Goal: Task Accomplishment & Management: Manage account settings

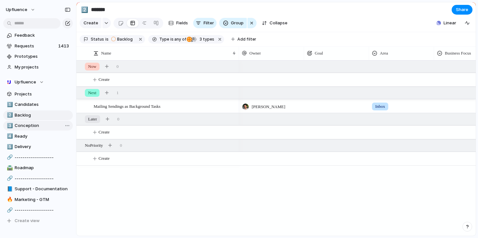
click at [41, 122] on link "3️⃣ Conception" at bounding box center [38, 126] width 70 height 10
type input "**********"
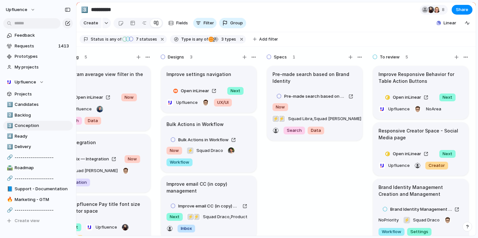
scroll to position [0, 148]
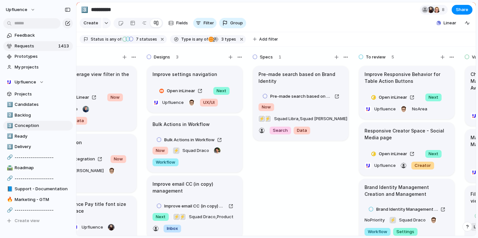
click at [27, 43] on span "Requests" at bounding box center [36, 46] width 42 height 7
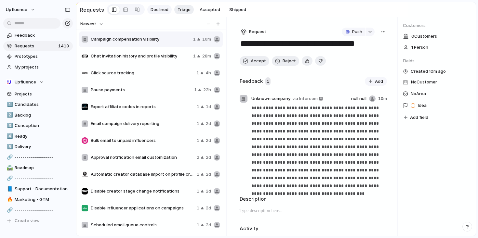
click at [157, 7] on span "Declined" at bounding box center [160, 10] width 18 height 7
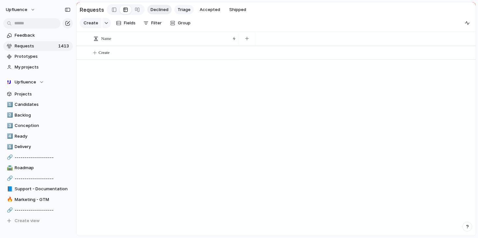
click at [185, 10] on span "Triage" at bounding box center [184, 10] width 13 height 7
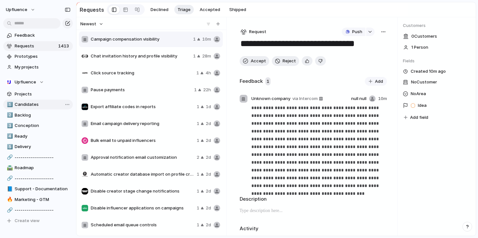
click at [34, 102] on span "Candidates" at bounding box center [43, 105] width 56 height 7
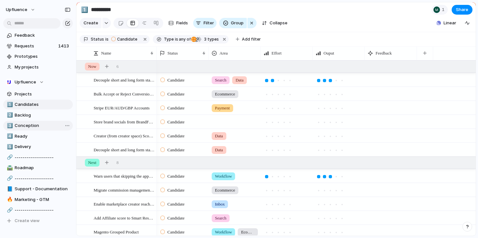
click at [37, 123] on span "Conception" at bounding box center [43, 126] width 56 height 7
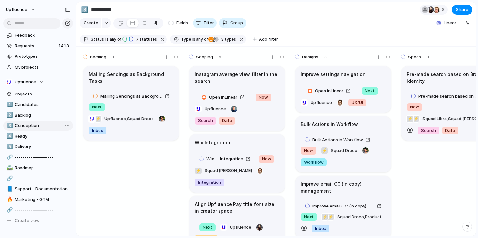
type input "**********"
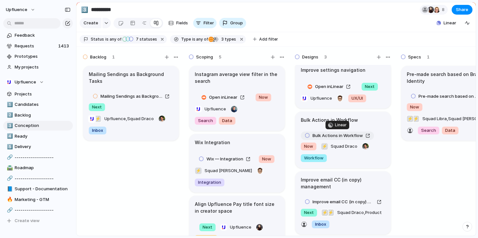
click at [369, 134] on div "Bulk Actions in Workflow" at bounding box center [337, 136] width 65 height 7
click at [56, 48] on link "Requests 1413" at bounding box center [38, 46] width 70 height 10
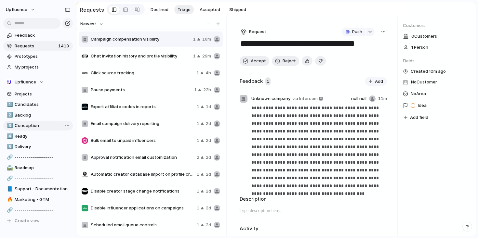
click at [39, 123] on span "Conception" at bounding box center [43, 126] width 56 height 7
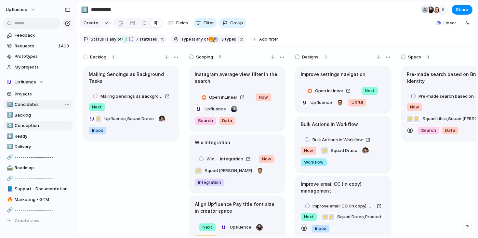
click at [41, 104] on span "Candidates" at bounding box center [43, 105] width 56 height 7
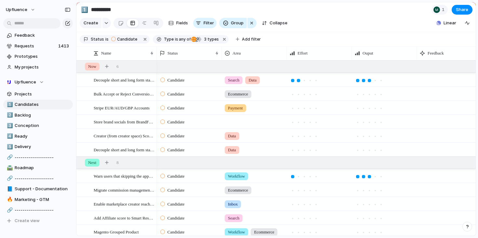
click at [30, 110] on div "1️⃣ Candidates 2️⃣ Backlog 3️⃣ Conception 4️⃣ Ready 5️⃣ Delivery 🔗 ------------…" at bounding box center [38, 163] width 70 height 126
click at [30, 112] on span "Backlog" at bounding box center [43, 115] width 56 height 7
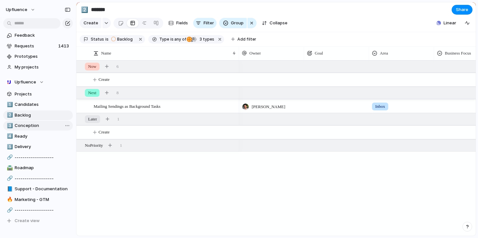
click at [42, 126] on span "Conception" at bounding box center [43, 126] width 56 height 7
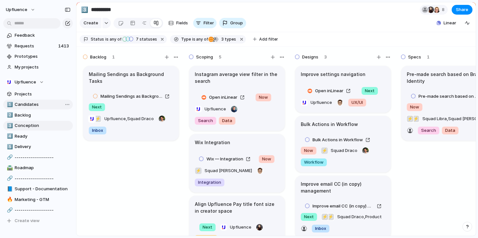
click at [40, 106] on span "Candidates" at bounding box center [43, 105] width 56 height 7
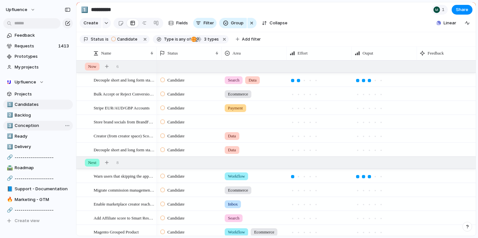
click at [32, 130] on link "3️⃣ Conception" at bounding box center [38, 126] width 70 height 10
type input "**********"
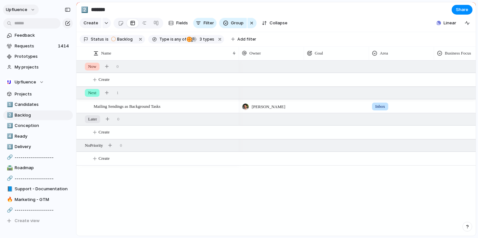
click at [21, 11] on span "Upfluence" at bounding box center [16, 10] width 21 height 7
click at [34, 32] on span "Invite members" at bounding box center [30, 35] width 31 height 7
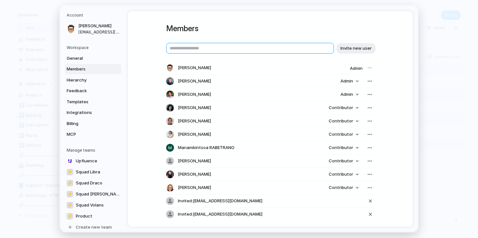
click at [239, 49] on input "text" at bounding box center [250, 48] width 168 height 11
paste input "**********"
type input "**********"
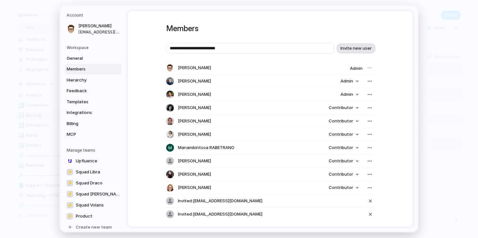
click at [365, 48] on span "Invite new user" at bounding box center [356, 48] width 31 height 7
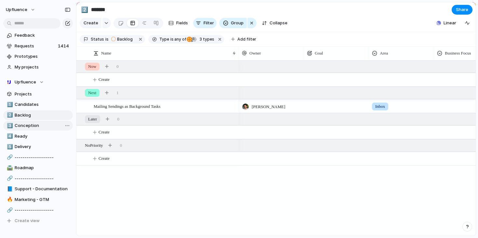
click at [37, 122] on link "3️⃣ Conception" at bounding box center [38, 126] width 70 height 10
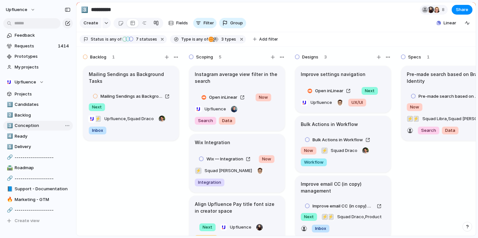
type input "**********"
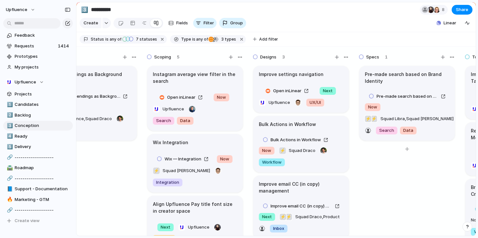
scroll to position [0, 41]
click at [33, 66] on span "My projects" at bounding box center [43, 67] width 56 height 7
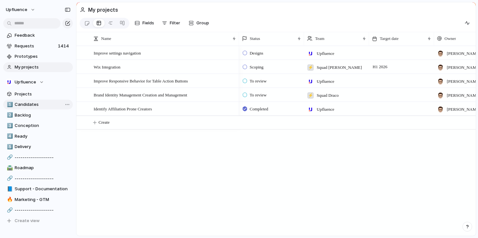
click at [38, 107] on span "Candidates" at bounding box center [43, 105] width 56 height 7
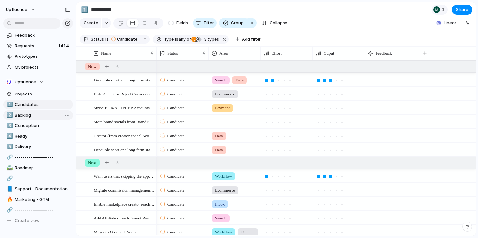
click at [32, 120] on link "2️⃣ Backlog" at bounding box center [38, 116] width 70 height 10
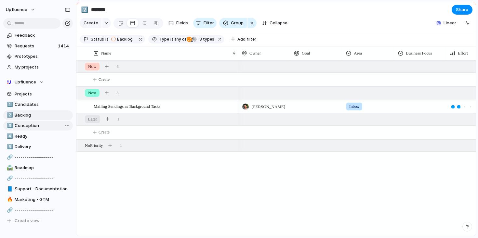
click at [32, 126] on span "Conception" at bounding box center [43, 126] width 56 height 7
type input "**********"
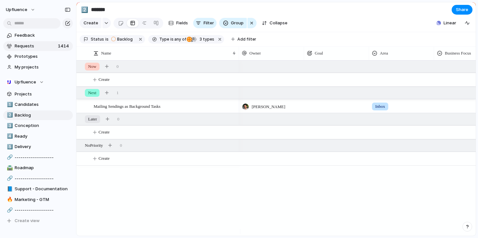
click at [47, 47] on span "Requests" at bounding box center [35, 46] width 41 height 7
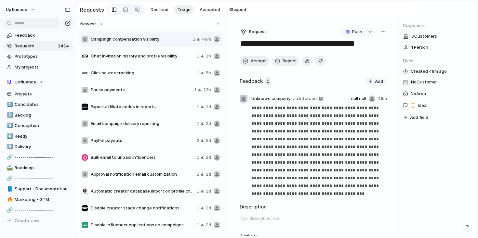
click at [151, 59] on span "Chat invitation history and profile visibility" at bounding box center [142, 56] width 103 height 7
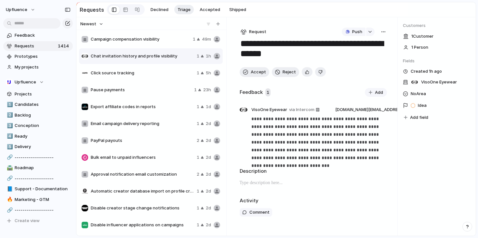
click at [141, 73] on span "Click source tracking" at bounding box center [142, 73] width 103 height 7
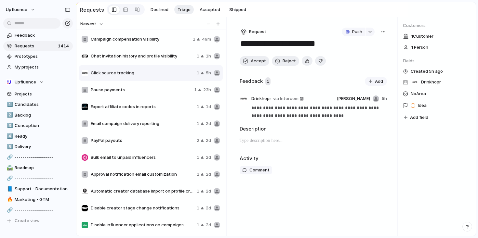
click at [127, 93] on span "Pause payments" at bounding box center [141, 90] width 101 height 7
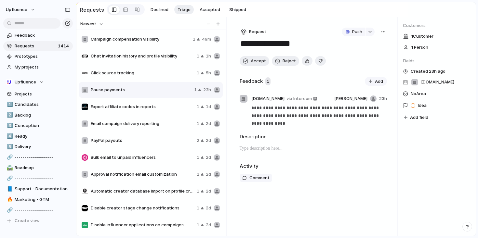
click at [129, 110] on span "Export affiliate codes in reports" at bounding box center [142, 107] width 103 height 7
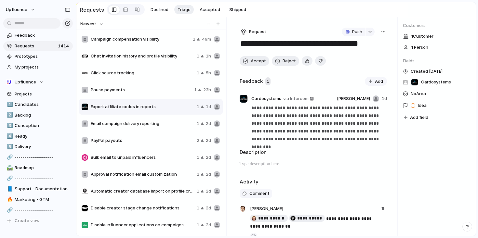
click at [128, 126] on span "Email campaign delivery reporting" at bounding box center [142, 124] width 103 height 7
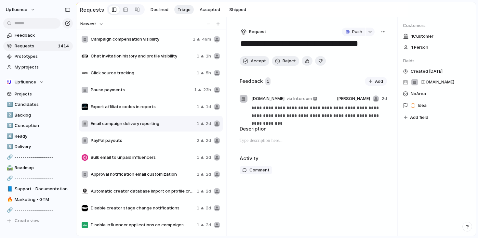
click at [127, 143] on span "PayPal payouts" at bounding box center [142, 141] width 103 height 7
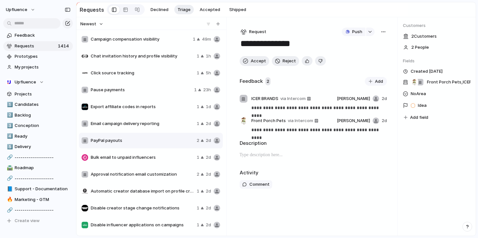
click at [127, 157] on span "Bulk email to unpaid influencers" at bounding box center [142, 158] width 103 height 7
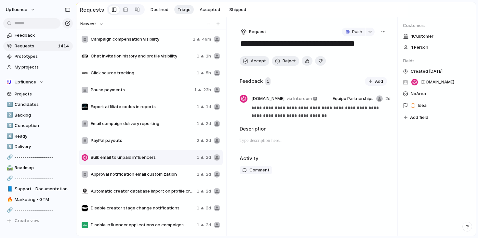
click at [128, 134] on div "PayPal payouts 2 2d" at bounding box center [151, 141] width 144 height 16
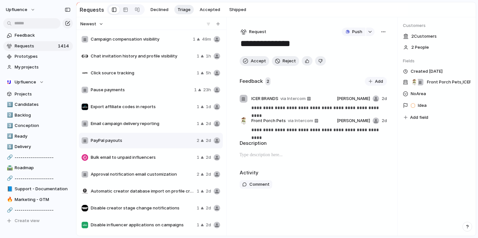
click at [128, 127] on span "Email campaign delivery reporting" at bounding box center [142, 124] width 103 height 7
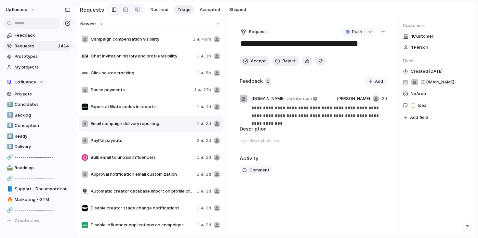
click at [129, 113] on div "Export affiliate codes in reports 1 1d" at bounding box center [151, 107] width 144 height 16
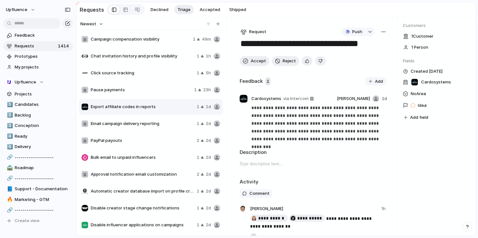
click at [131, 95] on div "Pause payments 1 23h" at bounding box center [151, 90] width 144 height 16
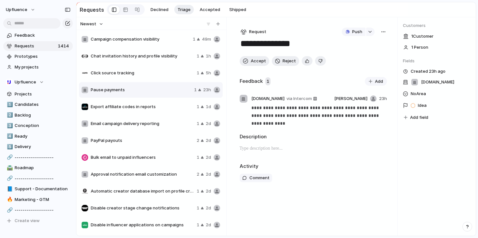
click at [132, 81] on div "Click source tracking 1 5h" at bounding box center [151, 73] width 144 height 16
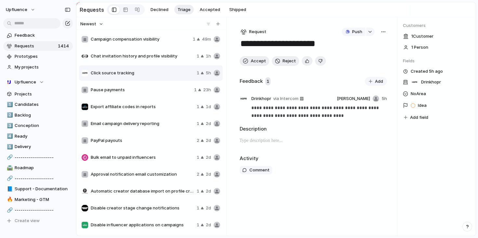
click at [138, 60] on span "Chat invitation history and profile visibility" at bounding box center [142, 56] width 103 height 7
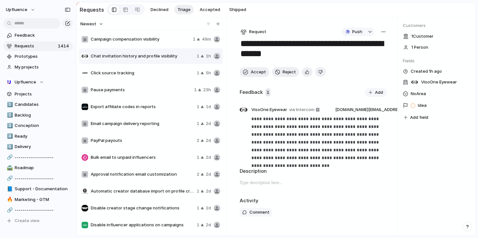
click at [135, 42] on span "Campaign compensation visibility" at bounding box center [141, 39] width 100 height 7
type textarea "**********"
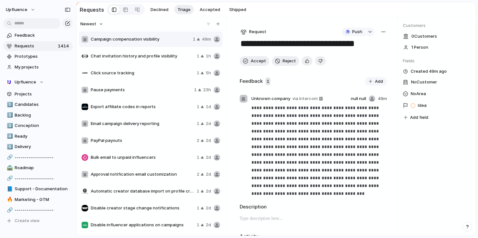
click at [110, 143] on span "PayPal payouts" at bounding box center [142, 141] width 103 height 7
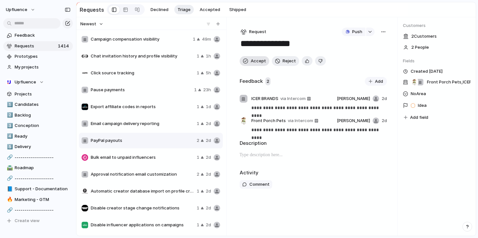
click at [248, 63] on div "button" at bounding box center [245, 61] width 5 height 5
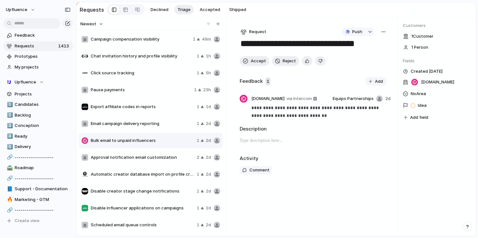
click at [146, 127] on span "Email campaign delivery reporting" at bounding box center [142, 124] width 103 height 7
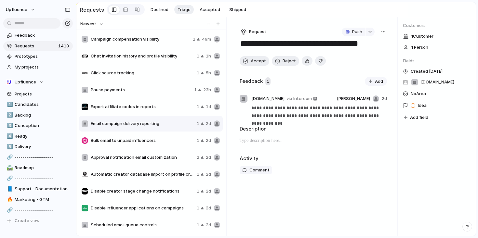
click at [146, 112] on div "Export affiliate codes in reports 1 1d" at bounding box center [151, 107] width 144 height 16
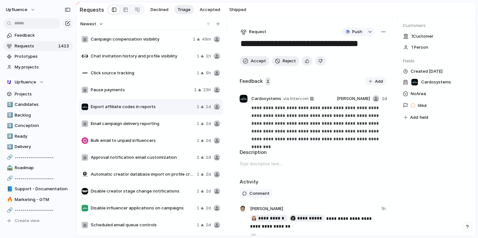
click at [137, 174] on span "Automatic creator database import on profile creation" at bounding box center [142, 174] width 103 height 7
type textarea "**********"
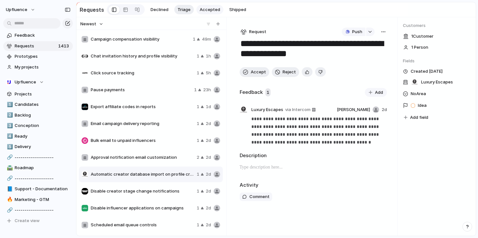
click at [210, 8] on span "Accepted" at bounding box center [210, 10] width 20 height 7
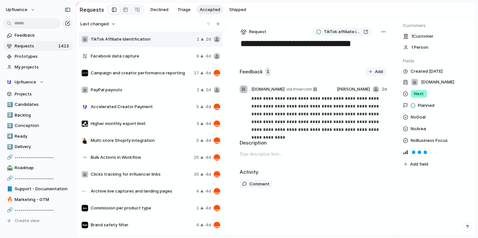
click at [110, 26] on button "Last changed" at bounding box center [97, 24] width 37 height 8
click at [105, 70] on span "Most requested" at bounding box center [100, 70] width 33 height 7
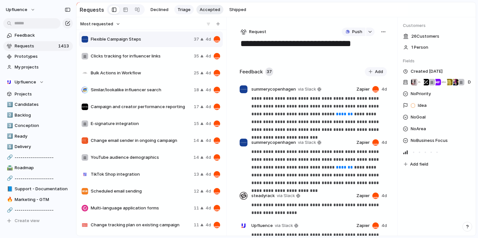
click at [181, 8] on span "Triage" at bounding box center [184, 10] width 13 height 7
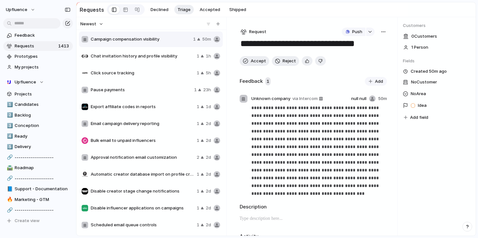
click at [94, 26] on span "Newest" at bounding box center [88, 24] width 16 height 7
click at [99, 69] on span "Most requested" at bounding box center [100, 70] width 33 height 7
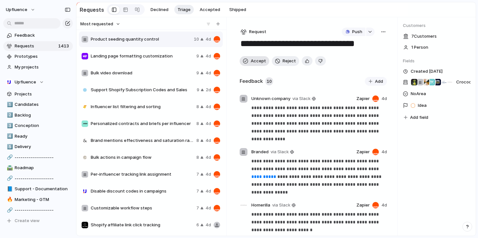
click at [250, 62] on button "Accept" at bounding box center [255, 61] width 30 height 10
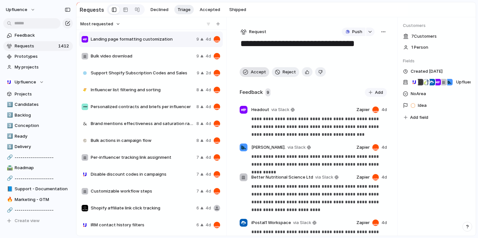
click at [248, 74] on button "Accept" at bounding box center [255, 72] width 30 height 10
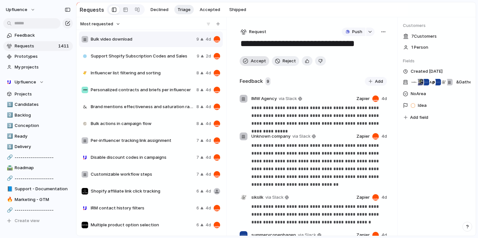
click at [253, 58] on button "Accept" at bounding box center [255, 61] width 30 height 10
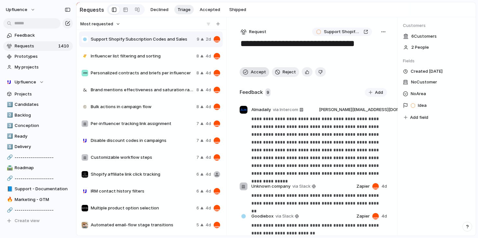
click at [253, 58] on textarea "**********" at bounding box center [312, 49] width 145 height 23
click at [252, 74] on span "Accept" at bounding box center [258, 72] width 15 height 7
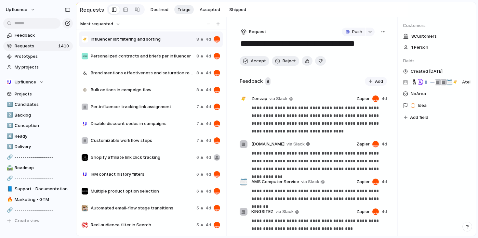
click at [116, 74] on span "Brand mentions effectiveness and saturation rate filters" at bounding box center [142, 73] width 103 height 7
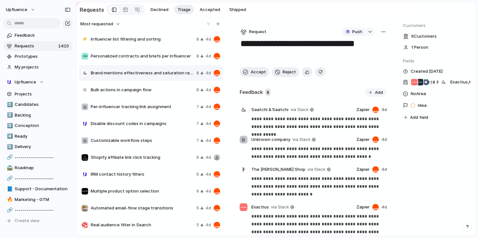
click at [151, 97] on div "Bulk actions in campaign flow 8 4d" at bounding box center [151, 90] width 144 height 16
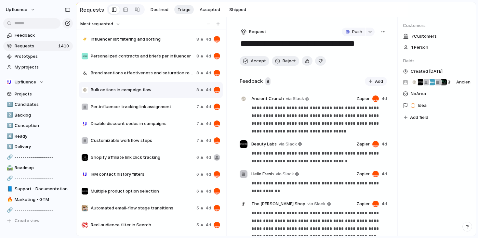
click at [157, 109] on span "Per-influencer tracking link assignment" at bounding box center [142, 107] width 103 height 7
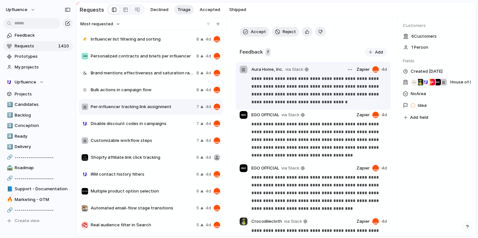
scroll to position [54, 0]
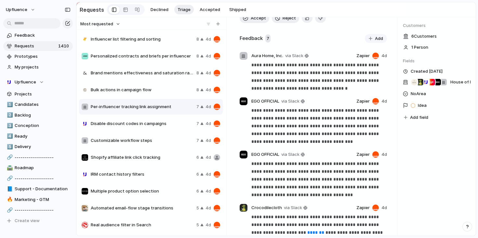
click at [156, 131] on div "Disable discount codes in campaigns 7 4d" at bounding box center [151, 124] width 144 height 16
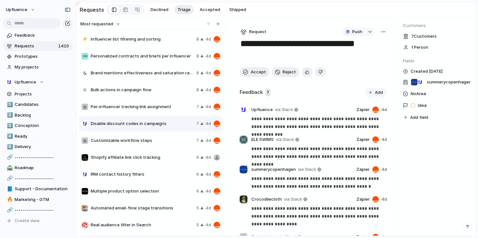
click at [381, 33] on div "button" at bounding box center [383, 31] width 5 height 5
click at [359, 56] on li "Merge" at bounding box center [364, 57] width 40 height 10
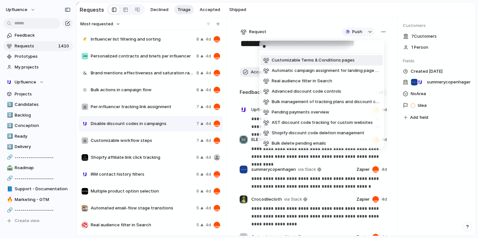
type input "*"
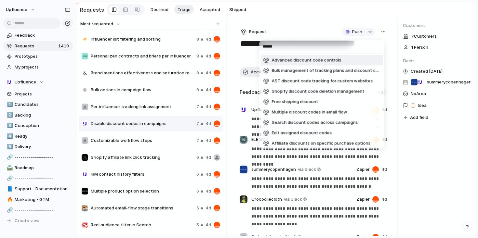
type input "******"
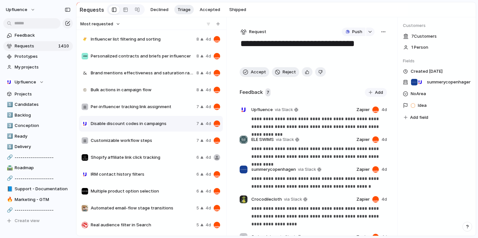
click at [313, 18] on div "****** Advanced discount code controls Bulk management of tracking plans and di…" at bounding box center [239, 119] width 478 height 238
click at [254, 73] on span "Accept" at bounding box center [258, 72] width 15 height 7
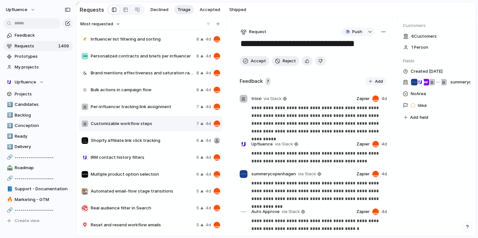
click at [380, 33] on button "button" at bounding box center [383, 32] width 7 height 8
click at [358, 55] on span "Merge" at bounding box center [352, 57] width 13 height 7
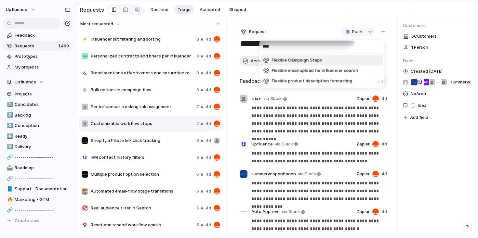
type input "****"
click at [333, 59] on li "Flexible Campaign Steps" at bounding box center [322, 60] width 122 height 10
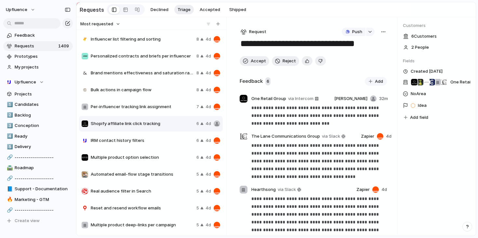
click at [166, 109] on div "**** Flexible Campaign Steps Flexible email upload for influencer search Flexib…" at bounding box center [239, 119] width 478 height 238
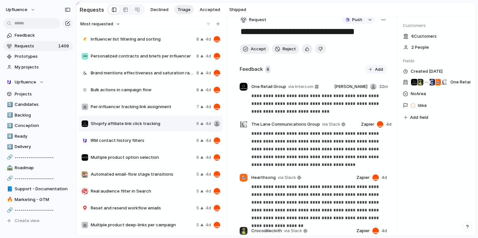
scroll to position [15, 0]
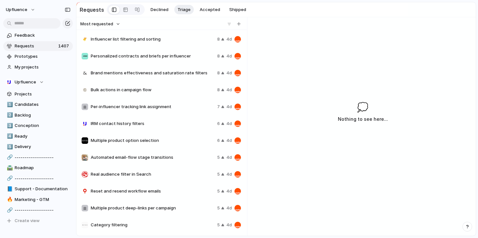
click at [154, 52] on div "Personalized contracts and briefs per influencer 8 4d" at bounding box center [161, 56] width 165 height 16
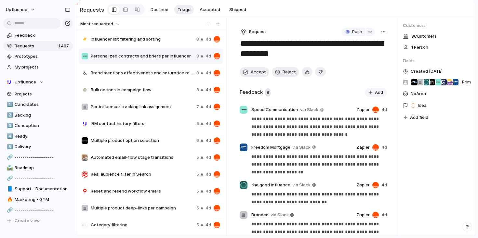
click at [165, 73] on span "Brand mentions effectiveness and saturation rate filters" at bounding box center [142, 73] width 103 height 7
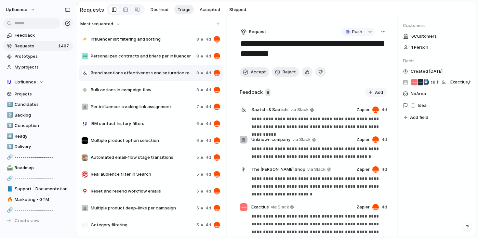
click at [161, 102] on div "Per-influencer tracking link assignment 7 4d" at bounding box center [151, 107] width 144 height 16
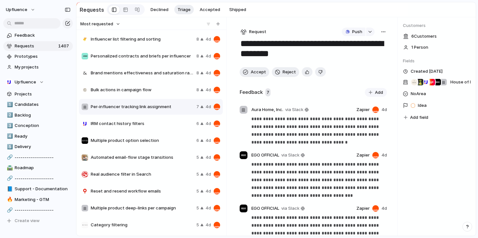
click at [155, 127] on span "IRM contact history filters" at bounding box center [142, 124] width 103 height 7
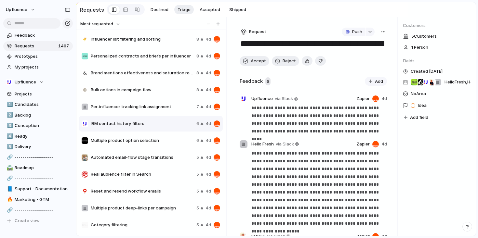
click at [153, 144] on span "Multiple product option selection" at bounding box center [142, 141] width 103 height 7
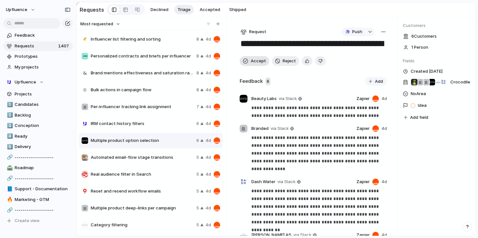
click at [251, 63] on span "Accept" at bounding box center [258, 61] width 15 height 7
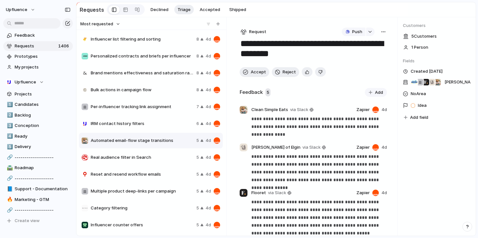
click at [381, 31] on div "button" at bounding box center [383, 31] width 5 height 5
click at [365, 58] on li "Merge" at bounding box center [364, 57] width 40 height 10
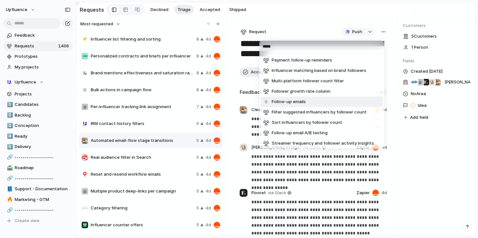
type input "*****"
click at [336, 101] on li "Follow-up emails" at bounding box center [322, 102] width 122 height 10
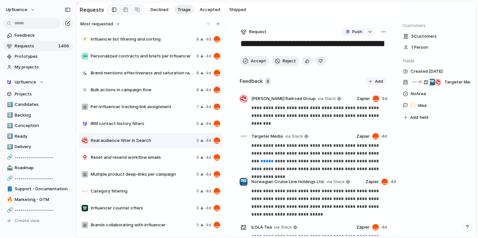
click at [303, 23] on div "***** Payment follow-up reminders Influencer matching based on brand followers …" at bounding box center [239, 119] width 478 height 238
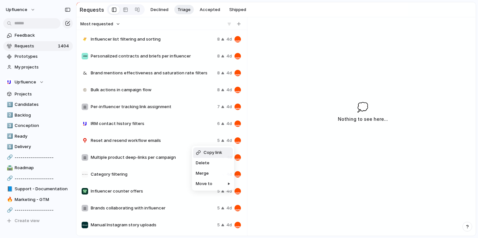
click at [176, 141] on div "Copy link Delete Merge Move to" at bounding box center [239, 119] width 478 height 238
click at [169, 141] on span "Reset and resend workflow emails" at bounding box center [153, 141] width 124 height 7
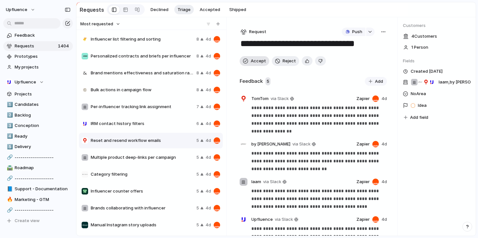
click at [255, 64] on span "Accept" at bounding box center [258, 61] width 15 height 7
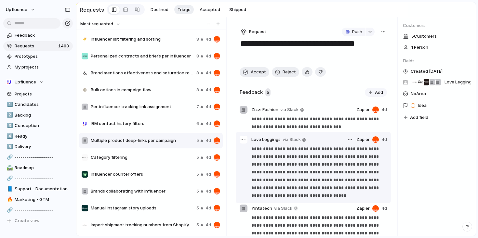
scroll to position [34, 0]
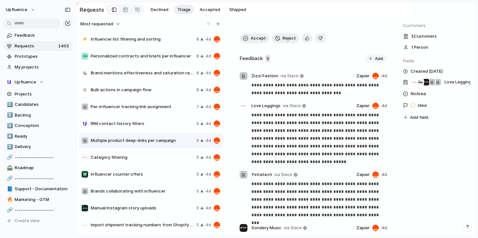
click at [154, 173] on span "Influencer counter offers" at bounding box center [142, 174] width 103 height 7
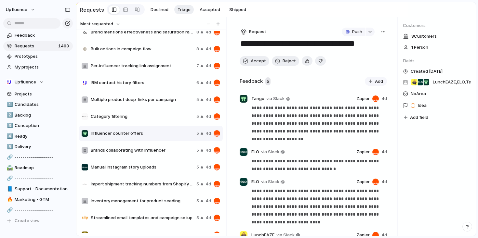
click at [381, 33] on div "button" at bounding box center [383, 31] width 5 height 5
click at [364, 57] on li "Merge" at bounding box center [364, 57] width 40 height 10
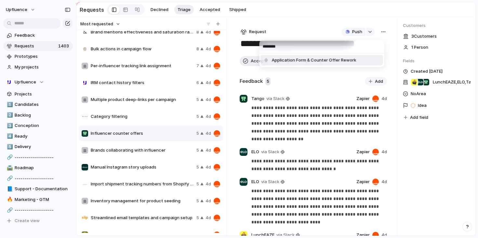
type input "*******"
click at [346, 61] on span "Application Form & Counter Offer Rework" at bounding box center [314, 60] width 85 height 7
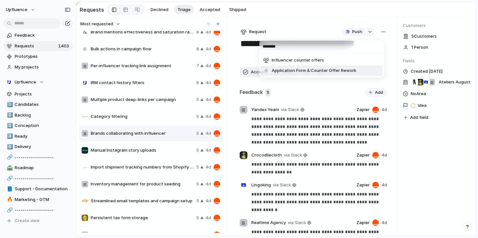
click at [308, 115] on div "******* Influencer counter offers Application Form & Counter Offer Rework" at bounding box center [239, 119] width 478 height 238
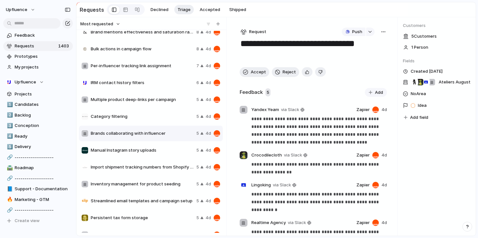
click at [145, 153] on span "Manual Instagram story uploads" at bounding box center [142, 150] width 103 height 7
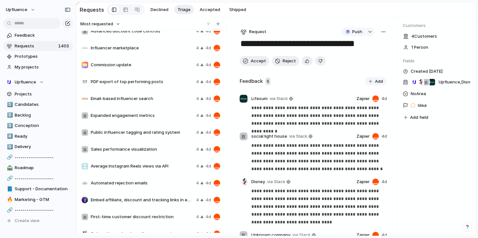
scroll to position [305, 0]
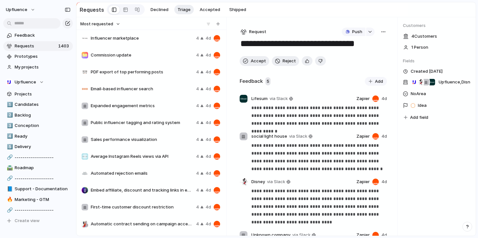
click at [134, 141] on span "Sales performance visualization" at bounding box center [142, 140] width 103 height 7
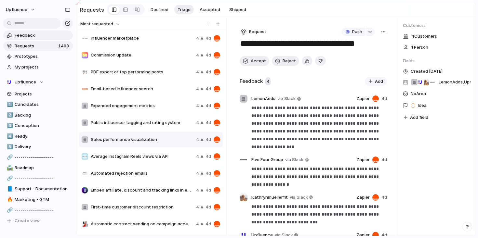
click at [50, 35] on span "Feedback" at bounding box center [43, 35] width 56 height 7
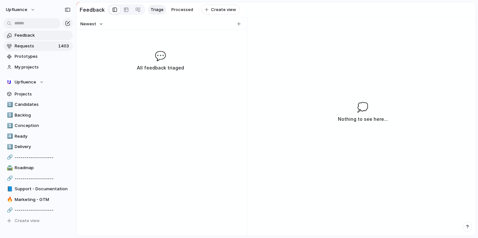
click at [51, 44] on span "Requests" at bounding box center [36, 46] width 42 height 7
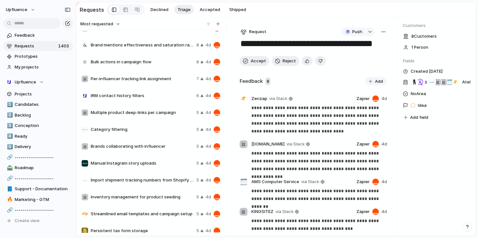
scroll to position [28, 0]
click at [119, 152] on div "Brands collaborating with influencer 5 4d" at bounding box center [151, 147] width 144 height 16
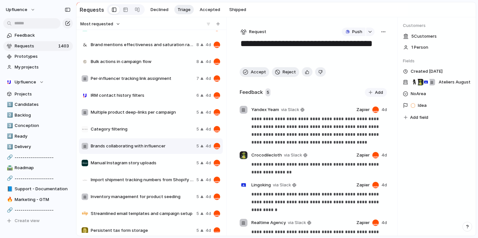
scroll to position [45, 0]
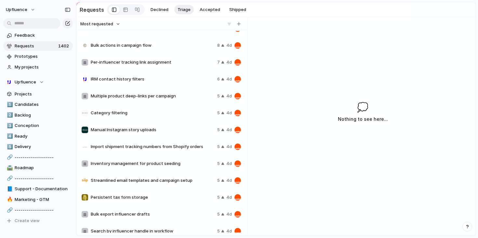
click at [149, 147] on span "Import shipment tracking numbers from Shopify orders" at bounding box center [153, 147] width 124 height 7
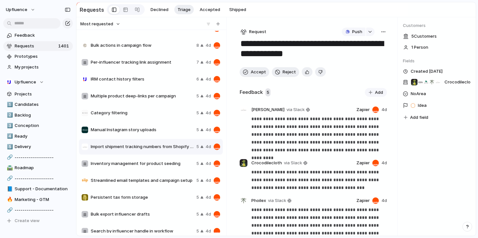
click at [147, 161] on div "Inventory management for product seeding 5 4d" at bounding box center [151, 164] width 144 height 16
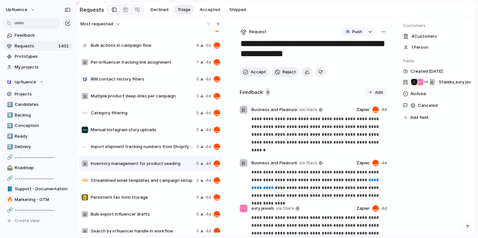
scroll to position [96, 0]
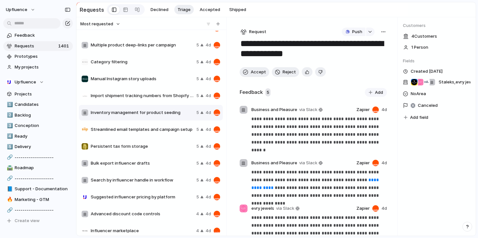
click at [150, 132] on span "Streamlined email templates and campaign setup" at bounding box center [142, 130] width 103 height 7
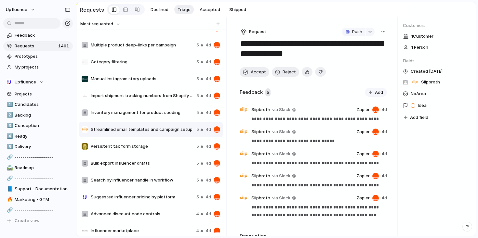
click at [147, 148] on span "Persistent tax form storage" at bounding box center [142, 146] width 103 height 7
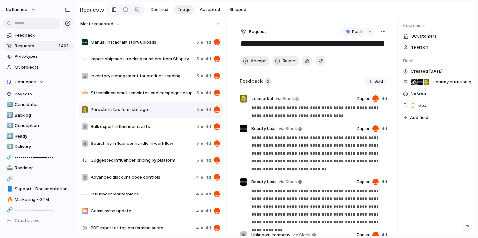
scroll to position [133, 0]
click at [377, 32] on div "Push" at bounding box center [365, 32] width 46 height 8
click at [381, 34] on div "button" at bounding box center [383, 31] width 5 height 5
click at [316, 32] on div "Copy link Merge Move to [GEOGRAPHIC_DATA]" at bounding box center [239, 119] width 478 height 238
click at [419, 106] on span "Idea" at bounding box center [422, 105] width 9 height 7
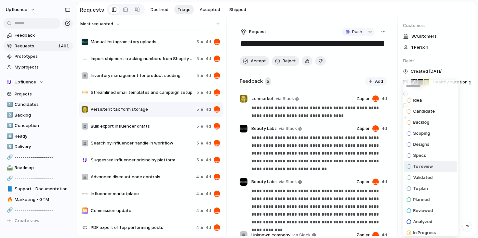
scroll to position [59, 0]
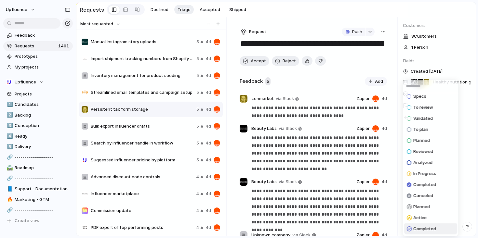
click at [422, 225] on div "Completed" at bounding box center [421, 229] width 29 height 8
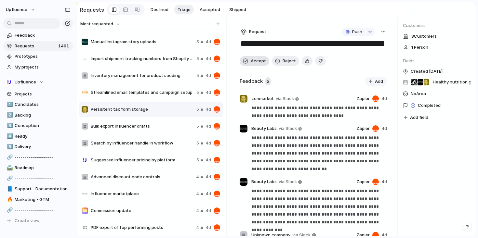
click at [252, 60] on span "Accept" at bounding box center [258, 61] width 15 height 7
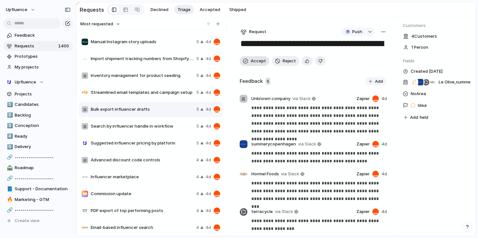
click at [258, 62] on span "Accept" at bounding box center [258, 61] width 15 height 7
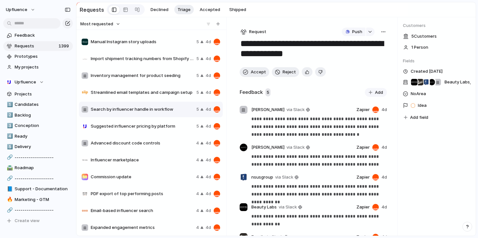
click at [155, 133] on div "Suggested influencer pricing by platform 5 4d" at bounding box center [151, 127] width 144 height 16
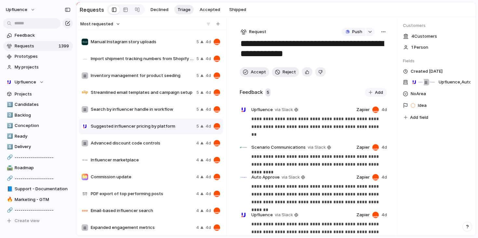
drag, startPoint x: 319, startPoint y: 57, endPoint x: 244, endPoint y: 41, distance: 77.1
click at [244, 41] on textarea "**********" at bounding box center [312, 49] width 145 height 23
click at [258, 73] on span "Accept" at bounding box center [258, 72] width 15 height 7
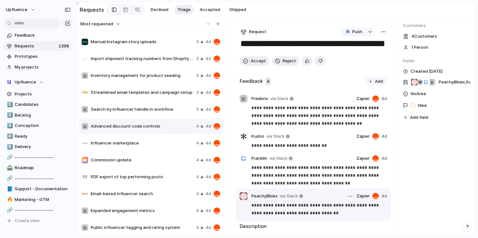
scroll to position [19, 0]
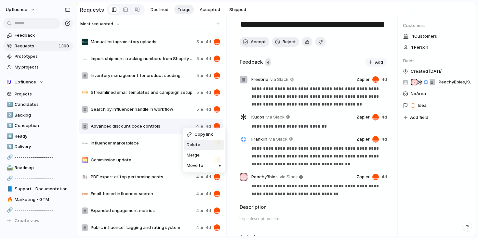
click at [202, 144] on li "Delete" at bounding box center [204, 145] width 40 height 10
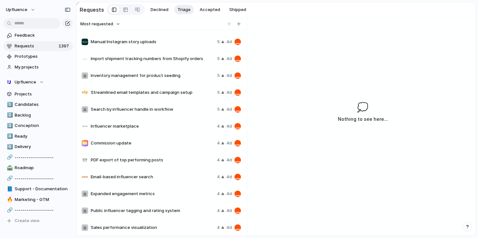
click at [180, 132] on div "Influencer marketplace 4 4d" at bounding box center [161, 127] width 165 height 16
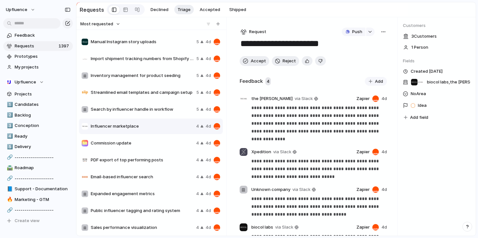
click at [381, 34] on div "button" at bounding box center [383, 31] width 5 height 5
click at [360, 57] on li "Merge" at bounding box center [364, 57] width 40 height 10
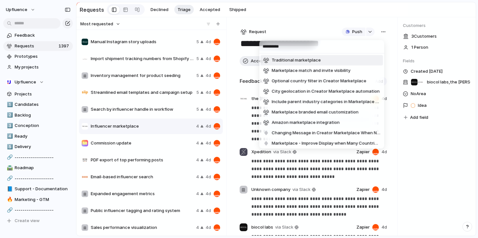
type input "**********"
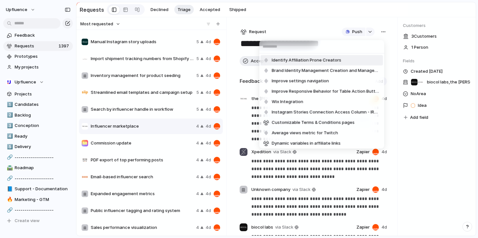
click at [335, 25] on div "Identify Affiliation Prone Creators Brand Identity Management Creation and Mana…" at bounding box center [239, 119] width 478 height 238
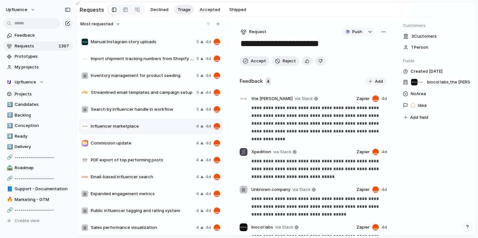
click at [422, 105] on span "Idea" at bounding box center [422, 105] width 9 height 7
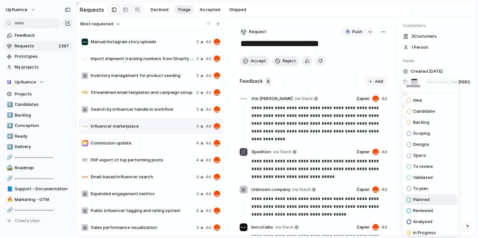
scroll to position [59, 0]
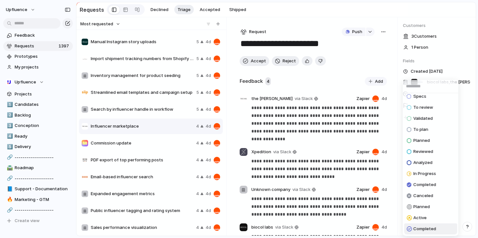
click at [425, 226] on span "Completed" at bounding box center [424, 229] width 23 height 7
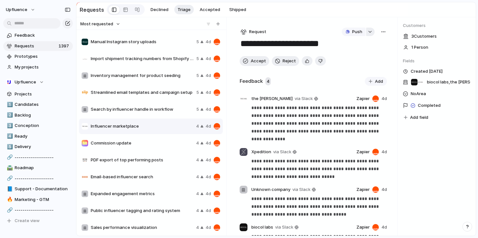
click at [369, 33] on div "button" at bounding box center [370, 32] width 5 height 3
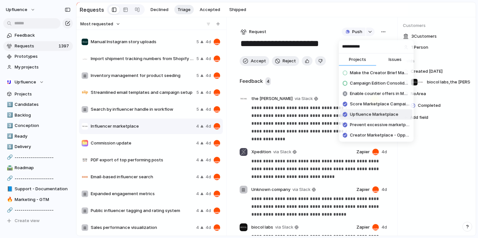
type input "**********"
click at [386, 115] on span "Upfluence Marketplace" at bounding box center [374, 115] width 48 height 7
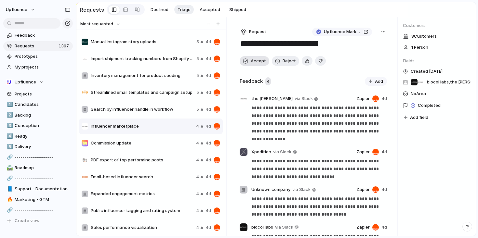
click at [256, 63] on span "Accept" at bounding box center [258, 61] width 15 height 7
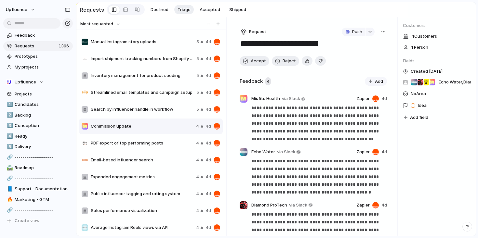
click at [151, 143] on span "PDF export of top performing posts" at bounding box center [142, 143] width 103 height 7
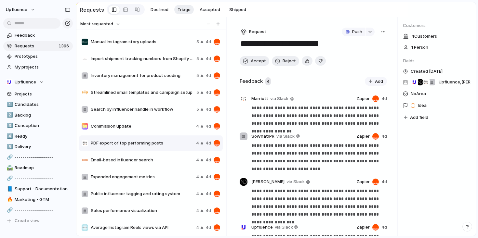
click at [159, 164] on span "Email-based influencer search" at bounding box center [142, 160] width 103 height 7
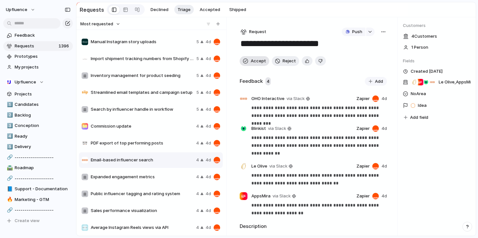
click at [259, 63] on span "Accept" at bounding box center [258, 61] width 15 height 7
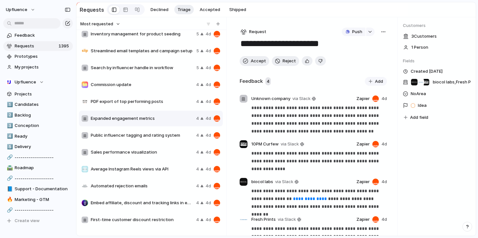
scroll to position [175, 0]
click at [161, 134] on span "Public influencer tagging and rating system" at bounding box center [142, 135] width 103 height 7
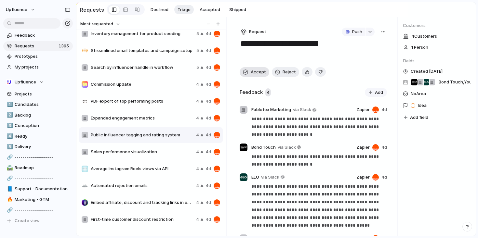
click at [255, 73] on span "Accept" at bounding box center [258, 72] width 15 height 7
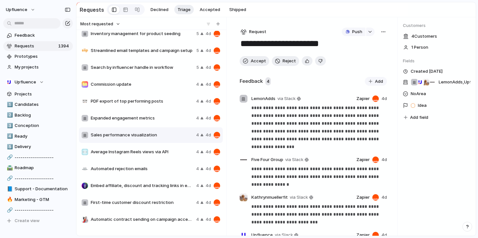
click at [381, 34] on div "button" at bounding box center [383, 31] width 5 height 5
click at [361, 59] on li "Merge" at bounding box center [364, 57] width 40 height 10
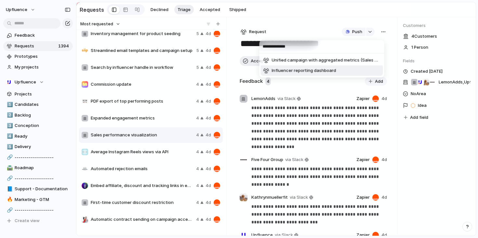
type input "**********"
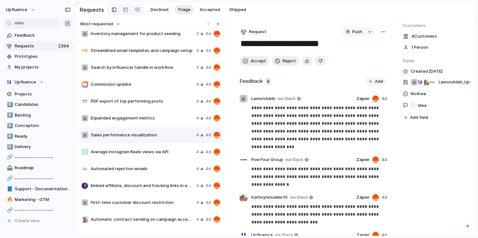
click at [328, 97] on div "**********" at bounding box center [239, 119] width 478 height 238
click at [322, 46] on textarea "**********" at bounding box center [312, 44] width 145 height 12
type textarea "**********"
click at [423, 100] on div "LemonAdds , Upfluence , Kathrynmuellerfit , Five Four Group No Area Idea Add fi…" at bounding box center [437, 100] width 68 height 44
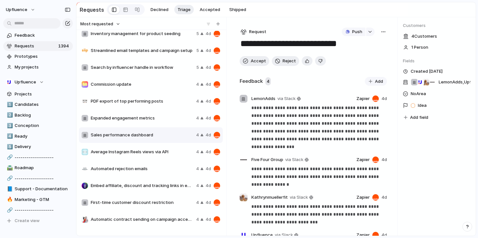
click at [421, 103] on div "Idea" at bounding box center [420, 106] width 18 height 8
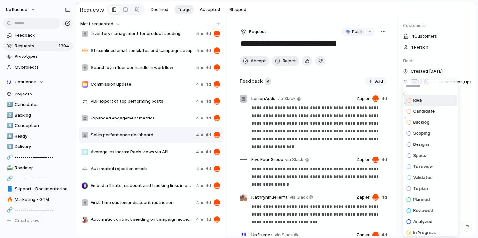
scroll to position [59, 0]
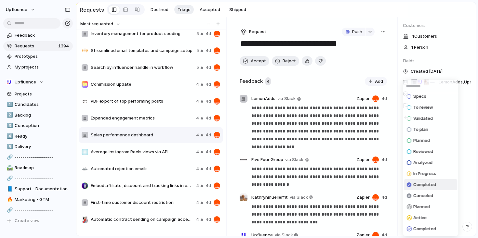
click at [429, 186] on span "Completed" at bounding box center [424, 185] width 23 height 7
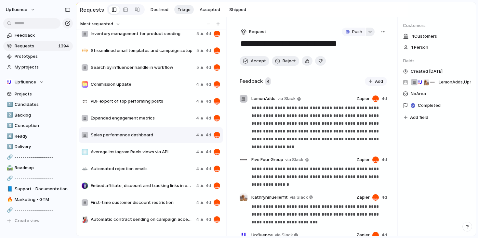
click at [368, 33] on div "button" at bounding box center [370, 32] width 5 height 3
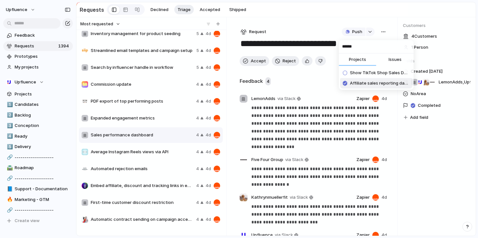
type input "*****"
click at [373, 84] on span "Affiliate sales reporting dashboard" at bounding box center [380, 83] width 60 height 7
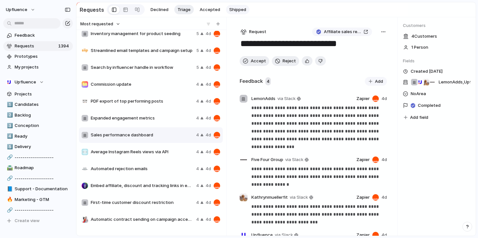
click at [230, 10] on span "Shipped" at bounding box center [237, 10] width 17 height 7
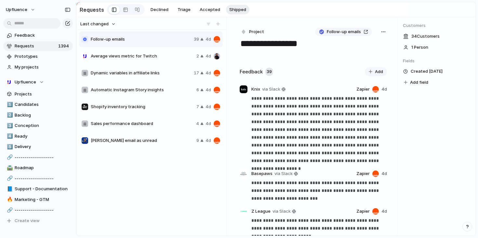
click at [156, 60] on span "Average views metric for Twitch" at bounding box center [142, 56] width 103 height 7
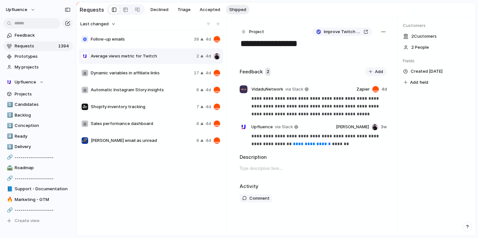
click at [155, 69] on div "Dynamic variables in affiliate links 17 4d" at bounding box center [151, 73] width 144 height 16
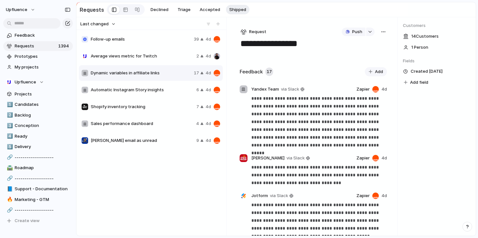
click at [152, 83] on div "Follow-up emails 39 4d Average views metric for Twitch 2 4d Dynamic variables i…" at bounding box center [151, 90] width 145 height 118
click at [148, 96] on div "Automatic Instagram Story insights 6 4d" at bounding box center [151, 90] width 144 height 16
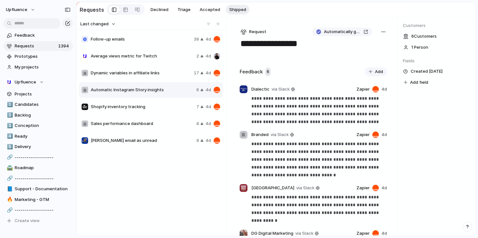
click at [141, 115] on div "Shopify inventory tracking 7 4d" at bounding box center [151, 107] width 144 height 16
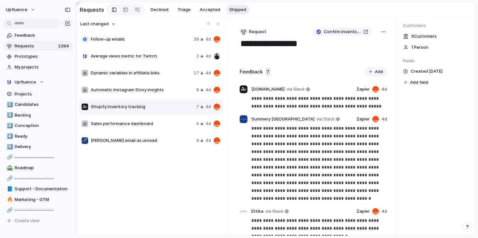
click at [139, 125] on span "Sales performance dashboard" at bounding box center [142, 124] width 103 height 7
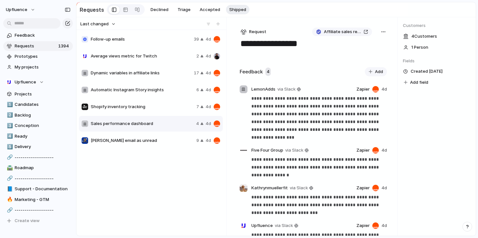
click at [145, 143] on span "Mark email as unread" at bounding box center [142, 141] width 103 height 7
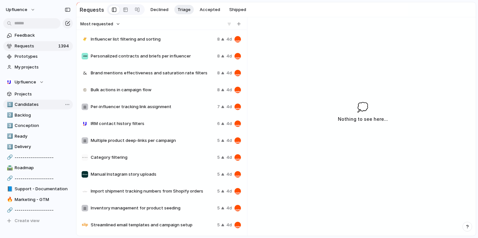
click at [40, 105] on span "Candidates" at bounding box center [43, 105] width 56 height 7
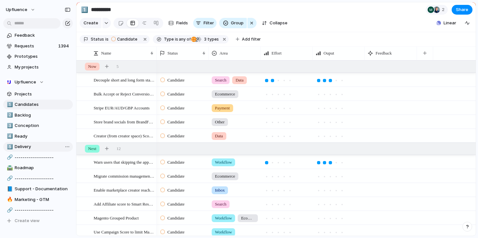
click at [35, 143] on link "5️⃣ Delivery" at bounding box center [38, 147] width 70 height 10
type input "********"
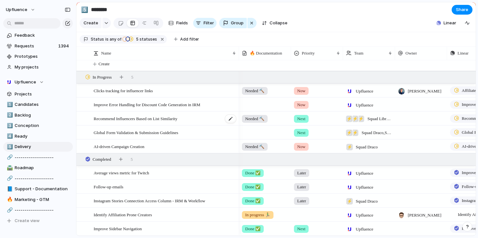
scroll to position [20, 0]
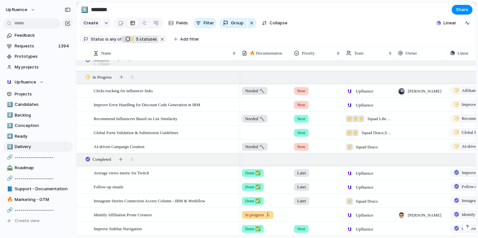
click at [137, 42] on span "5" at bounding box center [137, 39] width 6 height 5
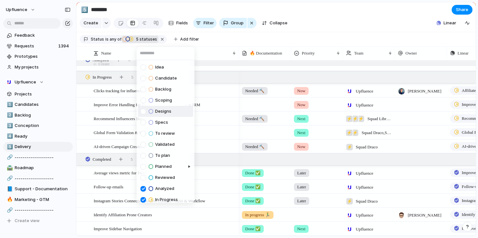
scroll to position [37, 0]
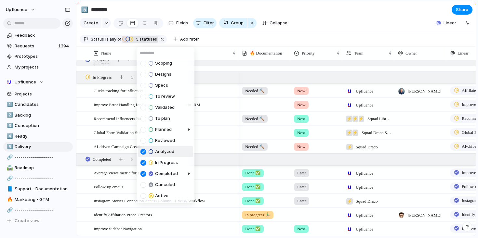
click at [222, 158] on div "Idea Candidate Backlog Scoping Designs Specs To review Validated To plan Planne…" at bounding box center [239, 119] width 478 height 238
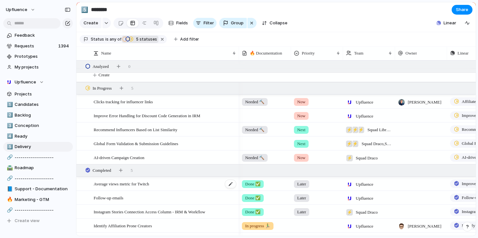
scroll to position [20, 0]
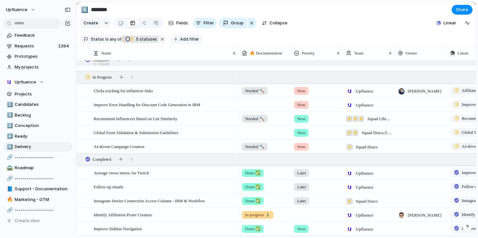
click at [180, 42] on span "Add filter" at bounding box center [189, 39] width 19 height 6
type input "***"
click at [191, 71] on li "Type" at bounding box center [205, 67] width 53 height 10
click at [207, 68] on span "Initiative" at bounding box center [207, 67] width 18 height 7
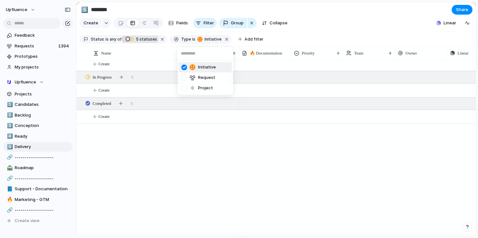
scroll to position [0, 0]
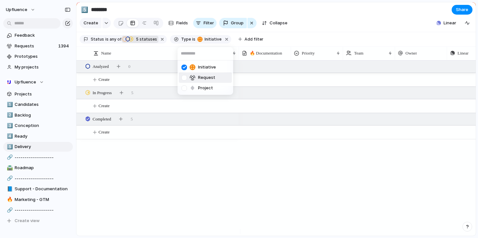
click at [205, 76] on span "Request" at bounding box center [206, 77] width 17 height 7
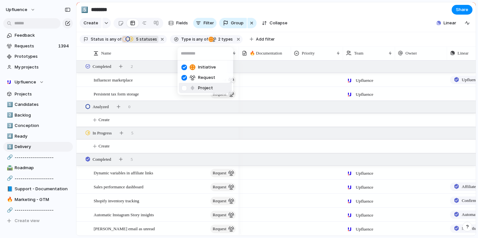
click at [205, 85] on li "Project" at bounding box center [205, 88] width 53 height 10
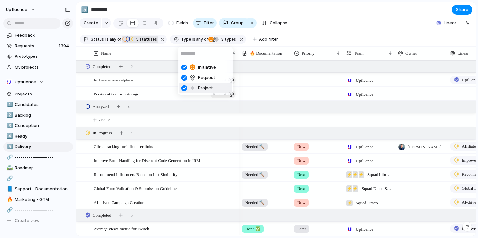
click at [332, 35] on div "Initiative Request Project" at bounding box center [239, 119] width 478 height 238
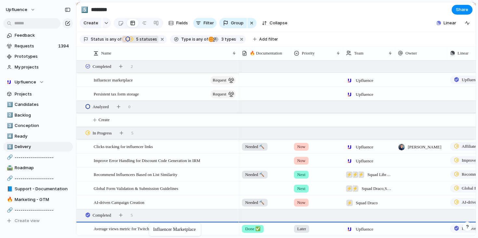
drag, startPoint x: 154, startPoint y: 84, endPoint x: 152, endPoint y: 225, distance: 140.9
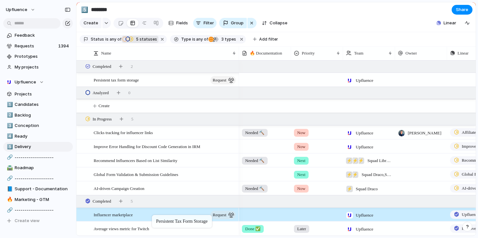
drag, startPoint x: 153, startPoint y: 85, endPoint x: 155, endPoint y: 217, distance: 131.8
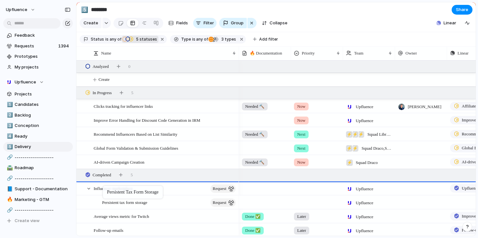
drag, startPoint x: 117, startPoint y: 208, endPoint x: 106, endPoint y: 187, distance: 23.2
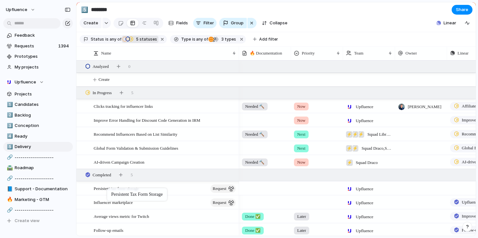
drag, startPoint x: 109, startPoint y: 194, endPoint x: 110, endPoint y: 190, distance: 4.7
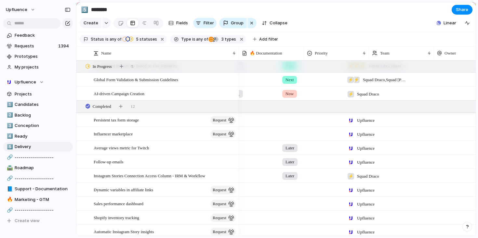
scroll to position [0, 25]
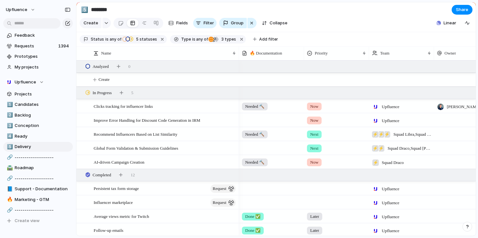
click at [262, 152] on div at bounding box center [271, 147] width 64 height 11
click at [260, 152] on div "Needed 🔨 In progress 🏃‍♂️ To review 👀 Done ✅" at bounding box center [239, 119] width 478 height 238
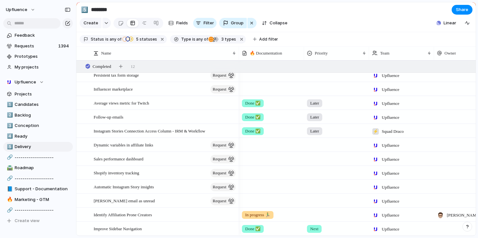
click at [255, 161] on div at bounding box center [271, 158] width 64 height 11
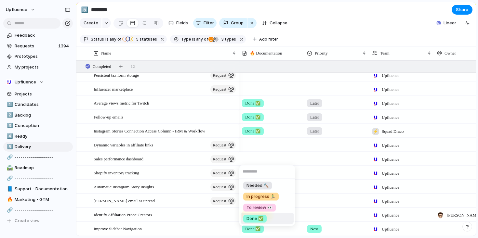
click at [254, 217] on span "Done ✅" at bounding box center [255, 219] width 17 height 7
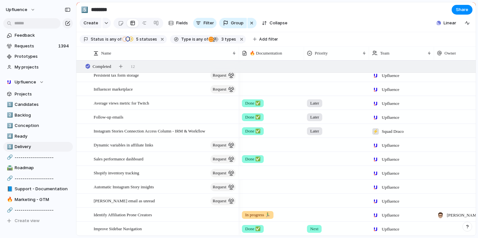
click at [258, 170] on div at bounding box center [271, 172] width 64 height 11
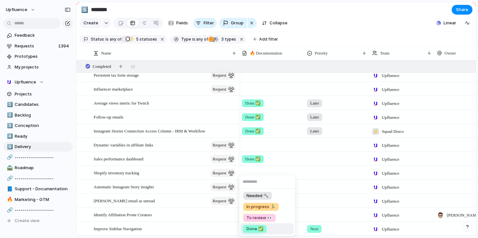
click at [257, 224] on li "Done ✅" at bounding box center [267, 229] width 53 height 11
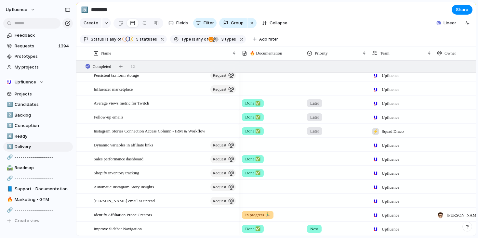
click at [254, 187] on div at bounding box center [271, 186] width 64 height 11
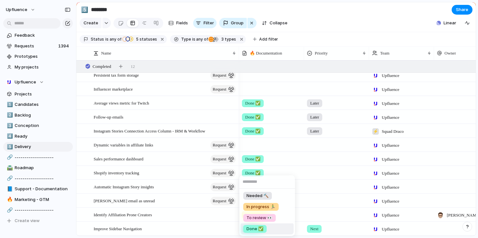
click at [253, 228] on span "Done ✅" at bounding box center [255, 229] width 17 height 7
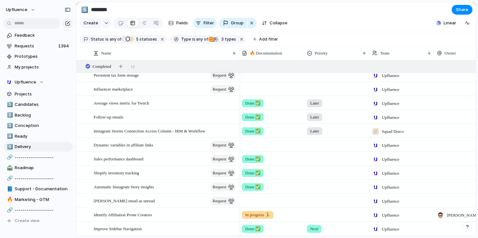
click at [255, 197] on div at bounding box center [271, 200] width 64 height 11
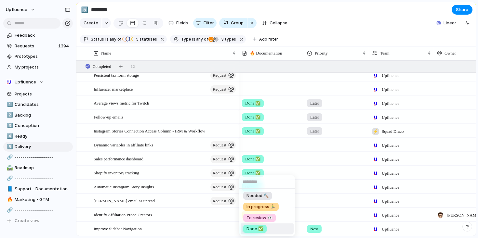
click at [253, 227] on span "Done ✅" at bounding box center [255, 229] width 17 height 7
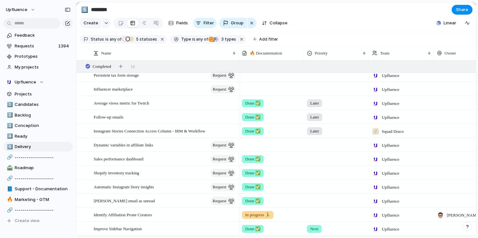
click at [258, 143] on div at bounding box center [271, 144] width 64 height 11
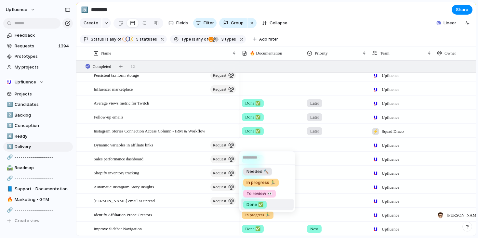
click at [253, 203] on span "Done ✅" at bounding box center [255, 205] width 17 height 7
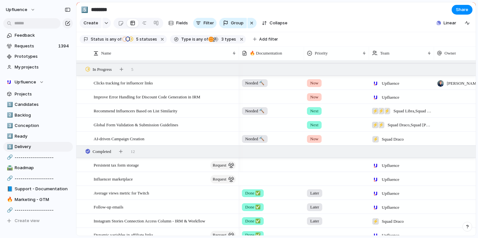
click at [255, 183] on div at bounding box center [271, 178] width 64 height 11
click at [181, 182] on div "Needed 🔨 In progress 🏃‍♂️ To review 👀 Done ✅" at bounding box center [239, 119] width 478 height 238
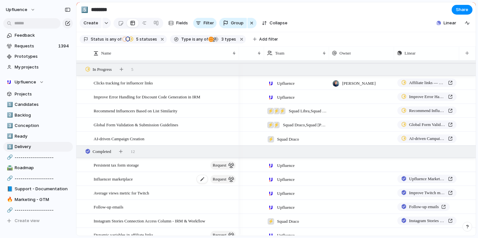
click at [156, 181] on div "Influencer marketplace request" at bounding box center [165, 179] width 143 height 13
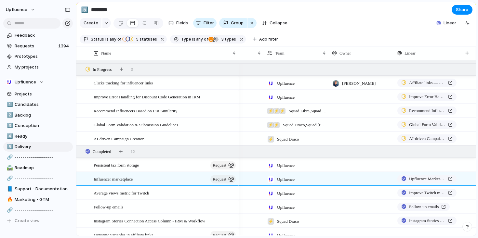
click at [220, 8] on section "5️⃣ ******** Share" at bounding box center [275, 9] width 399 height 15
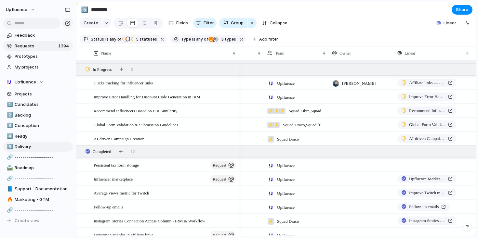
click at [45, 50] on link "Requests 1394" at bounding box center [38, 46] width 70 height 10
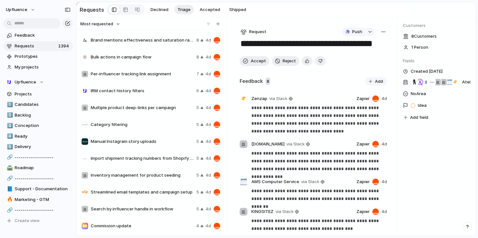
click at [177, 143] on span "Manual Instagram story uploads" at bounding box center [142, 142] width 103 height 7
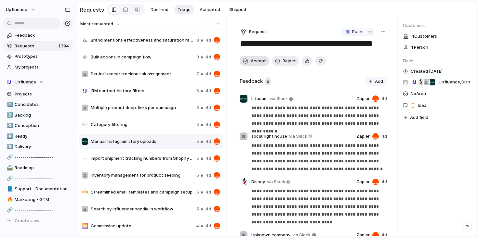
click at [252, 60] on span "Accept" at bounding box center [258, 61] width 15 height 7
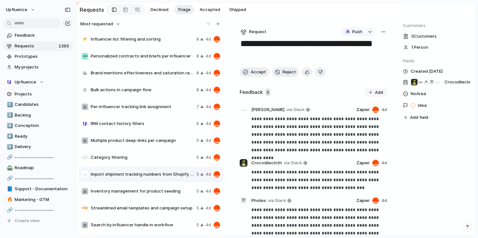
click at [173, 40] on span "Influencer list filtering and sorting" at bounding box center [142, 39] width 103 height 7
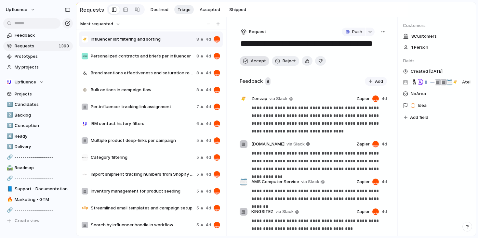
click at [248, 65] on button "Accept" at bounding box center [255, 61] width 30 height 10
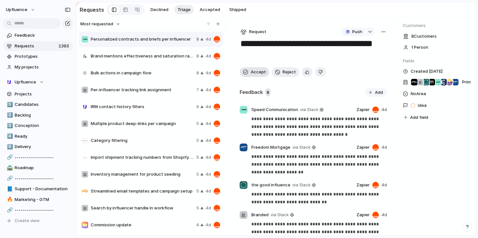
click at [255, 76] on button "Accept" at bounding box center [255, 72] width 30 height 10
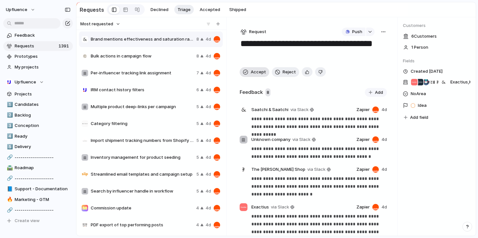
click at [257, 72] on span "Accept" at bounding box center [258, 72] width 15 height 7
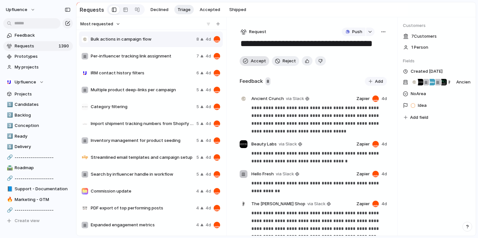
click at [257, 72] on div "**********" at bounding box center [313, 126] width 169 height 219
click at [255, 66] on button "Accept" at bounding box center [255, 61] width 30 height 10
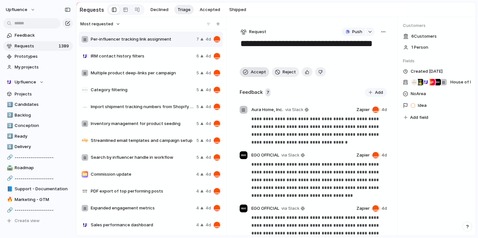
click at [244, 71] on div "button" at bounding box center [245, 72] width 5 height 5
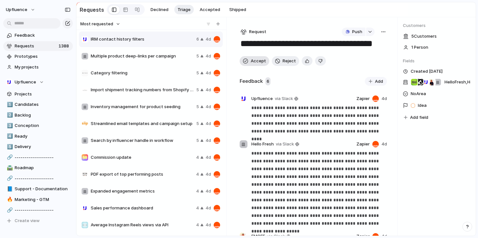
click at [252, 63] on span "Accept" at bounding box center [258, 61] width 15 height 7
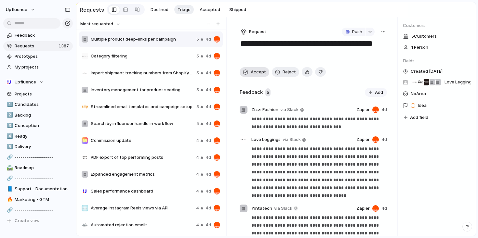
click at [251, 73] on span "Accept" at bounding box center [258, 72] width 15 height 7
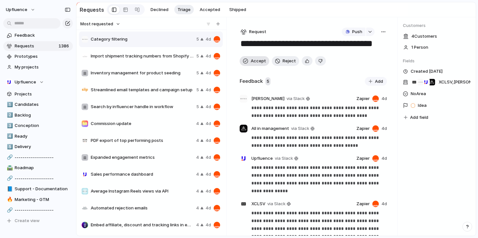
click at [256, 63] on span "Accept" at bounding box center [258, 61] width 15 height 7
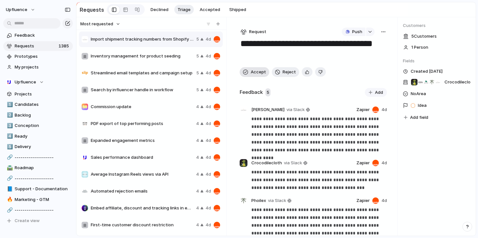
click at [256, 73] on span "Accept" at bounding box center [258, 72] width 15 height 7
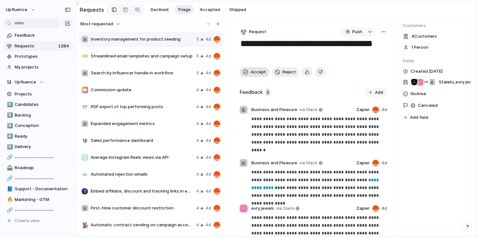
click at [257, 71] on span "Accept" at bounding box center [258, 72] width 15 height 7
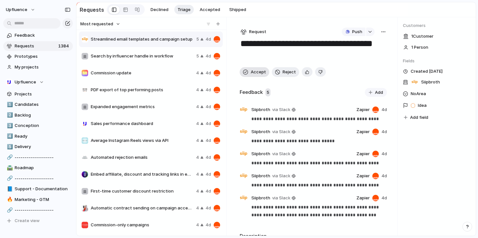
click at [257, 71] on span "Accept" at bounding box center [258, 72] width 15 height 7
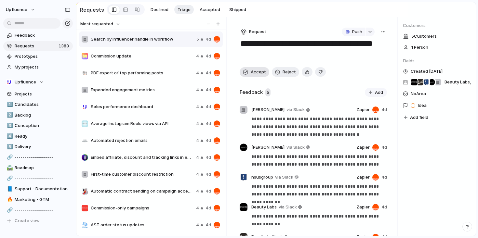
click at [257, 71] on span "Accept" at bounding box center [258, 72] width 15 height 7
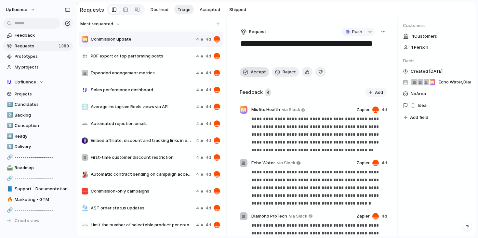
click at [257, 71] on div "**********" at bounding box center [313, 126] width 169 height 219
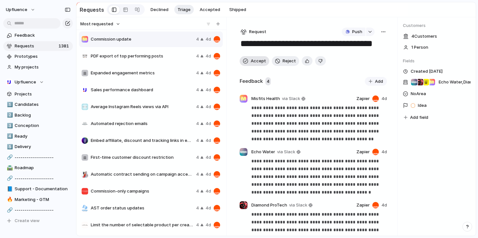
click at [257, 66] on button "Accept" at bounding box center [255, 61] width 30 height 10
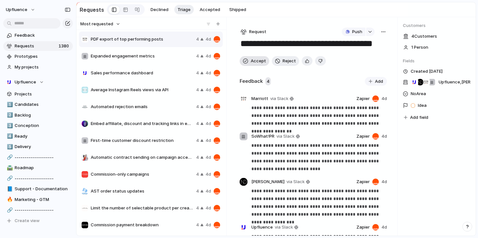
click at [257, 66] on button "Accept" at bounding box center [255, 61] width 30 height 10
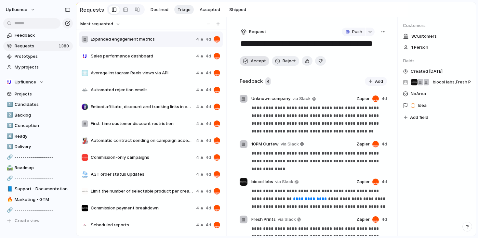
click at [257, 66] on button "Accept" at bounding box center [255, 61] width 30 height 10
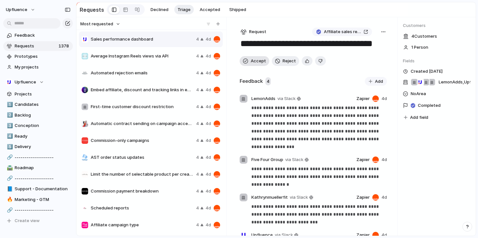
click at [257, 66] on button "Accept" at bounding box center [255, 61] width 30 height 10
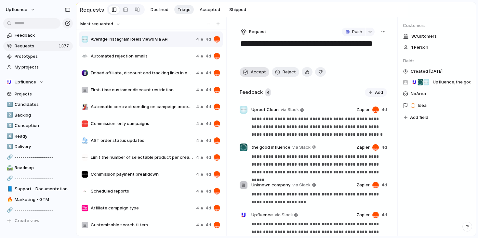
click at [257, 66] on div "**********" at bounding box center [313, 126] width 169 height 219
click at [128, 173] on span "Commission payment breakdown" at bounding box center [142, 174] width 103 height 7
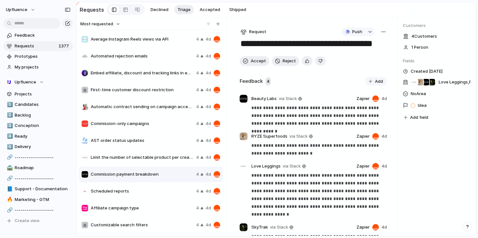
click at [272, 20] on div "**********" at bounding box center [313, 126] width 169 height 219
click at [289, 16] on section "Requests Declined Triage Accepted Shipped" at bounding box center [275, 9] width 399 height 15
click at [284, 74] on div "**********" at bounding box center [313, 126] width 169 height 219
click at [325, 47] on textarea "**********" at bounding box center [312, 44] width 145 height 12
click at [246, 61] on div "button" at bounding box center [245, 61] width 5 height 5
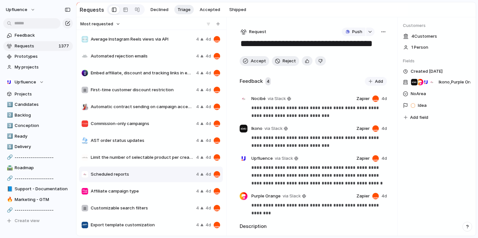
click at [178, 43] on span "Average Instagram Reels views via API" at bounding box center [142, 39] width 103 height 7
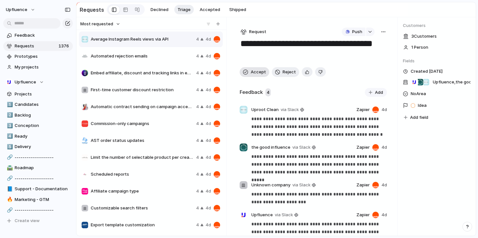
click at [252, 77] on button "Accept" at bounding box center [255, 72] width 30 height 10
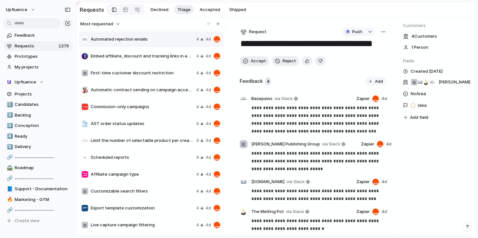
click at [253, 68] on div "**********" at bounding box center [313, 126] width 169 height 219
click at [253, 63] on span "Accept" at bounding box center [258, 61] width 15 height 7
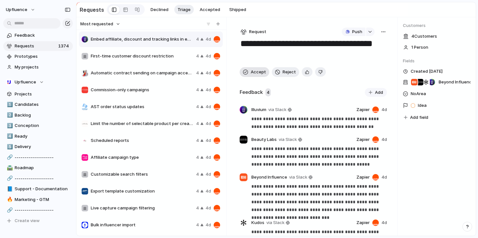
click at [254, 72] on span "Accept" at bounding box center [258, 72] width 15 height 7
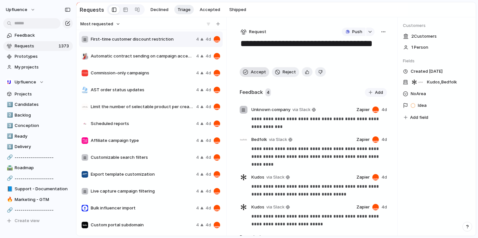
click at [254, 73] on span "Accept" at bounding box center [258, 72] width 15 height 7
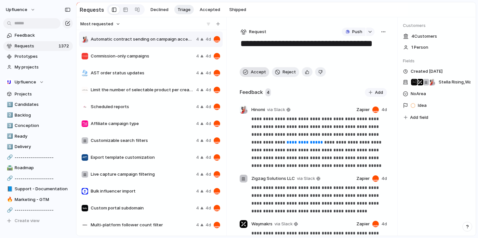
click at [254, 73] on span "Accept" at bounding box center [258, 72] width 15 height 7
click at [254, 73] on div "**********" at bounding box center [313, 126] width 169 height 219
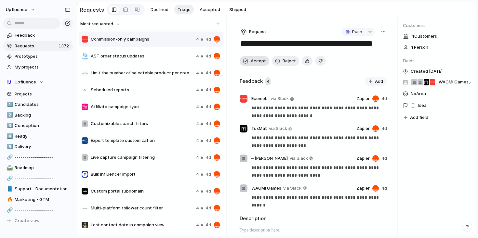
click at [254, 73] on div "**********" at bounding box center [313, 126] width 169 height 219
click at [254, 67] on div "**********" at bounding box center [313, 126] width 169 height 219
click at [376, 29] on div "Push" at bounding box center [361, 32] width 38 height 8
click at [380, 30] on button "button" at bounding box center [383, 32] width 7 height 8
click at [361, 57] on li "Merge" at bounding box center [364, 57] width 40 height 10
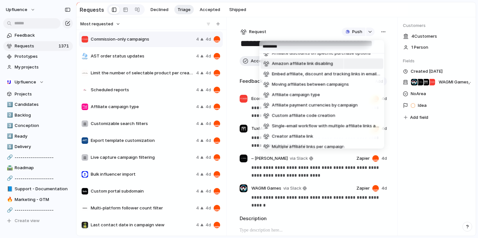
scroll to position [89, 0]
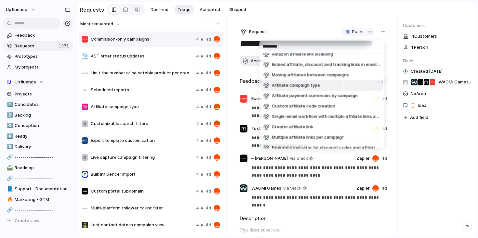
type input "*********"
click at [334, 86] on li "Affiliate campaign type" at bounding box center [322, 86] width 122 height 10
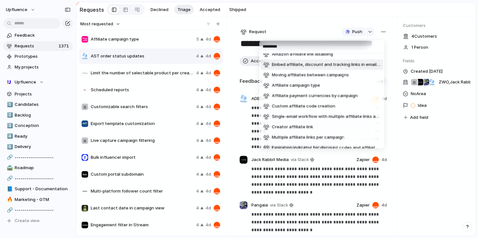
click at [296, 15] on div "********* Dynamic variables in affiliate links Affiliate commission negotiation…" at bounding box center [239, 119] width 478 height 238
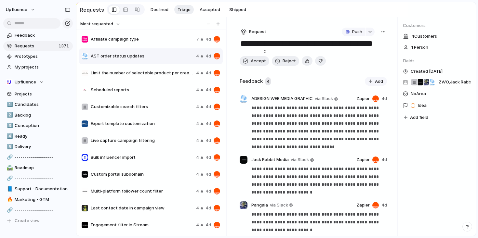
click at [265, 46] on textarea "**********" at bounding box center [312, 44] width 145 height 12
type textarea "**********"
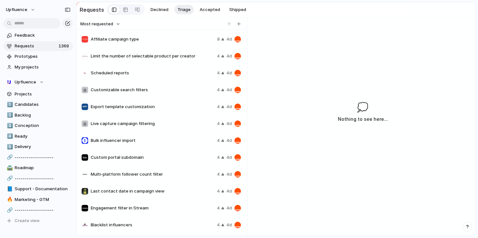
click at [169, 79] on div "Scheduled reports 4 4d" at bounding box center [161, 73] width 165 height 16
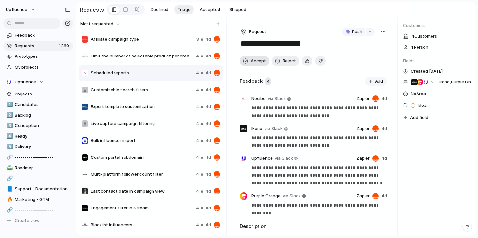
click at [257, 62] on span "Accept" at bounding box center [258, 61] width 15 height 7
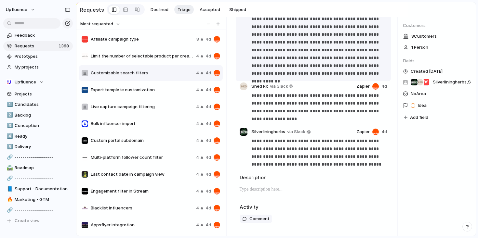
scroll to position [151, 0]
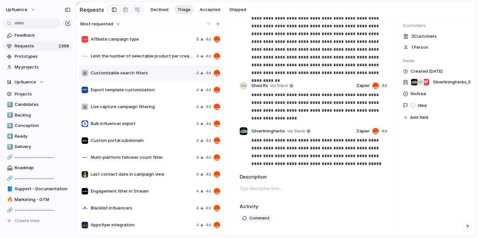
click at [162, 46] on div "Affiliate campaign type 8 4d" at bounding box center [151, 40] width 144 height 16
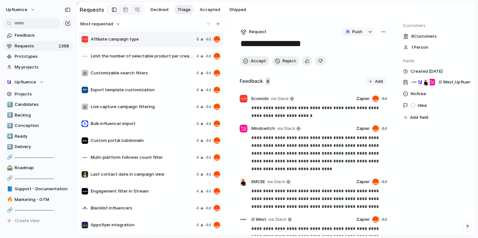
click at [381, 31] on div "button" at bounding box center [383, 31] width 5 height 5
click at [362, 57] on li "Merge" at bounding box center [364, 57] width 40 height 10
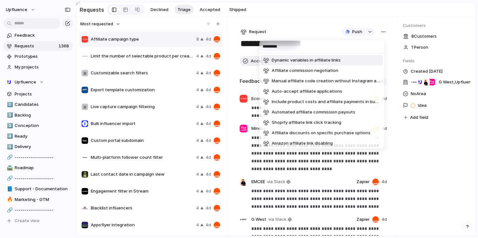
type input "*********"
click at [326, 29] on div "********* Dynamic variables in affiliate links Affiliate commission negotiation…" at bounding box center [239, 119] width 478 height 238
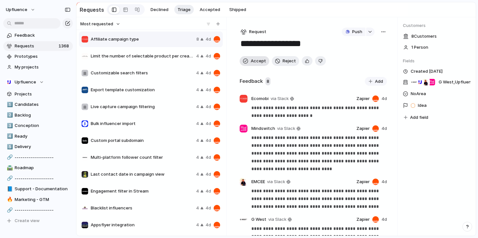
click at [250, 62] on button "Accept" at bounding box center [255, 61] width 30 height 10
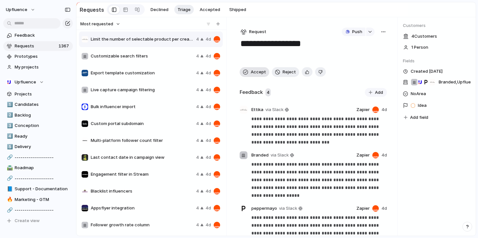
click at [261, 73] on span "Accept" at bounding box center [258, 72] width 15 height 7
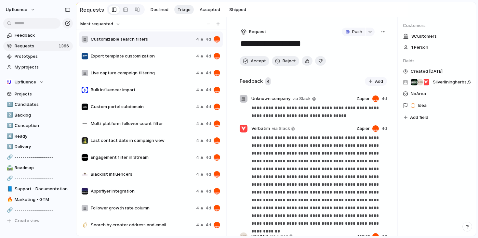
click at [173, 105] on span "Custom portal subdomain" at bounding box center [142, 107] width 103 height 7
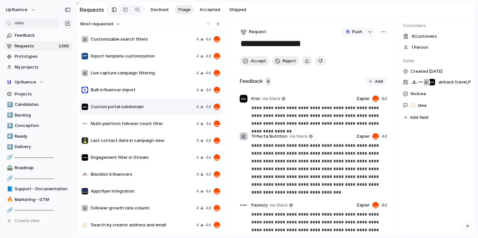
click at [284, 49] on textarea "**********" at bounding box center [312, 44] width 145 height 12
click at [345, 66] on div "Accept Reject" at bounding box center [314, 61] width 148 height 10
click at [305, 62] on div "button" at bounding box center [307, 61] width 4 height 6
click at [253, 64] on span "Accept" at bounding box center [258, 61] width 15 height 7
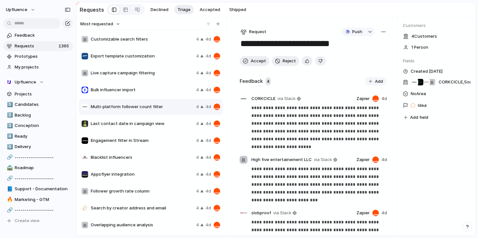
click at [169, 127] on span "Last contact date in campaign view" at bounding box center [142, 124] width 103 height 7
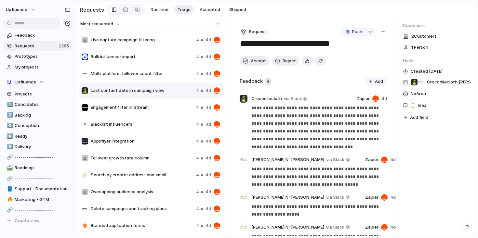
scroll to position [41, 0]
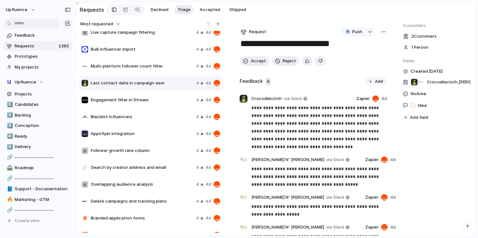
click at [161, 118] on span "Blacklist influencers" at bounding box center [142, 117] width 103 height 7
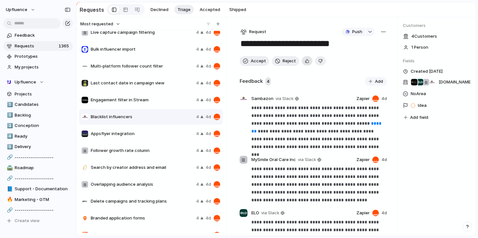
click at [305, 64] on div "button" at bounding box center [307, 61] width 4 height 6
click at [242, 63] on button "Accept" at bounding box center [255, 61] width 30 height 10
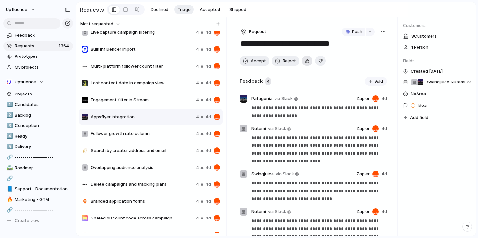
click at [305, 62] on div "button" at bounding box center [307, 61] width 4 height 6
click at [249, 62] on button "Accept" at bounding box center [255, 61] width 30 height 10
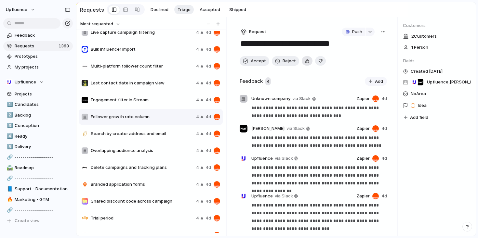
click at [305, 64] on div "button" at bounding box center [307, 61] width 4 height 6
click at [252, 61] on span "Accept" at bounding box center [258, 61] width 15 height 7
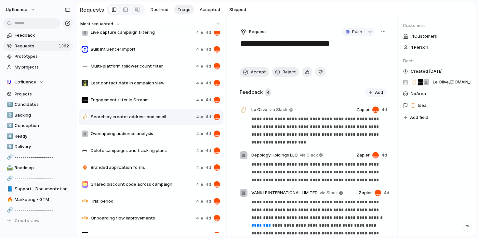
click at [297, 57] on textarea "**********" at bounding box center [312, 49] width 145 height 23
type textarea "**********"
click at [248, 74] on button "Accept" at bounding box center [255, 72] width 30 height 10
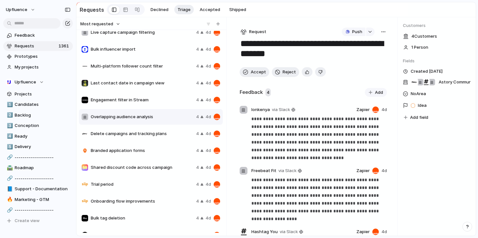
click at [165, 129] on div "Delete campaigns and tracking plans 4 4d" at bounding box center [151, 134] width 144 height 16
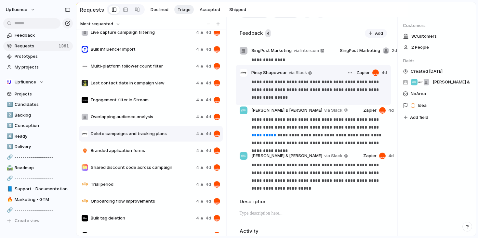
scroll to position [60, 0]
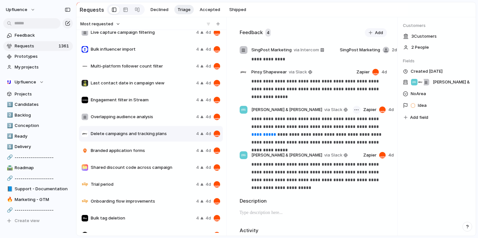
click at [355, 111] on div "button" at bounding box center [357, 110] width 4 height 1
click at [334, 125] on span "Reassign" at bounding box center [333, 125] width 19 height 7
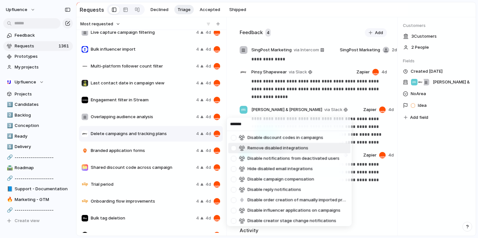
scroll to position [22, 0]
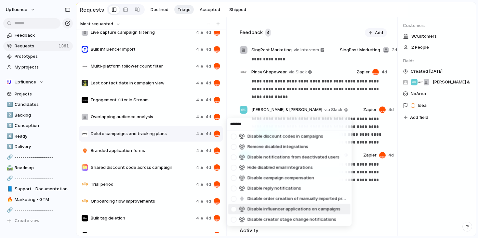
type input "*******"
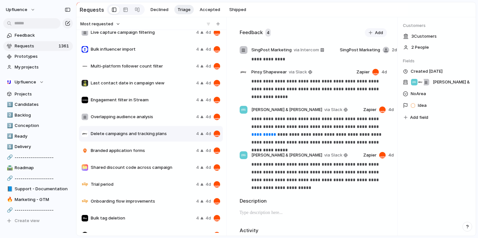
click at [381, 204] on div "******* Disable affiliate links for creators Disable application form link for …" at bounding box center [239, 119] width 478 height 238
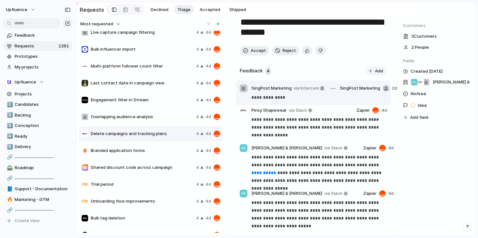
scroll to position [0, 0]
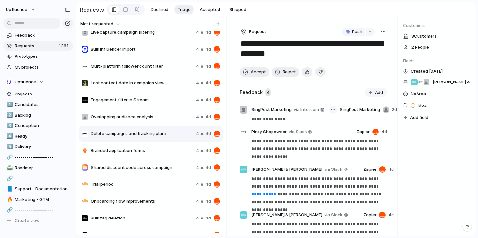
click at [334, 112] on button "button" at bounding box center [334, 110] width 8 height 8
click at [319, 126] on span "Reassign" at bounding box center [317, 125] width 19 height 7
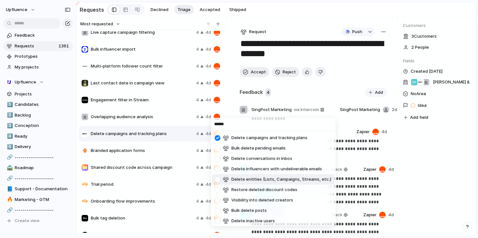
type input "******"
click at [217, 179] on div at bounding box center [217, 179] width 11 height 11
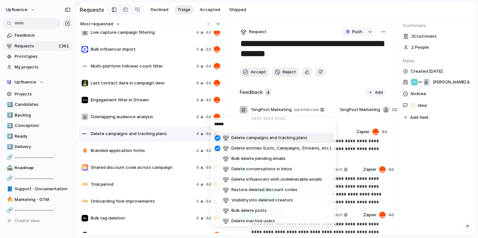
click at [218, 139] on div at bounding box center [217, 137] width 11 height 11
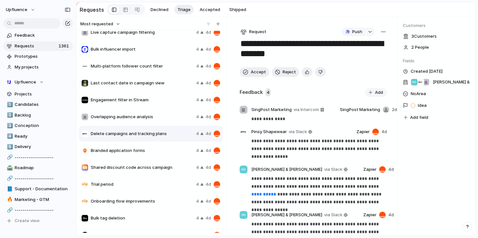
click at [320, 91] on div "****** Delete entities (Lists, Campaigns, Streams, etc.) Bulk delete pending em…" at bounding box center [239, 119] width 478 height 238
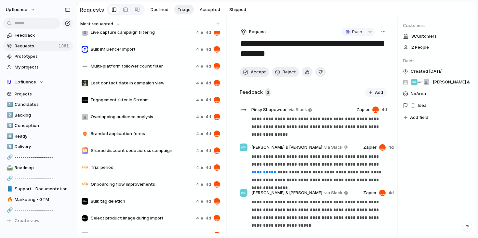
click at [384, 32] on button "button" at bounding box center [383, 32] width 7 height 8
click at [365, 57] on li "Merge" at bounding box center [364, 57] width 40 height 10
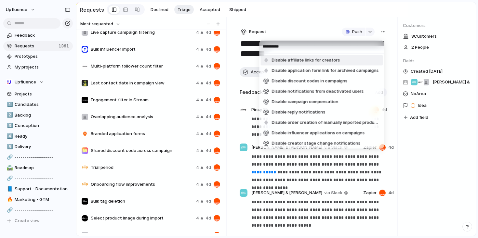
type input "**********"
type input "*******"
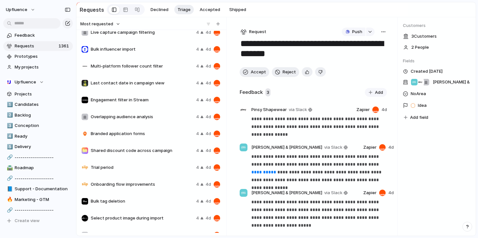
click at [318, 36] on div "******* Disable affiliate links for creators Disable application form link for …" at bounding box center [239, 119] width 478 height 238
click at [313, 46] on textarea "**********" at bounding box center [312, 49] width 145 height 23
drag, startPoint x: 334, startPoint y: 45, endPoint x: 269, endPoint y: 45, distance: 64.7
click at [270, 45] on textarea "**********" at bounding box center [312, 49] width 145 height 23
drag, startPoint x: 270, startPoint y: 55, endPoint x: 270, endPoint y: 45, distance: 10.4
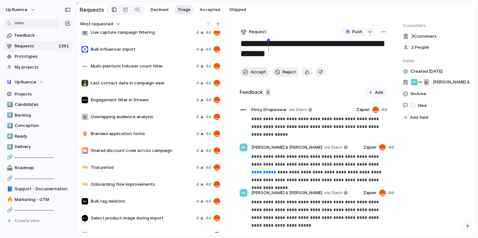
click at [270, 45] on textarea "**********" at bounding box center [312, 49] width 145 height 23
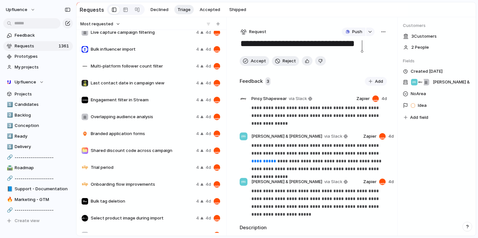
type textarea "**********"
click at [360, 59] on div "Accept Reject" at bounding box center [314, 61] width 148 height 10
click at [381, 34] on div "button" at bounding box center [383, 31] width 5 height 5
click at [360, 57] on li "Merge" at bounding box center [364, 57] width 40 height 10
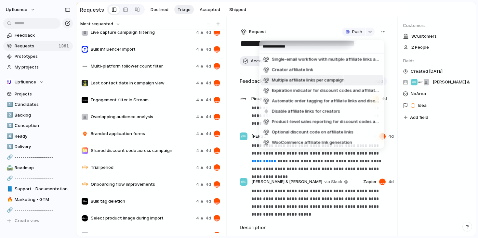
scroll to position [33, 0]
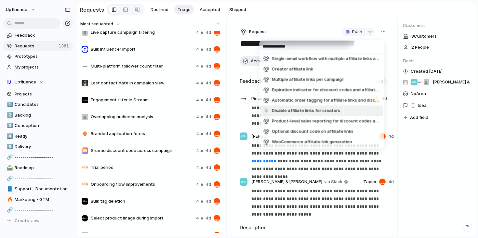
type input "**********"
click at [328, 112] on span "Disable affiliate links for creators" at bounding box center [306, 111] width 68 height 7
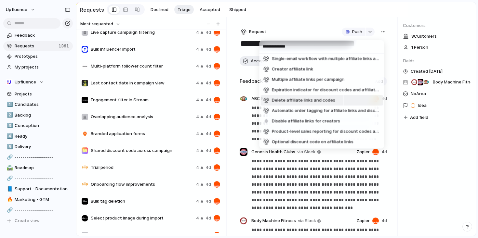
click at [182, 86] on div "**********" at bounding box center [239, 119] width 478 height 238
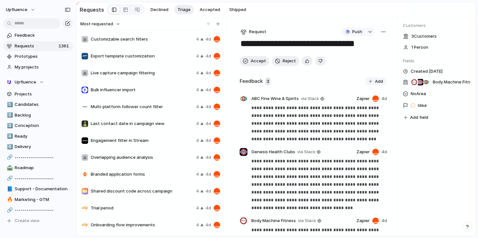
click at [160, 75] on span "Live capture campaign filtering" at bounding box center [142, 73] width 103 height 7
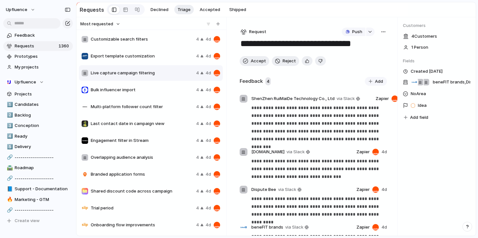
click at [163, 93] on span "Bulk influencer import" at bounding box center [142, 90] width 103 height 7
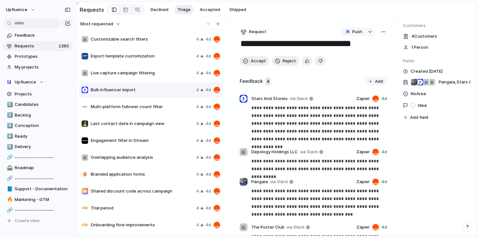
click at [163, 106] on span "Multi-platform follower count filter" at bounding box center [142, 107] width 103 height 7
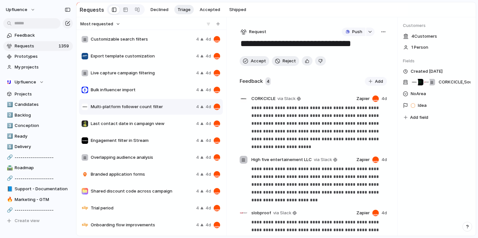
click at [162, 124] on span "Last contact date in campaign view" at bounding box center [142, 124] width 103 height 7
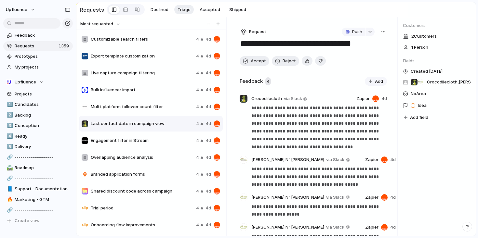
click at [159, 140] on span "Engagement filter in Stream" at bounding box center [142, 141] width 103 height 7
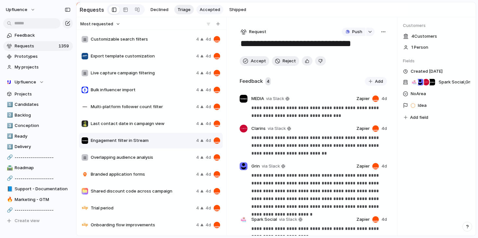
click at [206, 9] on span "Accepted" at bounding box center [210, 10] width 20 height 7
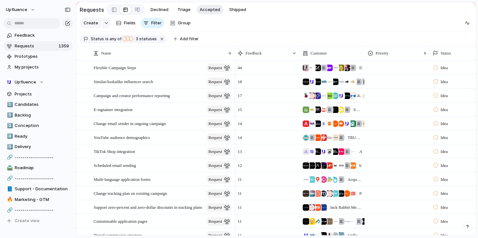
drag, startPoint x: 191, startPoint y: 58, endPoint x: 233, endPoint y: 57, distance: 42.3
click at [233, 57] on div at bounding box center [234, 54] width 3 height 14
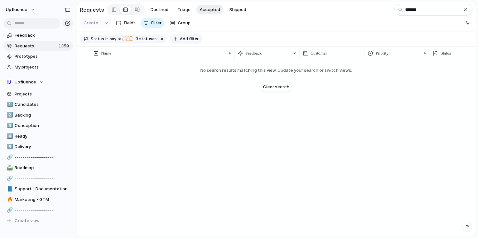
type input "*******"
click at [190, 38] on button "Add filter" at bounding box center [186, 38] width 33 height 9
type input "****"
click at [205, 56] on li "Type" at bounding box center [217, 60] width 53 height 10
click at [210, 56] on li "Initiative" at bounding box center [217, 60] width 53 height 10
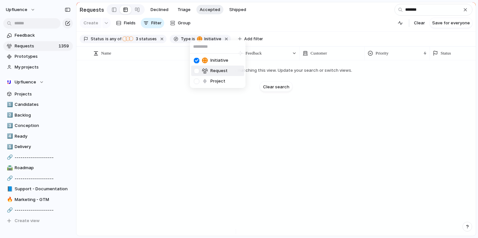
click at [209, 68] on div "Request" at bounding box center [211, 71] width 34 height 7
click at [208, 83] on div "Project" at bounding box center [210, 81] width 32 height 7
click at [442, 23] on div "Initiative Request Project" at bounding box center [239, 119] width 478 height 238
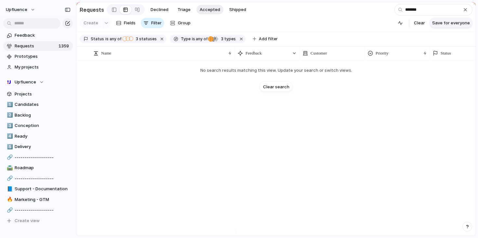
click at [452, 25] on span "Save for everyone" at bounding box center [451, 23] width 38 height 7
click at [129, 39] on div "Candidate" at bounding box center [128, 38] width 6 height 9
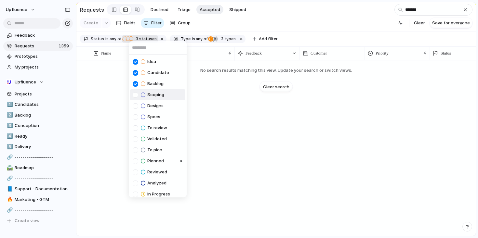
click at [154, 95] on span "Scoping" at bounding box center [155, 95] width 17 height 7
click at [153, 104] on span "Designs" at bounding box center [155, 106] width 16 height 7
click at [152, 96] on span "Scoping" at bounding box center [155, 95] width 17 height 7
click at [152, 104] on span "Designs" at bounding box center [155, 106] width 16 height 7
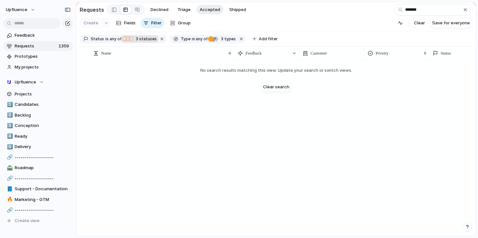
click at [224, 108] on div "Idea Candidate Backlog Scoping Designs Specs To review Validated To plan Planne…" at bounding box center [239, 119] width 478 height 238
click at [450, 8] on input "*******" at bounding box center [434, 10] width 78 height 12
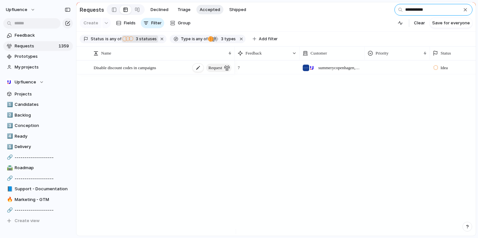
type input "**********"
click at [172, 73] on div "Disable discount codes in campaigns request" at bounding box center [163, 67] width 139 height 13
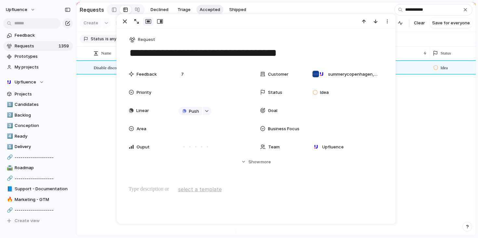
drag, startPoint x: 236, startPoint y: 54, endPoint x: 318, endPoint y: 50, distance: 82.1
click at [317, 53] on textarea "**********" at bounding box center [256, 53] width 255 height 14
type textarea "**********"
click at [319, 44] on div "Request" at bounding box center [256, 39] width 255 height 9
click at [464, 12] on div "button" at bounding box center [465, 9] width 5 height 5
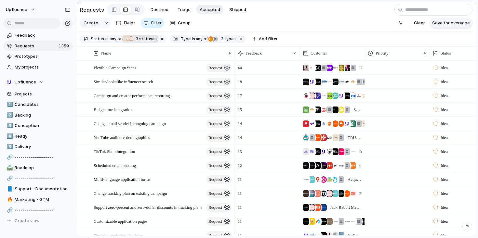
click at [454, 24] on span "Save for everyone" at bounding box center [451, 23] width 38 height 7
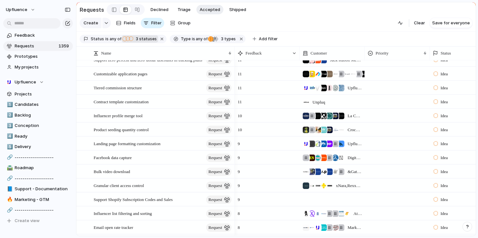
scroll to position [148, 0]
click at [48, 43] on link "Requests 1359" at bounding box center [38, 46] width 70 height 10
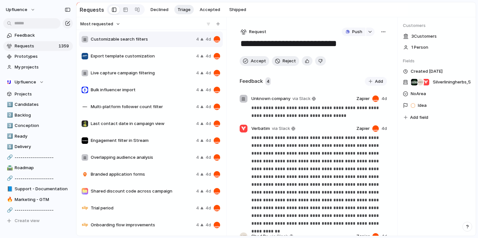
click at [170, 64] on div "Export template customization 4 4d" at bounding box center [151, 56] width 144 height 16
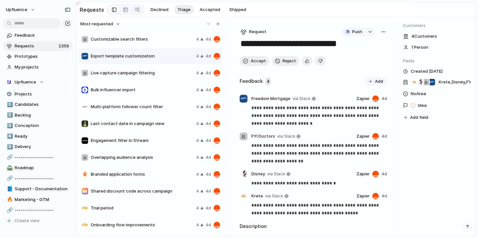
click at [163, 74] on span "Live capture campaign filtering" at bounding box center [142, 73] width 103 height 7
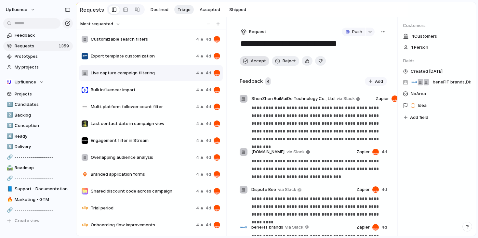
click at [256, 62] on span "Accept" at bounding box center [258, 61] width 15 height 7
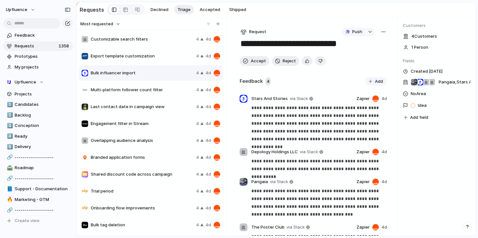
click at [316, 46] on textarea "**********" at bounding box center [312, 44] width 145 height 12
click at [252, 47] on textarea "**********" at bounding box center [312, 44] width 145 height 12
click at [240, 45] on textarea "**********" at bounding box center [312, 44] width 145 height 12
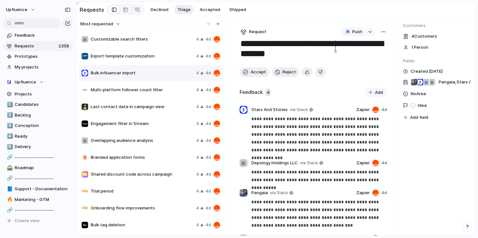
click at [334, 44] on textarea "**********" at bounding box center [312, 49] width 145 height 23
click at [322, 57] on textarea "**********" at bounding box center [312, 49] width 145 height 23
click at [292, 45] on textarea "**********" at bounding box center [312, 49] width 145 height 23
click at [378, 48] on textarea "**********" at bounding box center [312, 49] width 145 height 23
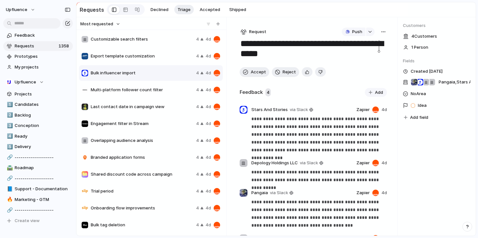
type textarea "**********"
click at [381, 31] on div "button" at bounding box center [383, 31] width 5 height 5
click at [367, 60] on li "Merge" at bounding box center [364, 57] width 40 height 10
click at [325, 29] on div "Identify Affiliation Prone Creators Brand Identity Management Creation and Mana…" at bounding box center [239, 119] width 478 height 238
click at [368, 32] on div "button" at bounding box center [370, 32] width 5 height 3
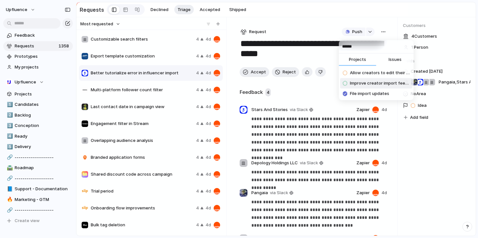
type input "******"
click at [390, 83] on span "Improve creator import feedback" at bounding box center [380, 83] width 60 height 7
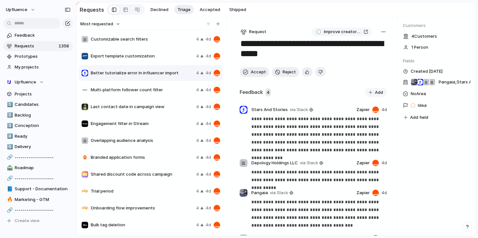
click at [424, 105] on span "Idea" at bounding box center [422, 105] width 9 height 7
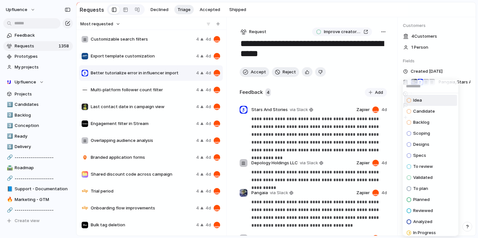
click at [312, 26] on div "Idea Candidate Backlog Scoping Designs Specs To review Validated To plan Planne…" at bounding box center [239, 119] width 478 height 238
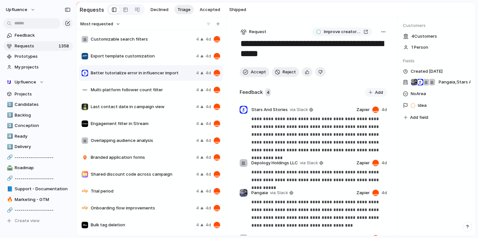
click at [416, 105] on div "Idea" at bounding box center [420, 106] width 18 height 8
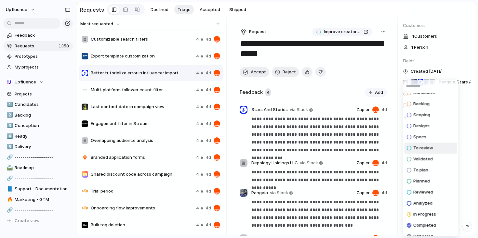
scroll to position [26, 0]
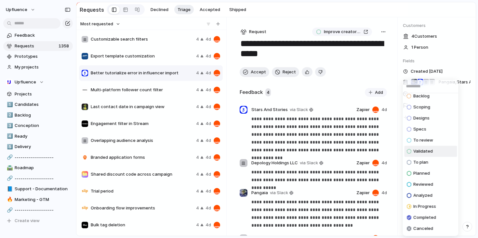
click at [424, 152] on span "Validated" at bounding box center [423, 151] width 20 height 7
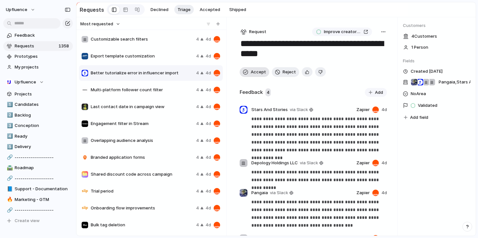
click at [254, 73] on span "Accept" at bounding box center [258, 72] width 15 height 7
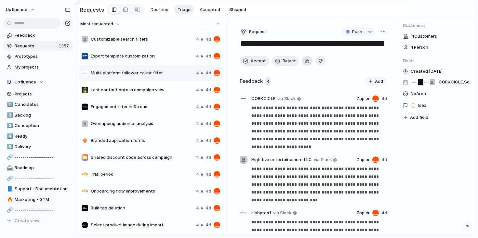
click at [302, 63] on button "button" at bounding box center [307, 60] width 11 height 9
click at [256, 64] on span "Accept" at bounding box center [258, 61] width 15 height 7
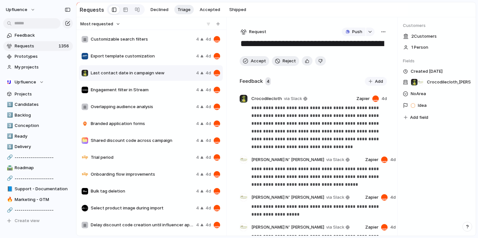
click at [304, 59] on button "button" at bounding box center [307, 60] width 11 height 9
click at [252, 63] on span "Accept" at bounding box center [258, 61] width 15 height 7
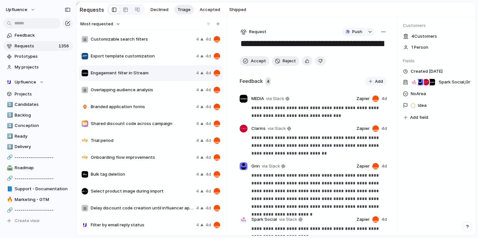
click at [166, 113] on div "Branded application forms 4 4d" at bounding box center [151, 107] width 144 height 16
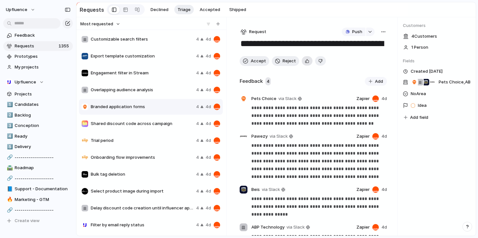
click at [305, 62] on div "button" at bounding box center [307, 61] width 4 height 6
click at [381, 32] on div "button" at bounding box center [383, 31] width 5 height 5
click at [359, 58] on span "Merge" at bounding box center [352, 57] width 13 height 7
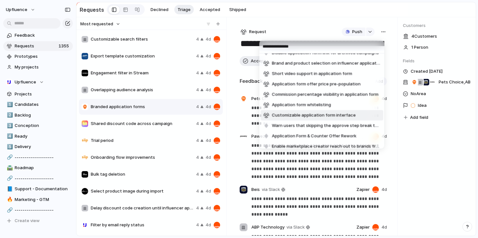
scroll to position [116, 0]
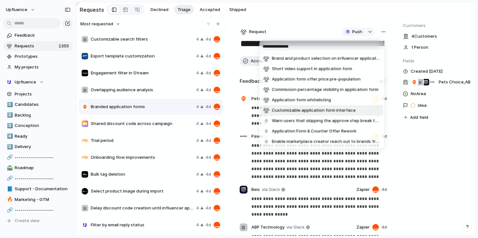
type input "**********"
drag, startPoint x: 348, startPoint y: 111, endPoint x: 311, endPoint y: 30, distance: 89.1
click at [311, 30] on div "**********" at bounding box center [239, 119] width 478 height 238
click at [316, 109] on span "Customizable application form interface" at bounding box center [314, 111] width 84 height 7
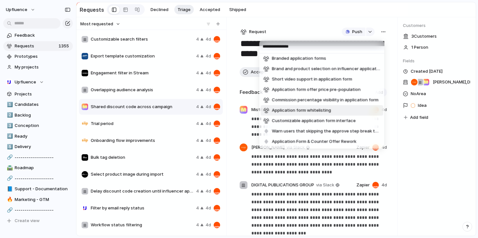
scroll to position [127, 0]
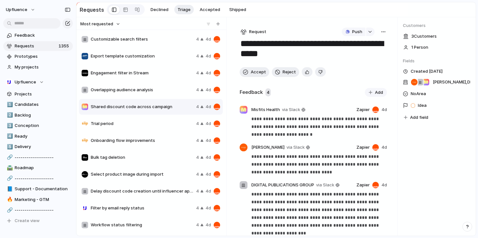
click at [287, 19] on div "**********" at bounding box center [239, 119] width 478 height 238
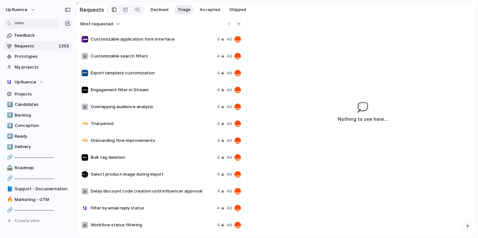
click at [173, 119] on div "Trial period 4 4d" at bounding box center [161, 124] width 165 height 16
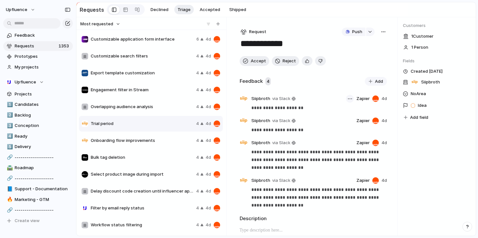
click at [349, 100] on div "button" at bounding box center [350, 99] width 4 height 1
click at [338, 125] on li "Delete" at bounding box center [332, 124] width 37 height 10
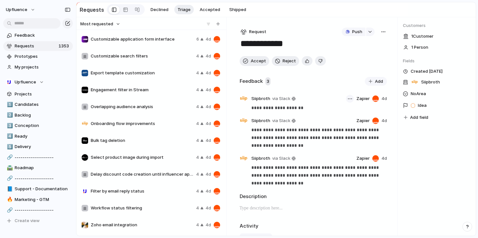
click at [348, 100] on div "button" at bounding box center [350, 99] width 4 height 1
click at [338, 122] on li "Delete" at bounding box center [332, 124] width 37 height 10
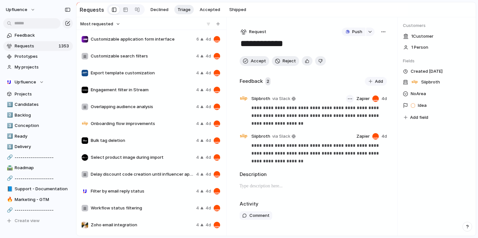
click at [350, 100] on div "button" at bounding box center [350, 99] width 4 height 1
click at [338, 120] on li "Delete" at bounding box center [334, 124] width 37 height 10
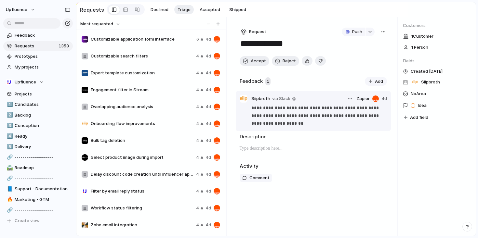
click at [268, 115] on p "**********" at bounding box center [319, 115] width 136 height 23
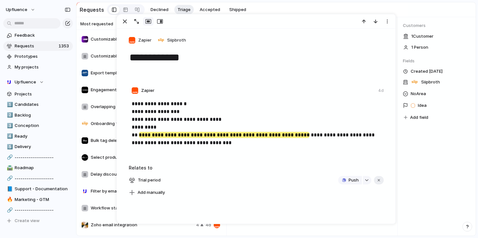
drag, startPoint x: 212, startPoint y: 143, endPoint x: 295, endPoint y: 134, distance: 83.5
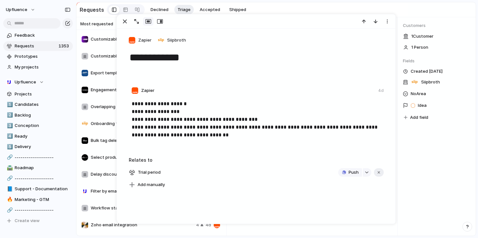
click at [232, 122] on p "**********" at bounding box center [257, 119] width 250 height 39
click at [232, 120] on p "**********" at bounding box center [257, 119] width 250 height 39
click at [125, 21] on div "button" at bounding box center [125, 22] width 8 height 8
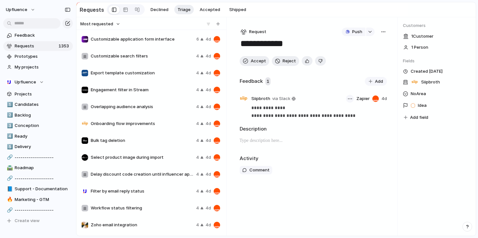
click at [352, 102] on button "button" at bounding box center [350, 99] width 8 height 8
click at [341, 128] on li "Delete" at bounding box center [334, 124] width 37 height 10
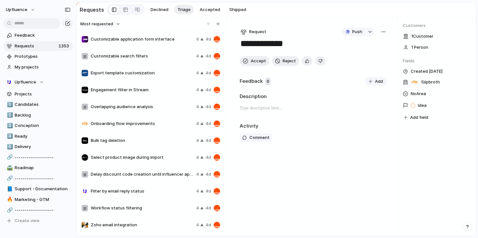
click at [385, 32] on div "button" at bounding box center [383, 31] width 5 height 5
click at [362, 77] on li "Delete" at bounding box center [366, 78] width 40 height 10
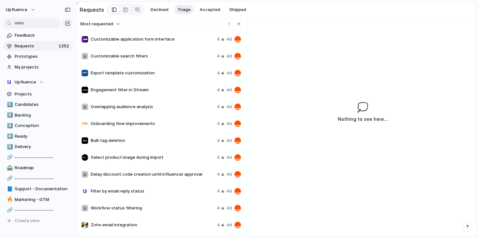
click at [170, 173] on span "Delay discount code creation until influencer approval" at bounding box center [153, 174] width 124 height 7
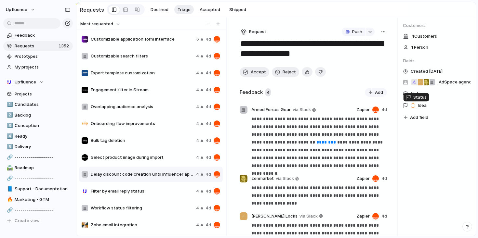
click at [423, 109] on span "Idea" at bounding box center [422, 105] width 9 height 7
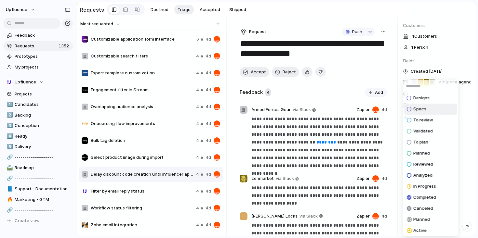
scroll to position [59, 0]
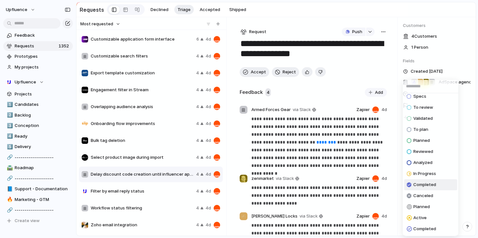
click at [424, 183] on span "Completed" at bounding box center [424, 185] width 23 height 7
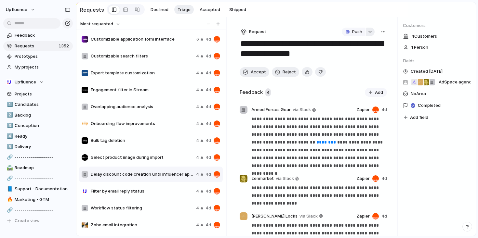
click at [368, 33] on div "button" at bounding box center [370, 32] width 5 height 3
drag, startPoint x: 374, startPoint y: 46, endPoint x: 306, endPoint y: 46, distance: 67.7
click at [306, 46] on div "**********" at bounding box center [239, 119] width 478 height 238
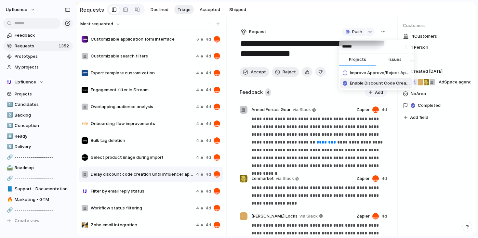
type input "******"
click at [396, 84] on span "Enable Discount Code Creation at 'Approve' step" at bounding box center [380, 83] width 60 height 7
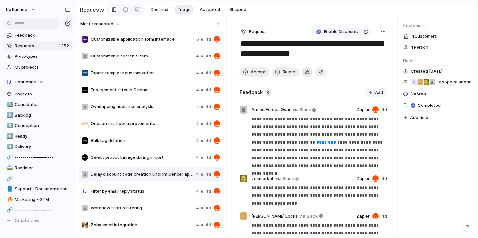
click at [302, 74] on button "button" at bounding box center [307, 71] width 11 height 9
click at [253, 74] on span "Accept" at bounding box center [258, 72] width 15 height 7
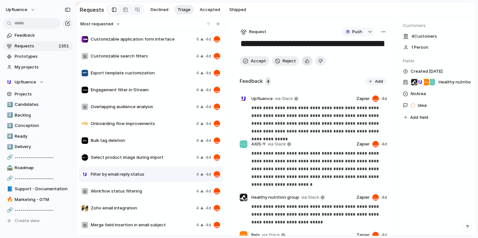
click at [305, 62] on div "button" at bounding box center [307, 61] width 4 height 6
click at [250, 62] on button "Accept" at bounding box center [255, 61] width 30 height 10
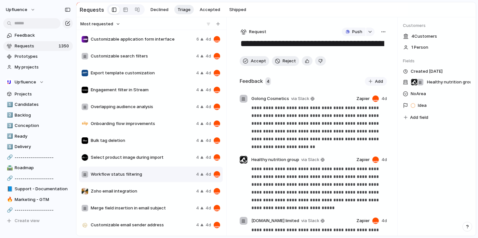
click at [381, 34] on div "button" at bounding box center [383, 31] width 5 height 5
click at [361, 79] on li "Delete" at bounding box center [364, 78] width 40 height 10
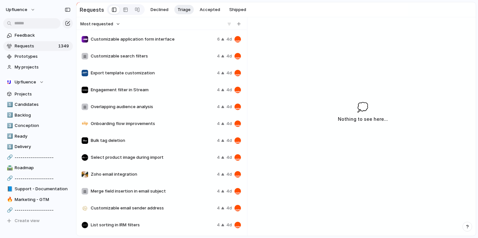
click at [169, 160] on span "Select product image during import" at bounding box center [153, 158] width 124 height 7
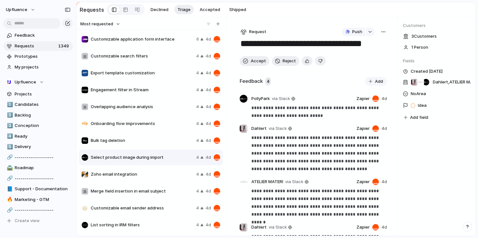
click at [381, 34] on div "button" at bounding box center [383, 31] width 5 height 5
click at [296, 80] on div "Copy link Merge Move to [GEOGRAPHIC_DATA]" at bounding box center [239, 119] width 478 height 238
drag, startPoint x: 358, startPoint y: 47, endPoint x: 381, endPoint y: 47, distance: 22.8
click at [381, 47] on body "Upfluence Feedback Requests 1349 Prototypes My projects Upfluence Projects 1️⃣ …" at bounding box center [239, 119] width 478 height 238
click at [269, 46] on textarea "**********" at bounding box center [312, 44] width 145 height 12
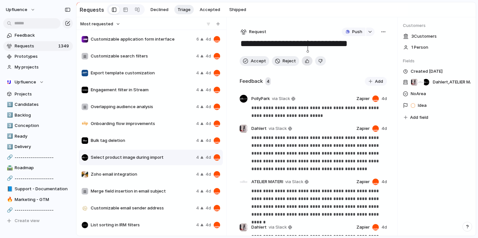
type textarea "**********"
click at [303, 64] on button "button" at bounding box center [307, 60] width 11 height 9
click at [253, 63] on span "Accept" at bounding box center [258, 61] width 15 height 7
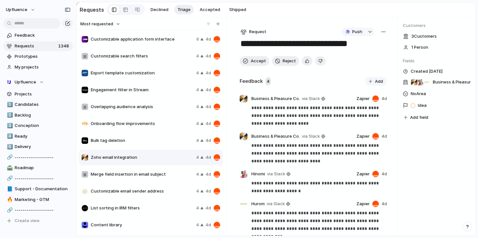
click at [165, 156] on span "Zoho email integration" at bounding box center [142, 158] width 103 height 7
click at [166, 144] on span "Bulk tag deletion" at bounding box center [142, 141] width 103 height 7
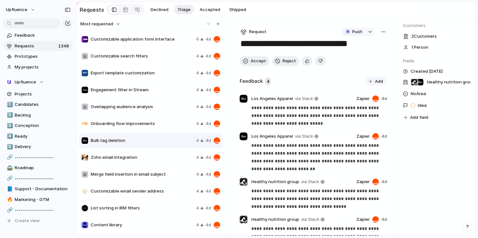
click at [161, 161] on span "Zoho email integration" at bounding box center [142, 158] width 103 height 7
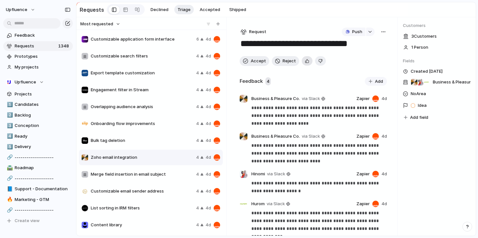
click at [302, 63] on button "button" at bounding box center [307, 60] width 11 height 9
click at [262, 62] on span "Accept" at bounding box center [258, 61] width 15 height 7
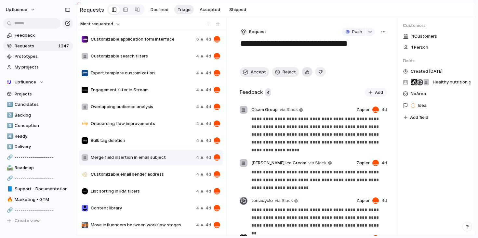
click at [305, 74] on div "button" at bounding box center [307, 72] width 4 height 6
click at [381, 33] on div "button" at bounding box center [383, 31] width 5 height 5
click at [362, 56] on li "Merge" at bounding box center [364, 57] width 40 height 10
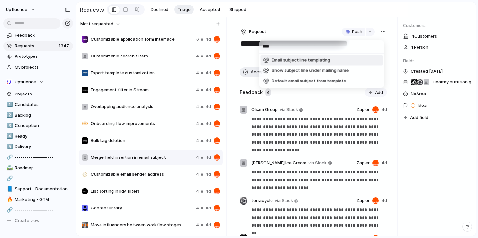
type input "****"
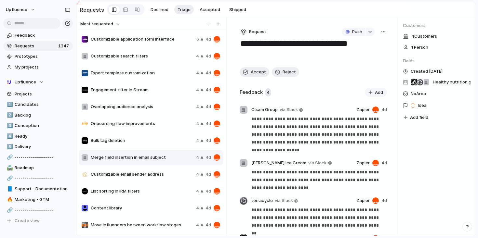
click at [313, 30] on div "**** Email subject line templating Show subject line under mailing name Default…" at bounding box center [239, 119] width 478 height 238
click at [253, 72] on span "Accept" at bounding box center [258, 72] width 15 height 7
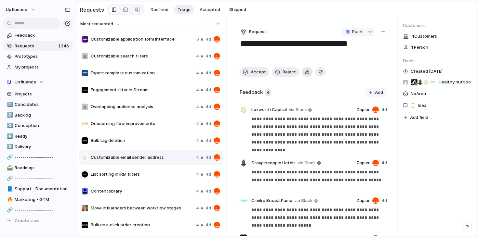
click at [302, 74] on button "button" at bounding box center [307, 71] width 11 height 9
click at [277, 57] on textarea "**********" at bounding box center [312, 49] width 145 height 23
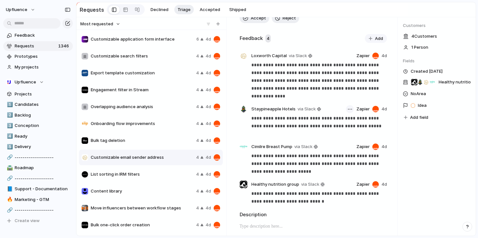
type textarea "**********"
click at [349, 110] on div "button" at bounding box center [350, 109] width 4 height 1
click at [340, 135] on li "Delete" at bounding box center [332, 134] width 37 height 10
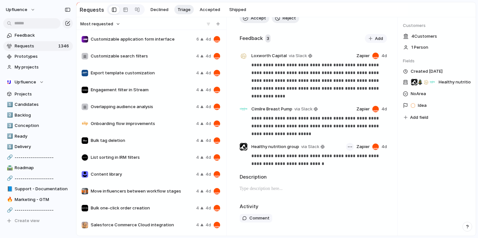
click at [348, 147] on button "button" at bounding box center [350, 147] width 8 height 8
click at [332, 170] on span "Delete" at bounding box center [330, 172] width 14 height 7
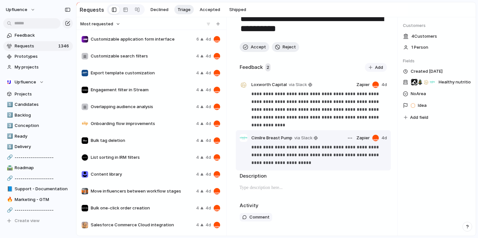
scroll to position [0, 0]
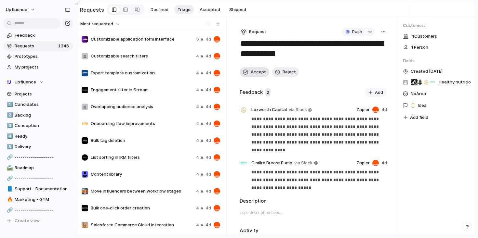
click at [258, 74] on span "Accept" at bounding box center [258, 72] width 15 height 7
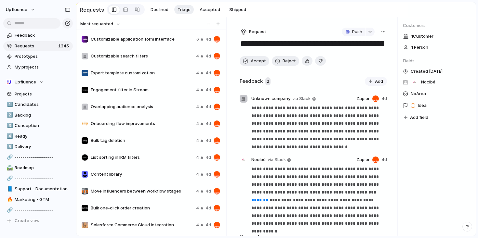
click at [165, 208] on span "Bulk one-click order creation" at bounding box center [142, 208] width 103 height 7
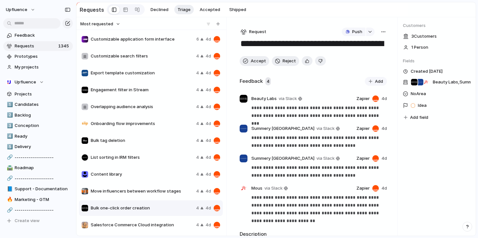
click at [380, 33] on button "button" at bounding box center [383, 32] width 7 height 8
click at [315, 30] on div "Copy link Merge Move to [GEOGRAPHIC_DATA]" at bounding box center [239, 119] width 478 height 238
click at [421, 109] on span "Idea" at bounding box center [422, 105] width 9 height 7
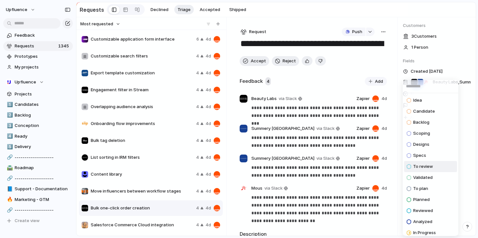
scroll to position [56, 0]
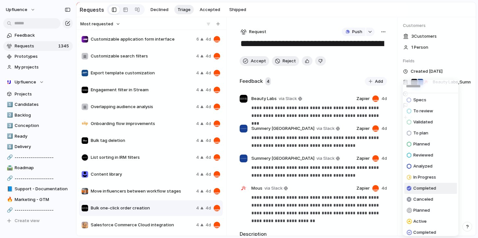
click at [424, 189] on span "Completed" at bounding box center [424, 188] width 23 height 7
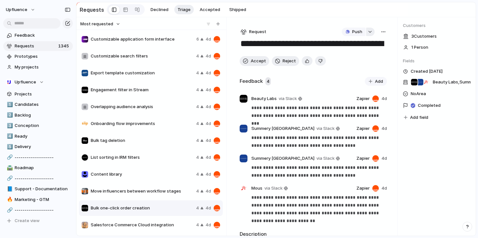
click at [369, 33] on div "button" at bounding box center [370, 32] width 5 height 3
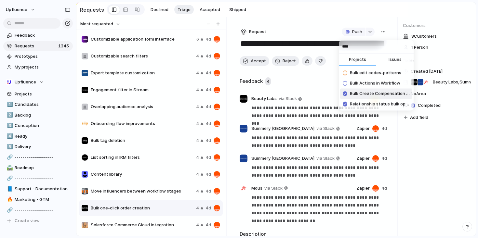
type input "****"
click at [391, 92] on span "Bulk Create Compensation Orders" at bounding box center [380, 94] width 60 height 7
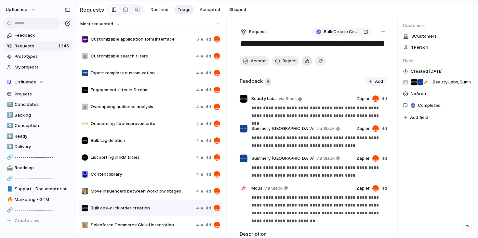
click at [306, 61] on div "button" at bounding box center [307, 61] width 4 height 6
click at [253, 62] on span "Accept" at bounding box center [258, 61] width 15 height 7
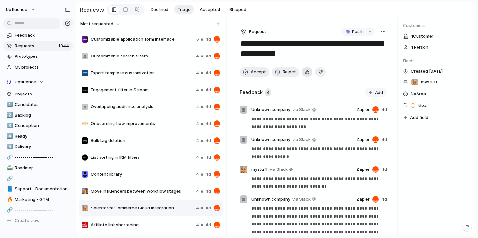
click at [306, 73] on div "button" at bounding box center [307, 72] width 4 height 6
click at [253, 75] on span "Accept" at bounding box center [258, 72] width 15 height 7
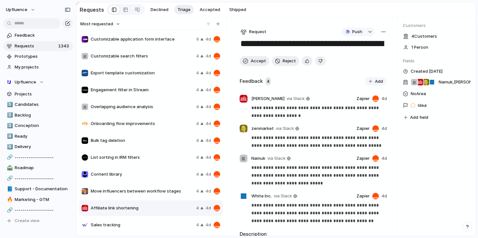
click at [381, 34] on div "button" at bounding box center [383, 31] width 5 height 5
click at [368, 58] on li "Merge" at bounding box center [364, 57] width 40 height 10
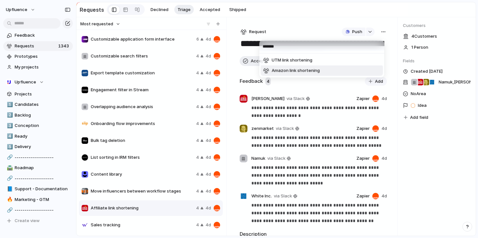
type input "*******"
click at [334, 93] on div "******* UTM link shortening Amazon link shortening" at bounding box center [239, 119] width 478 height 238
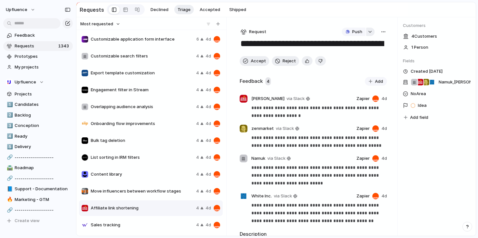
click at [368, 33] on div "button" at bounding box center [370, 32] width 5 height 3
type input "*"
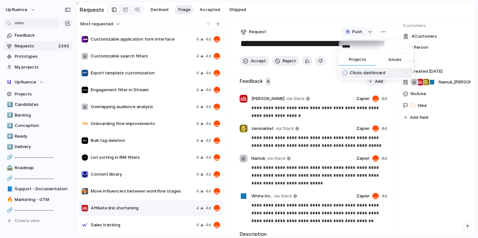
type input "*****"
click at [314, 80] on div "***** Projects Issues Clicks dashboard" at bounding box center [239, 119] width 478 height 238
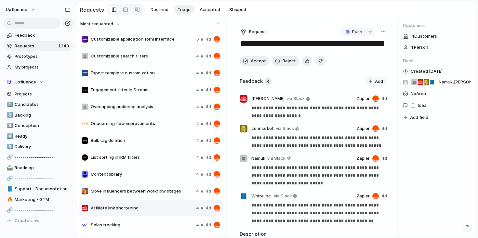
click at [380, 30] on button "button" at bounding box center [383, 32] width 7 height 8
click at [363, 58] on li "Merge" at bounding box center [364, 57] width 40 height 10
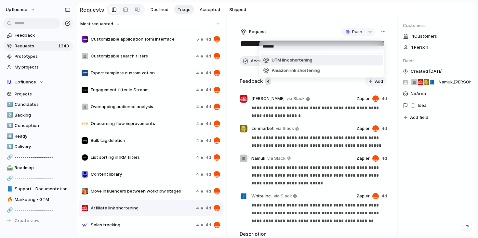
type input "*******"
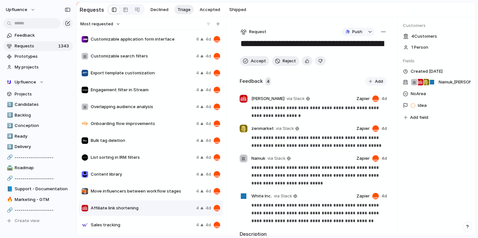
click at [330, 86] on div "******* UTM link shortening Amazon link shortening" at bounding box center [239, 119] width 478 height 238
click at [381, 33] on div "button" at bounding box center [383, 31] width 5 height 5
click at [358, 56] on span "Merge" at bounding box center [352, 57] width 13 height 7
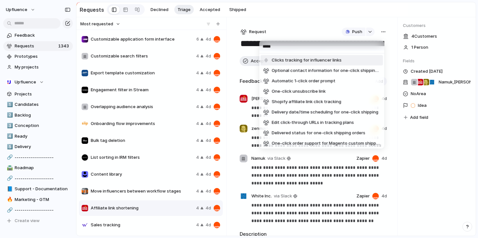
type input "*****"
click at [346, 61] on li "Clicks tracking for influencer links" at bounding box center [322, 60] width 122 height 10
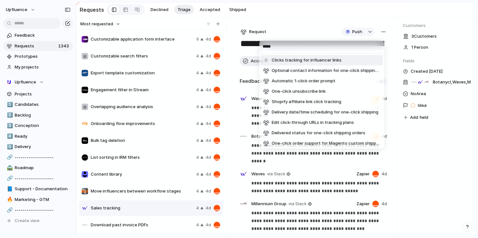
click at [318, 32] on div "***** Clicks tracking for influencer links Optional contact information for one…" at bounding box center [239, 119] width 478 height 238
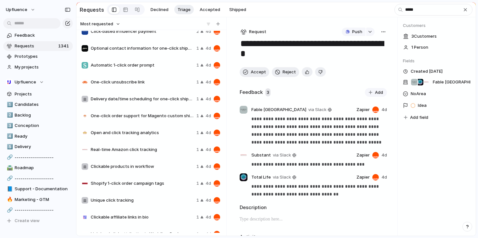
scroll to position [111, 0]
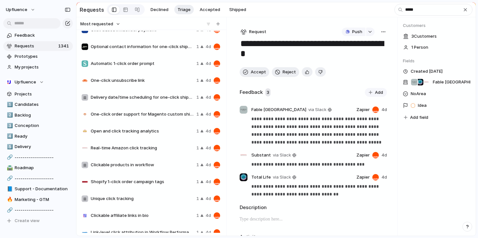
type input "*****"
click at [169, 93] on div "Delivery date/time scheduling for one-click shipping 1 4d" at bounding box center [151, 98] width 144 height 16
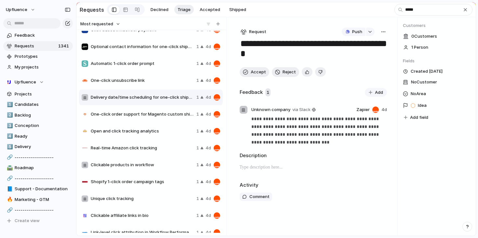
click at [169, 83] on span "One-click unsubscribe link" at bounding box center [142, 80] width 103 height 7
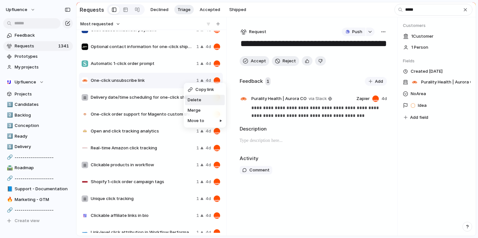
click at [201, 101] on li "Delete" at bounding box center [205, 100] width 40 height 10
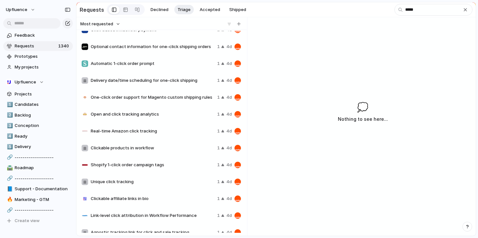
click at [183, 84] on span "Delivery date/time scheduling for one-click shipping" at bounding box center [153, 80] width 124 height 7
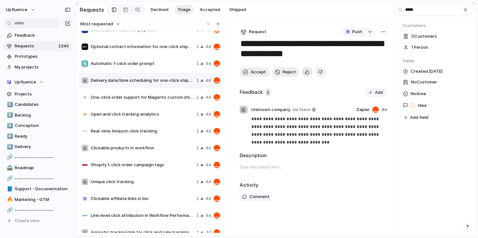
click at [305, 72] on div "button" at bounding box center [307, 72] width 4 height 6
click at [249, 74] on button "Accept" at bounding box center [255, 72] width 30 height 10
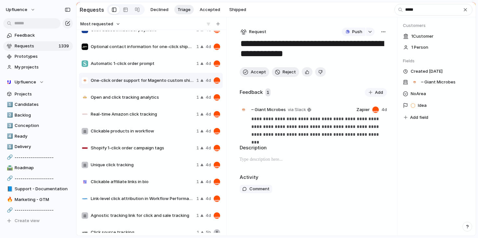
scroll to position [119, 0]
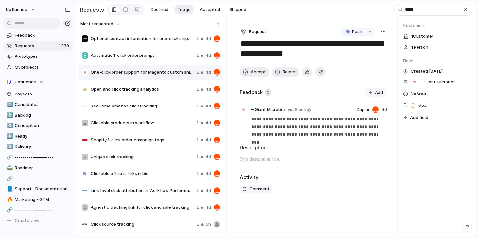
click at [163, 159] on span "Unique click tracking" at bounding box center [142, 157] width 103 height 7
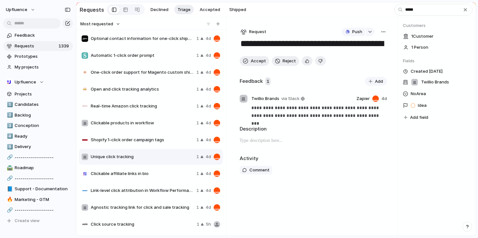
click at [383, 32] on div "button" at bounding box center [383, 31] width 5 height 5
click at [369, 55] on li "Merge" at bounding box center [366, 57] width 40 height 10
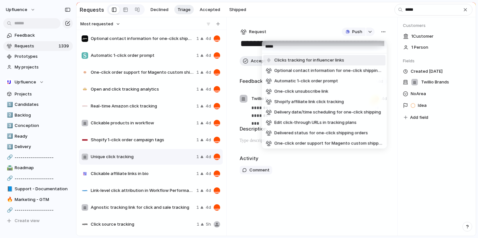
type input "*****"
click at [347, 61] on li "Clicks tracking for influencer links" at bounding box center [325, 60] width 122 height 10
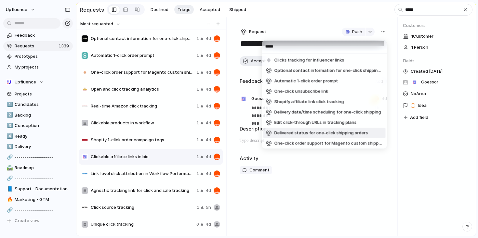
click at [313, 206] on div "***** Clicks tracking for influencer links Optional contact information for one…" at bounding box center [239, 119] width 478 height 238
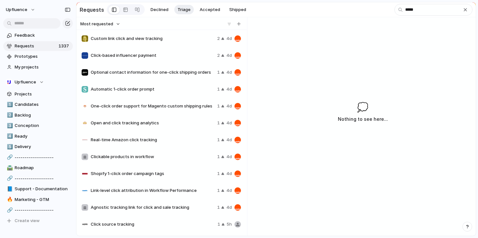
scroll to position [85, 0]
click at [181, 228] on span "Click source tracking" at bounding box center [153, 225] width 124 height 7
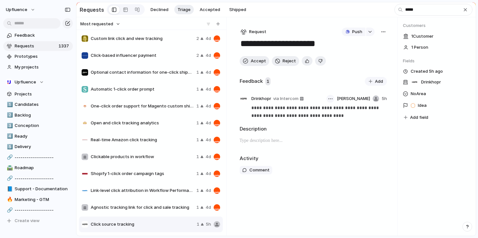
click at [329, 100] on div "button" at bounding box center [331, 99] width 4 height 1
click at [346, 144] on div "Reassign Delete" at bounding box center [239, 119] width 478 height 238
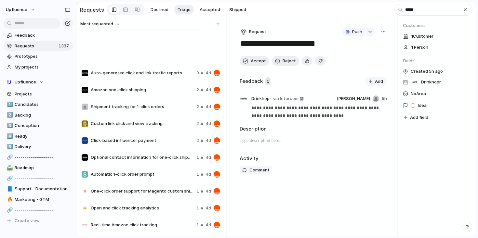
scroll to position [85, 0]
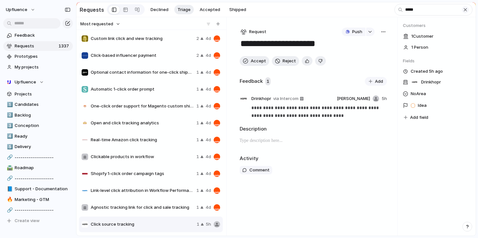
click at [466, 11] on div "button" at bounding box center [465, 9] width 5 height 5
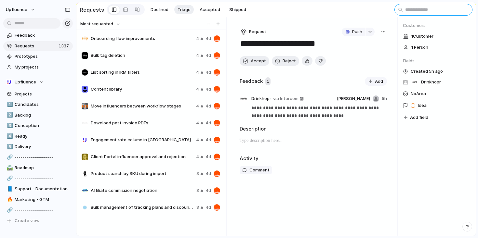
scroll to position [0, 0]
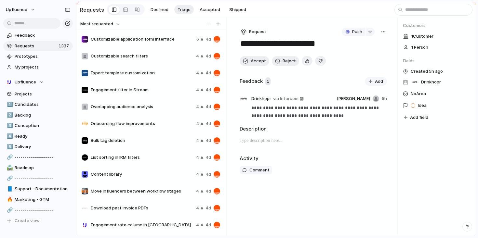
click at [156, 40] on span "Customizable application form interface" at bounding box center [142, 39] width 103 height 7
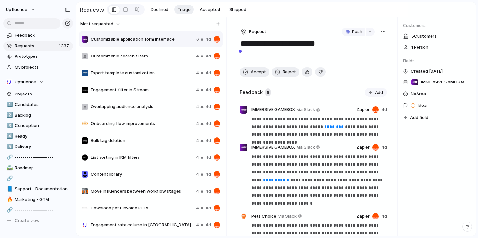
drag, startPoint x: 310, startPoint y: 56, endPoint x: 239, endPoint y: 56, distance: 71.2
click at [239, 56] on div "**********" at bounding box center [313, 126] width 169 height 219
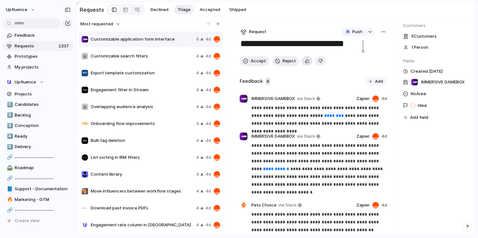
type textarea "**********"
click at [308, 61] on button "button" at bounding box center [307, 60] width 11 height 9
click at [262, 60] on span "Accept" at bounding box center [258, 61] width 15 height 7
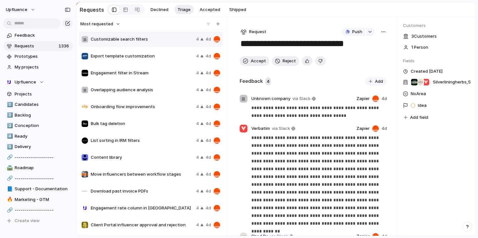
click at [159, 55] on span "Export template customization" at bounding box center [142, 56] width 103 height 7
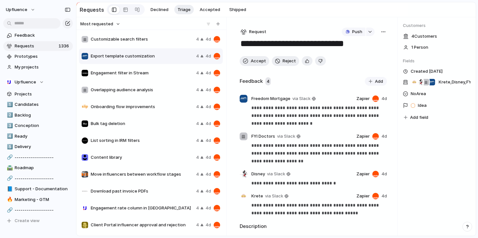
click at [153, 76] on span "Engagement filter in Stream" at bounding box center [142, 73] width 103 height 7
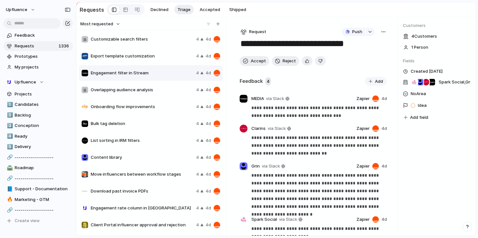
click at [146, 121] on div "Bulk tag deletion 4 4d" at bounding box center [151, 124] width 144 height 16
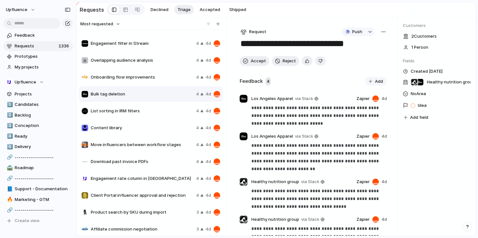
scroll to position [51, 0]
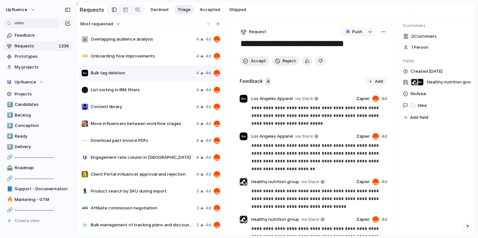
click at [162, 110] on span "Content library" at bounding box center [142, 107] width 103 height 7
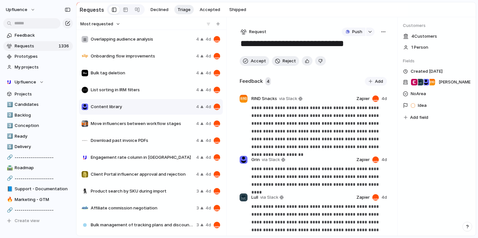
click at [380, 32] on button "button" at bounding box center [383, 32] width 7 height 8
click at [356, 56] on span "Merge" at bounding box center [352, 57] width 13 height 7
type input "*****"
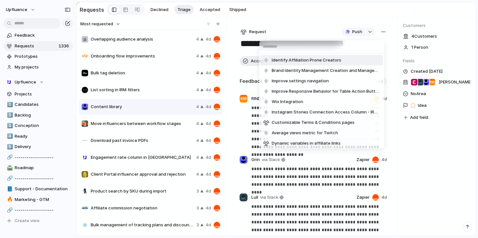
click at [316, 25] on div "Identify Affiliation Prone Creators Brand Identity Management Creation and Mana…" at bounding box center [239, 119] width 478 height 238
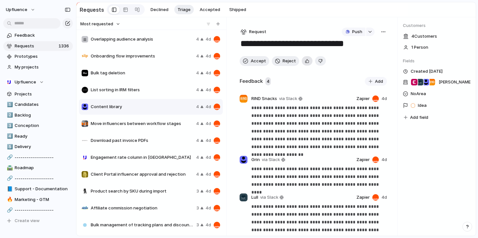
click at [309, 59] on div at bounding box center [314, 60] width 24 height 9
click at [306, 61] on div "button" at bounding box center [307, 61] width 4 height 6
click at [255, 64] on span "Accept" at bounding box center [258, 61] width 15 height 7
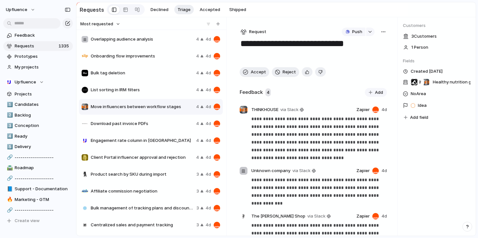
click at [381, 32] on div "button" at bounding box center [383, 31] width 5 height 5
click at [353, 56] on span "Merge" at bounding box center [352, 57] width 13 height 7
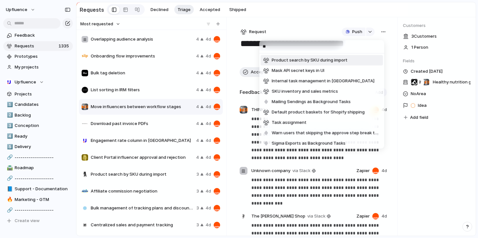
type input "***"
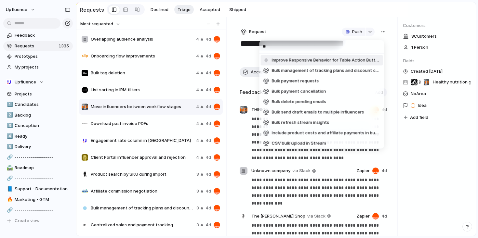
type input "*"
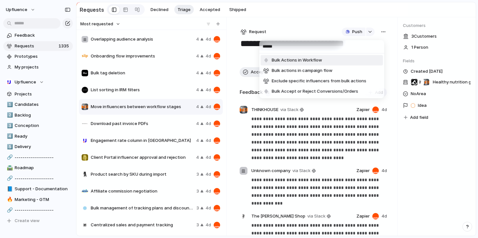
type input "******"
click at [303, 61] on span "Bulk Actions in Workflow" at bounding box center [297, 60] width 50 height 7
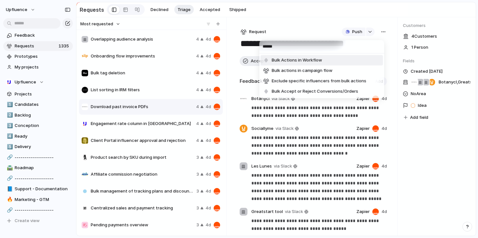
click at [309, 22] on div "****** Bulk Actions in Workflow Bulk actions in campaign flow Exclude specific …" at bounding box center [239, 119] width 478 height 238
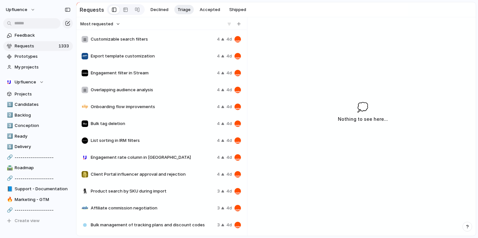
click at [152, 44] on div "Customizable search filters 4 4d" at bounding box center [161, 40] width 165 height 16
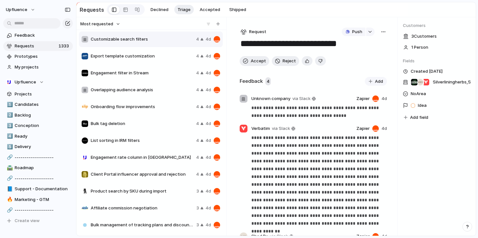
click at [153, 63] on div "Export template customization 4 4d" at bounding box center [151, 56] width 144 height 16
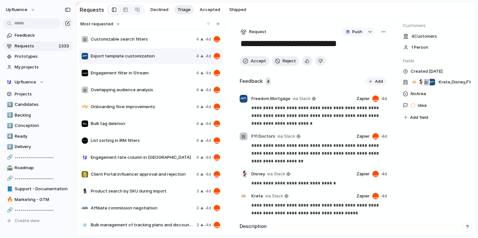
click at [294, 46] on textarea "**********" at bounding box center [312, 44] width 145 height 12
click at [320, 46] on textarea "**********" at bounding box center [312, 44] width 145 height 12
type textarea "**********"
click at [359, 64] on div "Accept Reject" at bounding box center [314, 61] width 148 height 10
click at [305, 63] on div "button" at bounding box center [307, 61] width 4 height 6
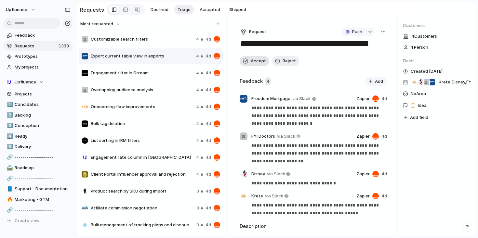
click at [251, 62] on span "Accept" at bounding box center [258, 61] width 15 height 7
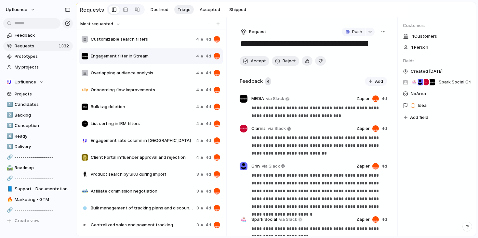
click at [159, 75] on span "Overlapping audience analysis" at bounding box center [142, 73] width 103 height 7
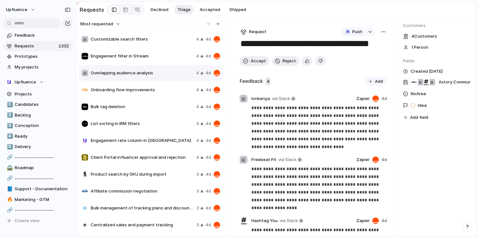
click at [160, 64] on div "Engagement filter in Stream 4 4d" at bounding box center [151, 56] width 144 height 16
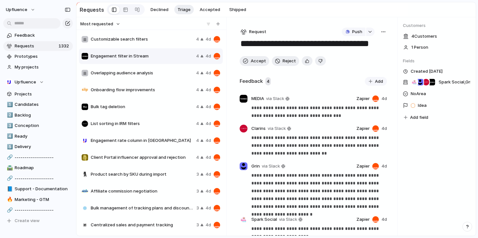
click at [170, 106] on span "Bulk tag deletion" at bounding box center [142, 107] width 103 height 7
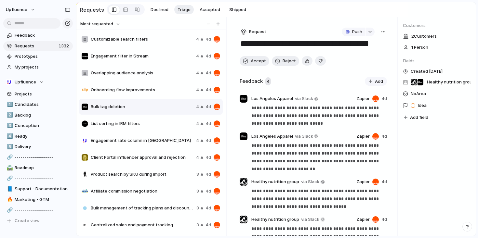
click at [163, 124] on span "List sorting in IRM filters" at bounding box center [142, 124] width 103 height 7
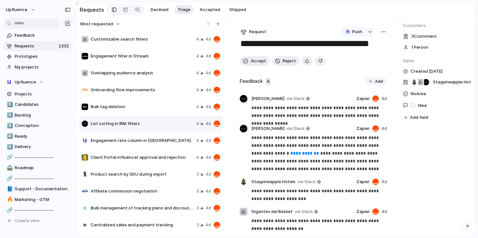
scroll to position [61, 0]
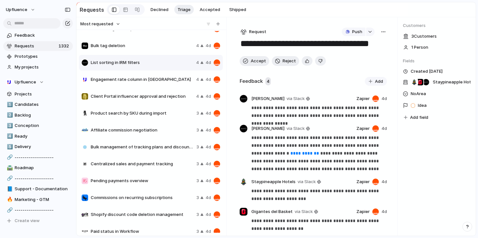
click at [162, 110] on div "Product search by SKU during import 3 4d" at bounding box center [151, 114] width 144 height 16
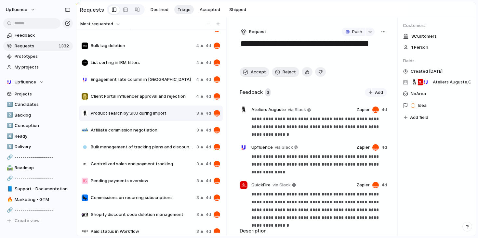
click at [162, 133] on span "Affiliate commission negotiation" at bounding box center [142, 130] width 103 height 7
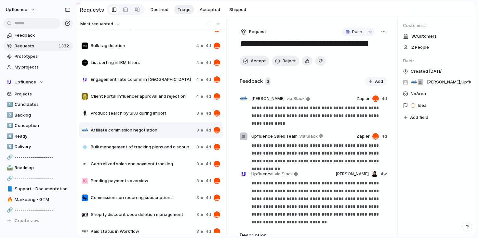
scroll to position [109, 0]
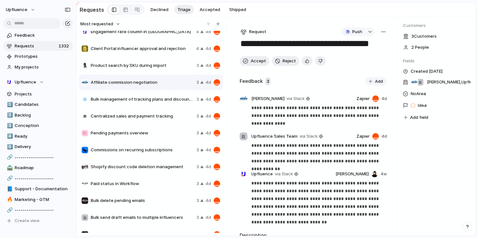
click at [384, 34] on div "Push" at bounding box center [365, 32] width 46 height 8
click at [381, 33] on div "button" at bounding box center [383, 31] width 5 height 5
click at [314, 74] on div "Copy link Merge Move to [GEOGRAPHIC_DATA]" at bounding box center [239, 119] width 478 height 238
click at [308, 61] on button "button" at bounding box center [307, 60] width 11 height 9
click at [244, 61] on div "button" at bounding box center [245, 61] width 5 height 5
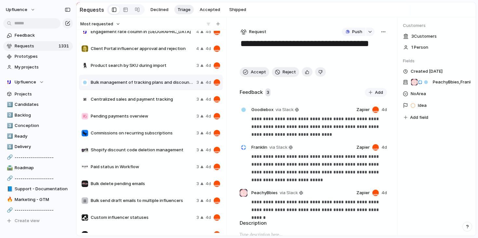
scroll to position [139, 0]
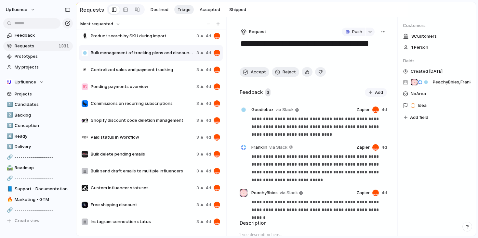
click at [155, 136] on span "Paid status in Workflow" at bounding box center [142, 137] width 103 height 7
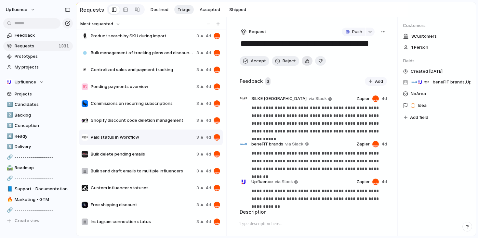
click at [305, 64] on div "button" at bounding box center [307, 61] width 4 height 6
click at [381, 33] on div "button" at bounding box center [383, 31] width 5 height 5
click at [359, 58] on span "Merge" at bounding box center [352, 57] width 13 height 7
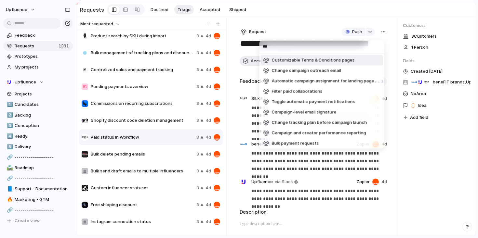
type input "****"
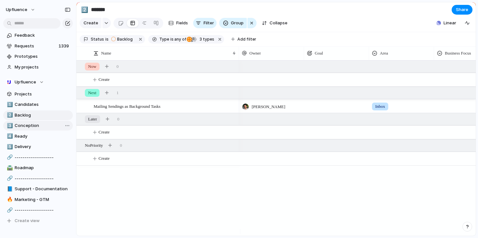
click at [45, 128] on span "Conception" at bounding box center [43, 126] width 56 height 7
type input "**********"
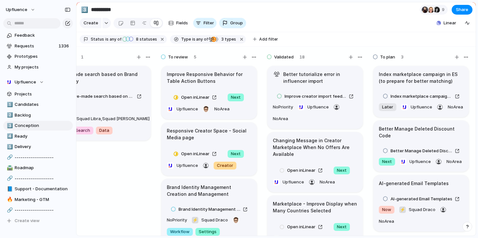
click at [327, 85] on h1 "Better tutorialize error in influencer import" at bounding box center [320, 78] width 74 height 14
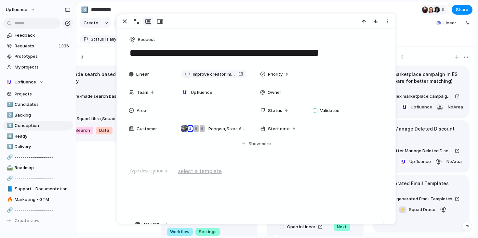
click at [285, 52] on textarea "**********" at bounding box center [256, 53] width 255 height 14
type textarea "**********"
click at [419, 32] on section "Create Fields Filter Group Zoom Linear" at bounding box center [275, 25] width 399 height 16
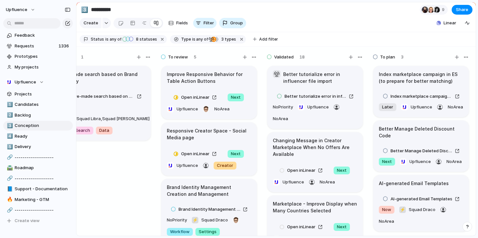
click at [278, 77] on button "button" at bounding box center [277, 74] width 8 height 8
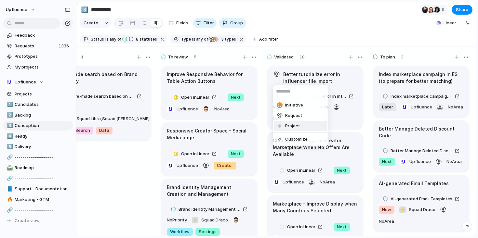
click at [288, 126] on span "Project" at bounding box center [292, 126] width 15 height 7
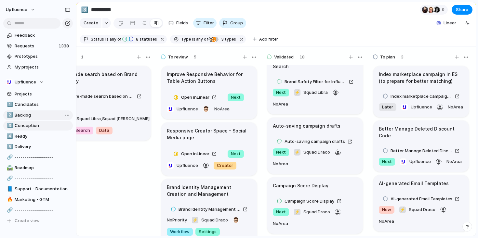
click at [39, 113] on span "Backlog" at bounding box center [43, 115] width 56 height 7
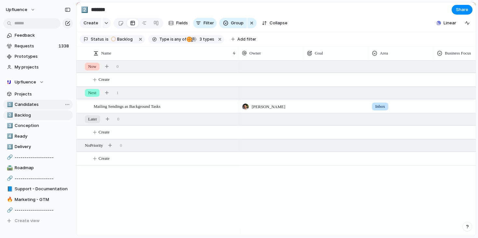
click at [40, 107] on span "Candidates" at bounding box center [43, 105] width 56 height 7
type input "**********"
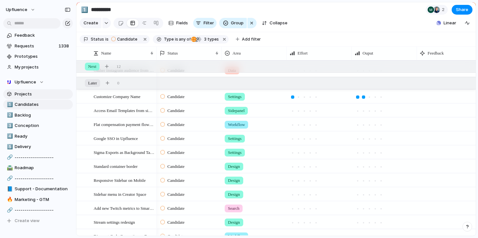
click at [32, 92] on span "Projects" at bounding box center [43, 94] width 56 height 7
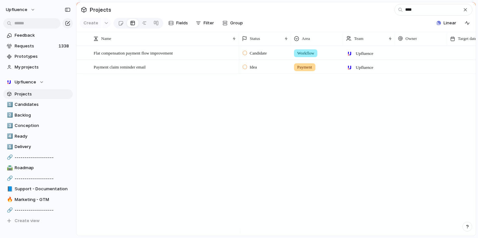
type input "****"
click at [36, 142] on link "5️⃣ Delivery" at bounding box center [38, 147] width 70 height 10
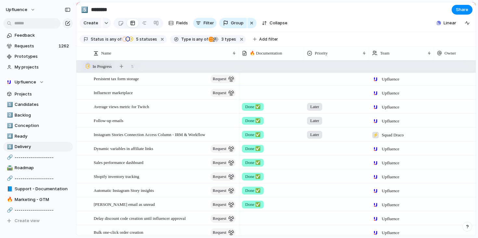
scroll to position [41, 0]
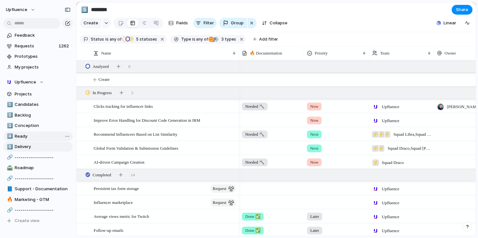
click at [42, 136] on span "Ready" at bounding box center [43, 136] width 56 height 7
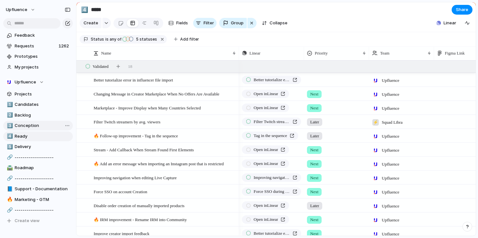
click at [42, 129] on link "3️⃣ Conception" at bounding box center [38, 126] width 70 height 10
type input "**********"
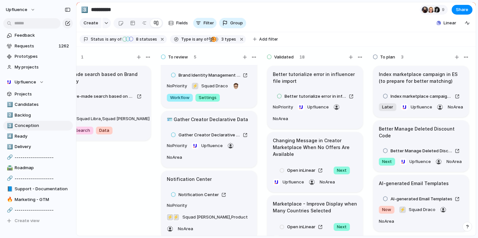
scroll to position [147, 0]
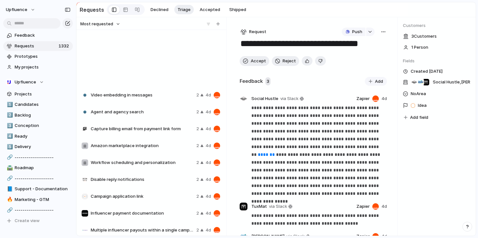
scroll to position [5787, 0]
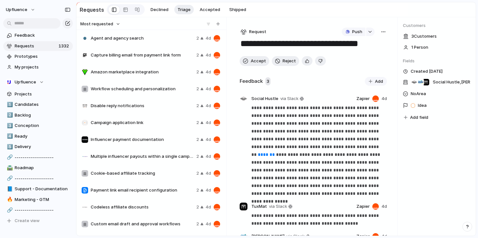
click at [126, 25] on div "Most requested" at bounding box center [150, 24] width 145 height 8
click at [108, 25] on span "Most requested" at bounding box center [96, 24] width 33 height 7
click at [100, 49] on li "Newest" at bounding box center [100, 49] width 39 height 10
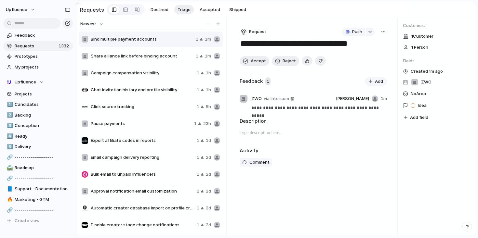
click at [175, 56] on span "Share alliance link before binding account" at bounding box center [142, 56] width 102 height 7
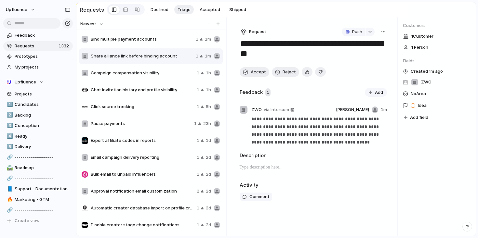
click at [169, 71] on div "Campaign compensation visibility 1 1h" at bounding box center [151, 73] width 144 height 16
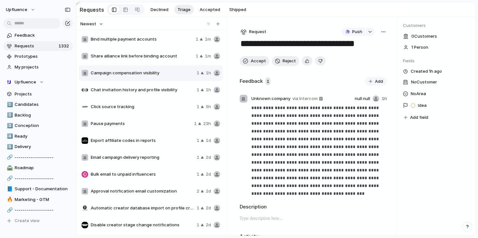
click at [168, 89] on span "Chat invitation history and profile visibility" at bounding box center [142, 90] width 103 height 7
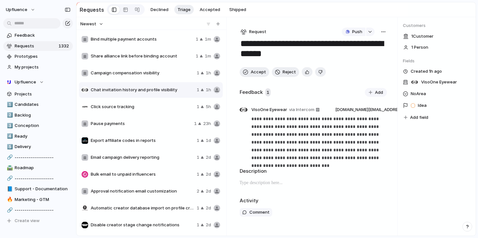
click at [171, 104] on div "Click source tracking 1 5h" at bounding box center [151, 107] width 144 height 16
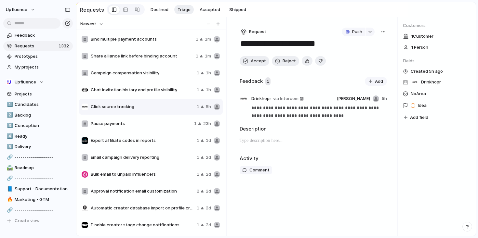
click at [161, 123] on span "Pause payments" at bounding box center [141, 124] width 101 height 7
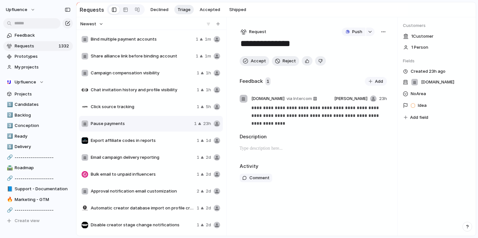
click at [156, 138] on div "Export affiliate codes in reports 1 1d" at bounding box center [151, 141] width 144 height 16
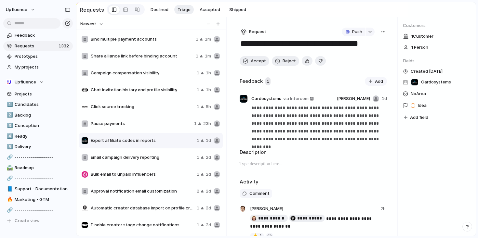
scroll to position [38, 0]
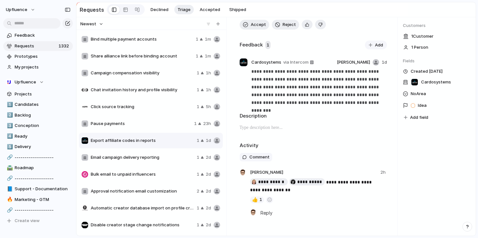
click at [156, 152] on div "Email campaign delivery reporting 1 2d" at bounding box center [151, 158] width 144 height 16
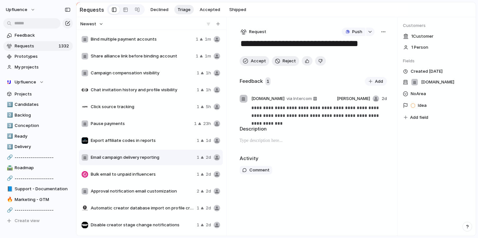
click at [98, 26] on button "Newest" at bounding box center [91, 24] width 25 height 8
click at [103, 69] on span "Most requested" at bounding box center [100, 70] width 33 height 7
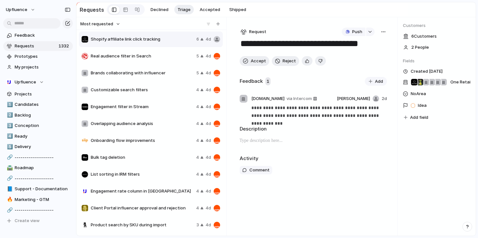
type textarea "**********"
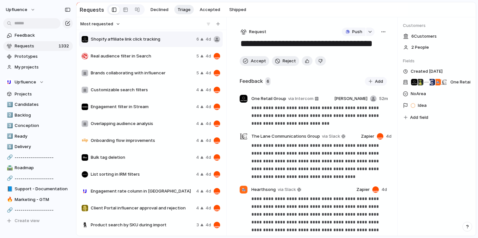
click at [381, 32] on div "button" at bounding box center [383, 31] width 5 height 5
click at [356, 56] on span "Merge" at bounding box center [352, 57] width 13 height 7
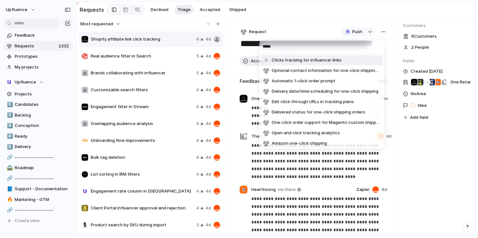
type input "*****"
click at [343, 59] on li "Clicks tracking for influencer links" at bounding box center [322, 60] width 122 height 10
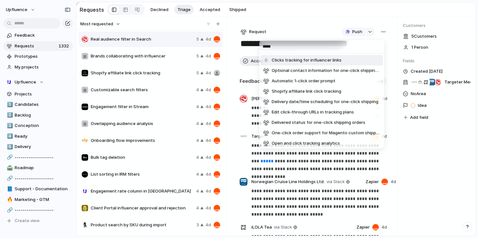
click at [314, 27] on div "***** Clicks tracking for influencer links Optional contact information for one…" at bounding box center [239, 119] width 478 height 238
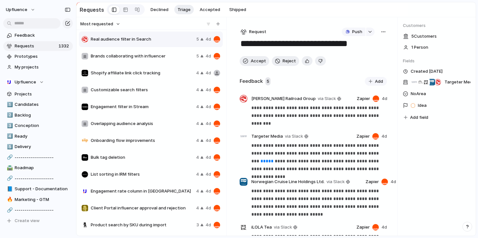
click at [151, 55] on span "Brands collaborating with influencer" at bounding box center [142, 56] width 103 height 7
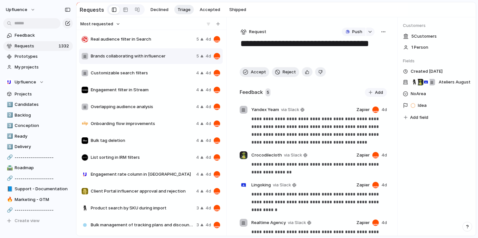
click at [148, 136] on div "Bulk tag deletion 4 4d" at bounding box center [151, 141] width 144 height 16
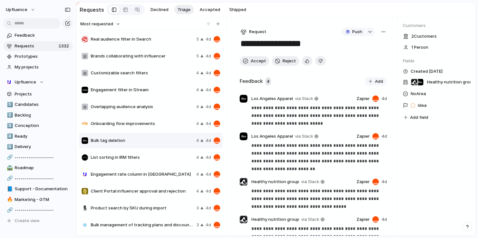
click at [145, 125] on span "Onboarding flow improvements" at bounding box center [142, 124] width 103 height 7
type textarea "**********"
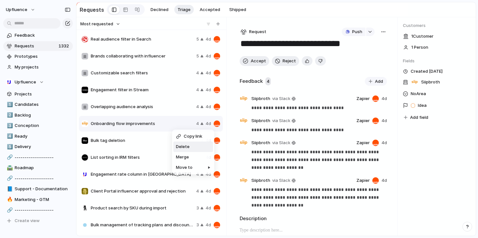
click at [185, 148] on span "Delete" at bounding box center [183, 147] width 14 height 7
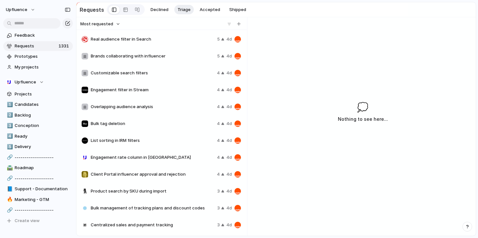
click at [177, 127] on span "Bulk tag deletion" at bounding box center [153, 124] width 124 height 7
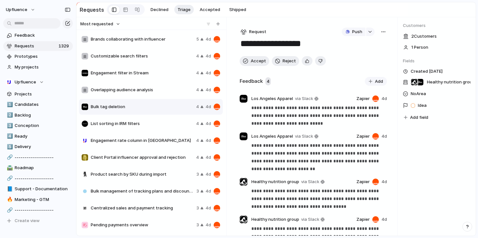
click at [166, 93] on span "Overlapping audience analysis" at bounding box center [142, 90] width 103 height 7
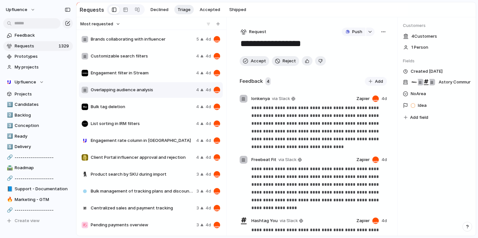
click at [157, 142] on span "Engagement rate column in [GEOGRAPHIC_DATA]" at bounding box center [142, 141] width 103 height 7
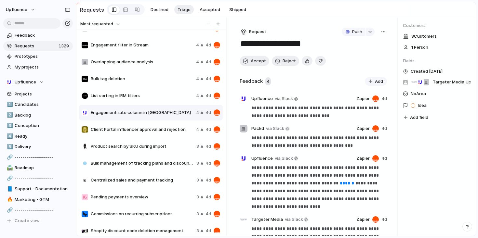
scroll to position [29, 0]
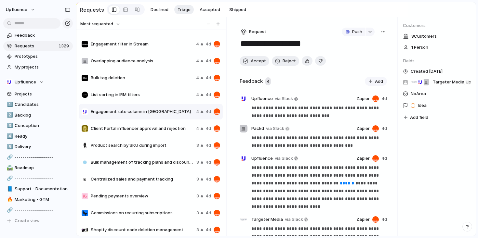
click at [158, 156] on div "Bulk management of tracking plans and discount codes 3 4d" at bounding box center [151, 163] width 144 height 16
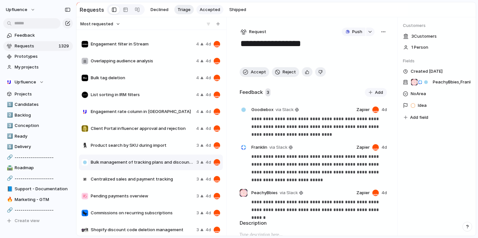
click at [205, 13] on button "Accepted" at bounding box center [209, 10] width 27 height 10
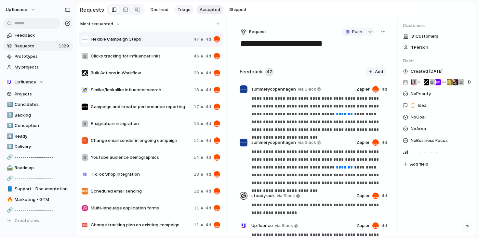
click at [189, 8] on button "Triage" at bounding box center [184, 10] width 20 height 10
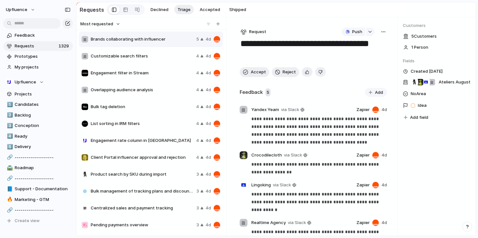
click at [137, 160] on span "Client Portal influencer approval and rejection" at bounding box center [142, 158] width 103 height 7
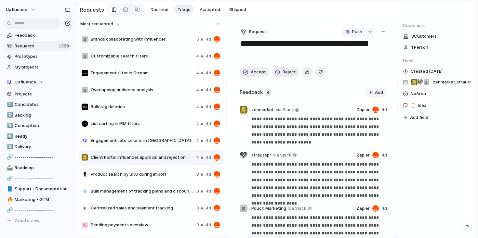
click at [136, 176] on span "Product search by SKU during import" at bounding box center [142, 174] width 103 height 7
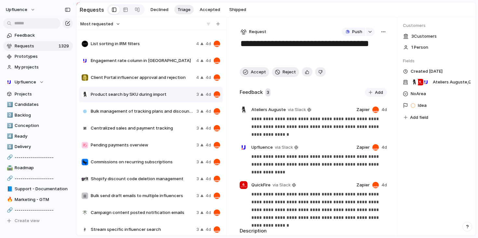
scroll to position [82, 0]
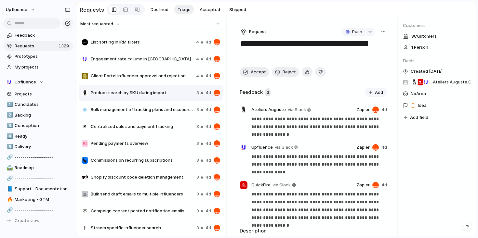
click at [144, 113] on div "Bulk management of tracking plans and discount codes" at bounding box center [138, 110] width 112 height 7
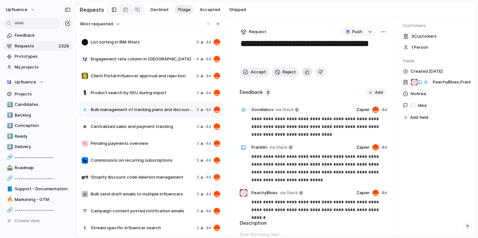
click at [305, 73] on div "button" at bounding box center [307, 72] width 4 height 6
click at [251, 74] on span "Accept" at bounding box center [258, 72] width 15 height 7
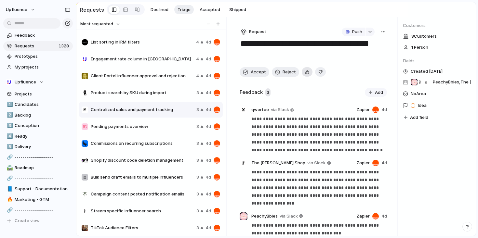
click at [305, 73] on div "button" at bounding box center [307, 72] width 4 height 6
click at [250, 69] on button "Accept" at bounding box center [255, 72] width 30 height 10
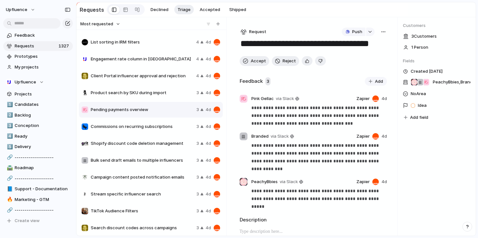
click at [243, 46] on textarea "**********" at bounding box center [312, 44] width 145 height 12
click at [302, 61] on button "button" at bounding box center [307, 60] width 11 height 9
click at [252, 61] on span "Accept" at bounding box center [258, 61] width 15 height 7
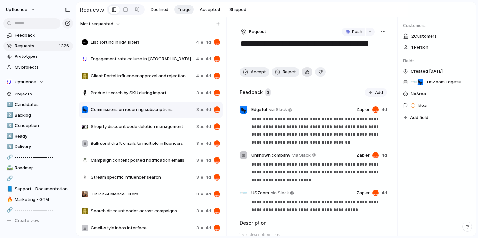
click at [307, 74] on div "button" at bounding box center [307, 72] width 4 height 6
click at [383, 34] on div "button" at bounding box center [383, 31] width 5 height 5
click at [359, 57] on span "Merge" at bounding box center [352, 57] width 13 height 7
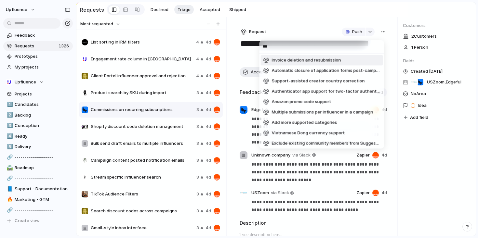
type input "****"
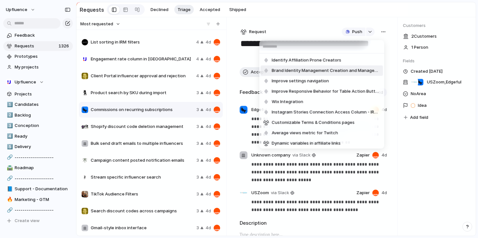
click at [242, 72] on div "Identify Affiliation Prone Creators Brand Identity Management Creation and Mana…" at bounding box center [239, 119] width 478 height 238
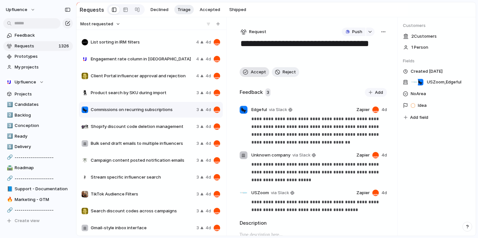
click at [251, 72] on span "Accept" at bounding box center [258, 72] width 15 height 7
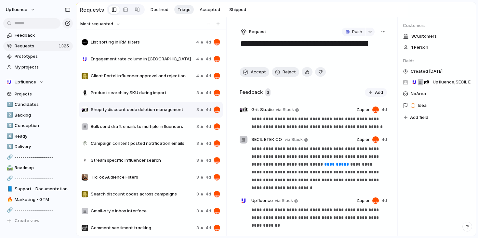
click at [381, 33] on div "button" at bounding box center [383, 31] width 5 height 5
click at [352, 57] on span "Merge" at bounding box center [352, 57] width 13 height 7
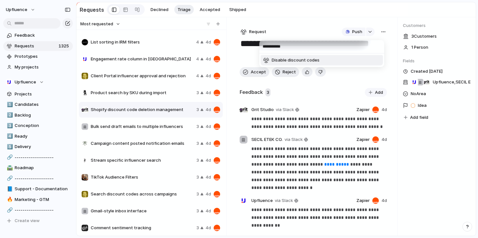
type input "**********"
click at [321, 59] on li "Disable discount codes" at bounding box center [322, 60] width 122 height 10
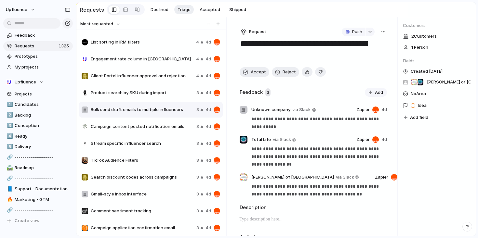
click at [305, 73] on div "**********" at bounding box center [239, 119] width 478 height 238
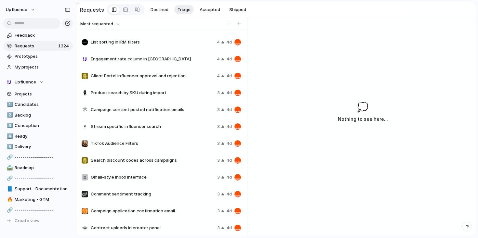
click at [381, 32] on div "Most requested Brands collaborating with influencer 5 4d Customizable search fi…" at bounding box center [275, 126] width 399 height 219
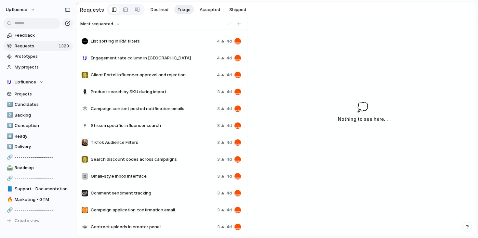
scroll to position [140, 0]
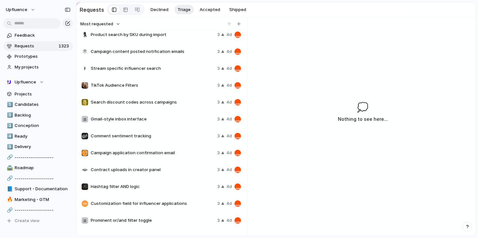
click at [177, 152] on span "Campaign application confirmation email" at bounding box center [153, 153] width 124 height 7
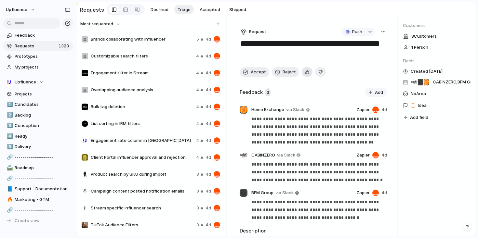
click at [305, 74] on div "button" at bounding box center [307, 72] width 4 height 6
click at [249, 73] on button "Accept" at bounding box center [255, 72] width 30 height 10
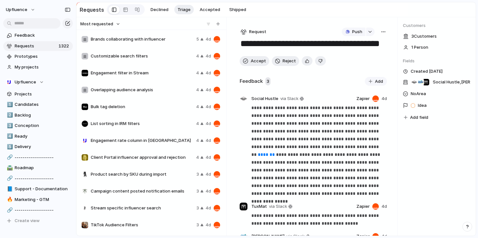
click at [163, 120] on div "List sorting in IRM filters 4 4d" at bounding box center [151, 124] width 144 height 16
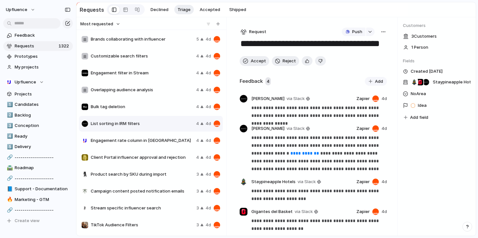
click at [175, 98] on div "Overlapping audience analysis 4 4d" at bounding box center [151, 90] width 144 height 16
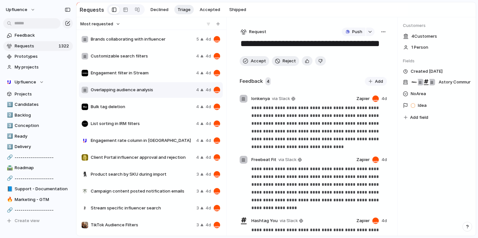
click at [160, 104] on div "Bulk tag deletion 4 4d" at bounding box center [151, 107] width 144 height 16
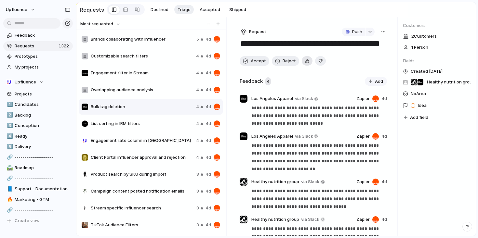
click at [305, 61] on div "button" at bounding box center [307, 61] width 4 height 6
click at [251, 60] on span "Accept" at bounding box center [258, 61] width 15 height 7
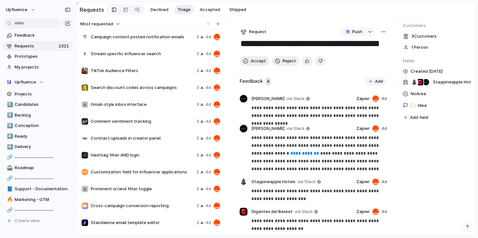
scroll to position [138, 0]
click at [152, 102] on div "Gmail-style inbox interface 3 4d" at bounding box center [151, 104] width 144 height 16
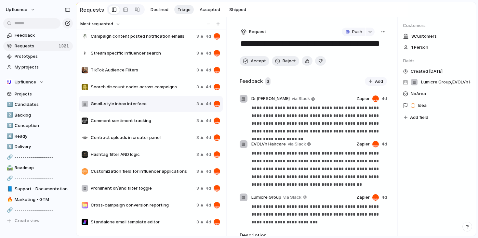
click at [381, 32] on div "button" at bounding box center [383, 31] width 5 height 5
click at [354, 79] on span "Delete" at bounding box center [353, 78] width 14 height 7
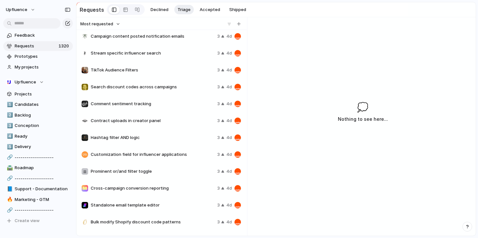
click at [169, 102] on div "Comment sentiment tracking 3 4d" at bounding box center [161, 104] width 165 height 16
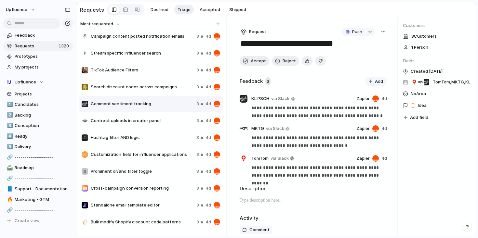
click at [166, 136] on span "Hashtag filter AND logic" at bounding box center [142, 138] width 103 height 7
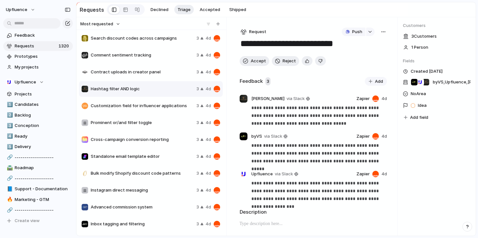
scroll to position [156, 0]
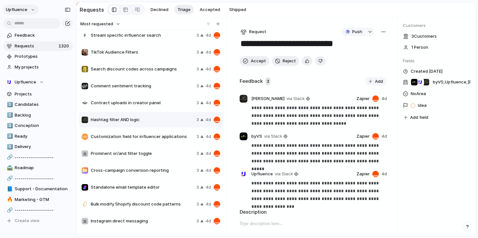
click at [27, 11] on button "Upfluence" at bounding box center [21, 10] width 36 height 10
click at [28, 24] on span "Settings" at bounding box center [24, 24] width 18 height 7
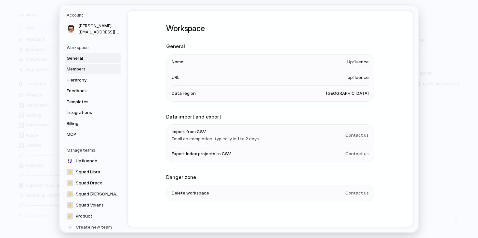
click at [74, 69] on span "Members" at bounding box center [88, 69] width 42 height 7
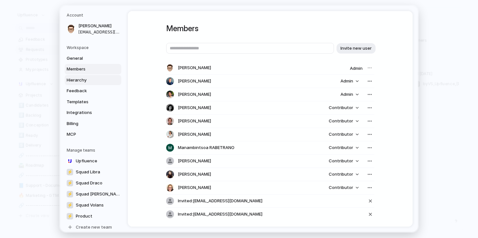
click at [79, 82] on span "Hierarchy" at bounding box center [88, 80] width 42 height 7
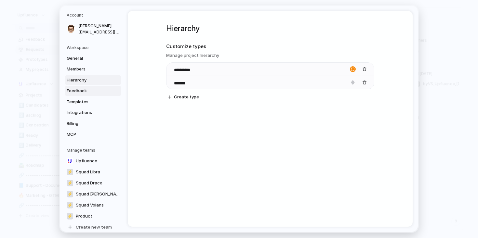
click at [80, 94] on span "Feedback" at bounding box center [88, 91] width 42 height 7
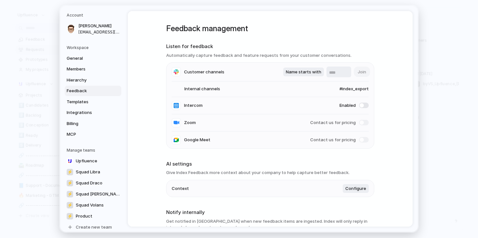
click at [353, 89] on span "#index_export" at bounding box center [348, 89] width 42 height 7
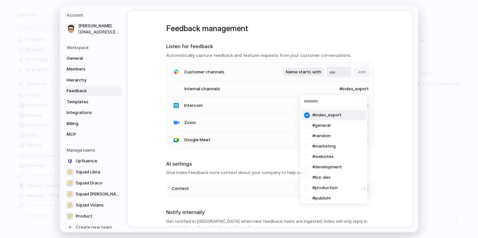
click at [334, 74] on div "#index_export #general #random #marketing #websites #development #biz-dev #prod…" at bounding box center [239, 119] width 478 height 238
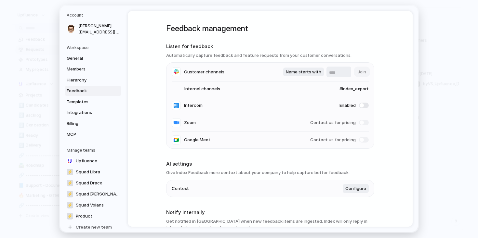
click at [339, 71] on input "text" at bounding box center [339, 73] width 20 height 7
click at [351, 89] on span "#index_export" at bounding box center [348, 89] width 42 height 7
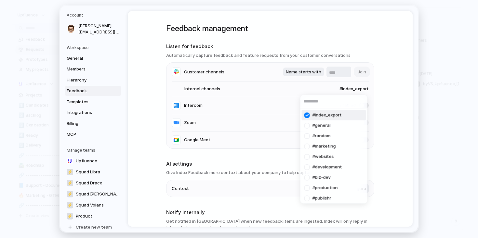
click at [308, 115] on div at bounding box center [307, 115] width 11 height 11
click at [322, 102] on input "text" at bounding box center [334, 101] width 67 height 13
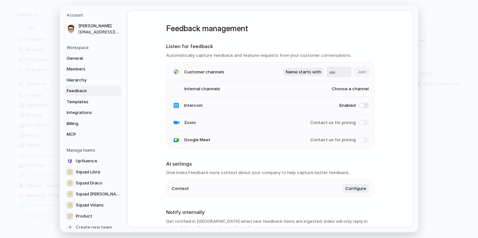
click at [318, 85] on div "#general #random #marketing #websites #development #biz-dev #production #publis…" at bounding box center [239, 119] width 478 height 238
click at [318, 73] on span "Name starts with" at bounding box center [303, 72] width 35 height 7
click at [336, 70] on div "Name contains Name starts with Name ends with" at bounding box center [239, 119] width 478 height 238
click at [336, 73] on input "text" at bounding box center [339, 73] width 20 height 7
click at [362, 74] on div "Name starts with Join" at bounding box center [326, 72] width 86 height 11
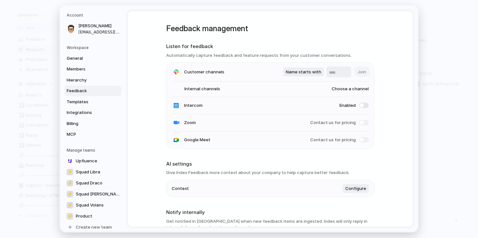
click at [336, 72] on input "text" at bounding box center [339, 73] width 20 height 7
click at [325, 89] on span "Choose a channel" at bounding box center [344, 89] width 50 height 7
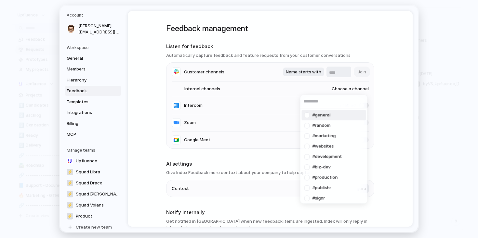
click at [322, 85] on div "#general #random #marketing #websites #development #biz-dev #production #publis…" at bounding box center [239, 119] width 478 height 238
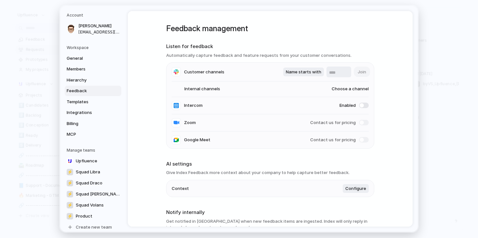
click at [335, 88] on span "Choose a channel" at bounding box center [344, 89] width 50 height 7
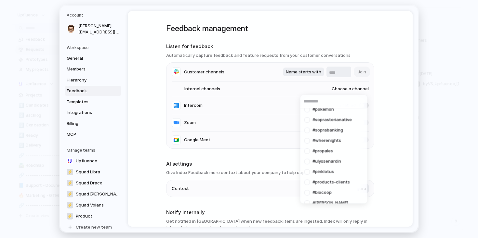
scroll to position [510, 0]
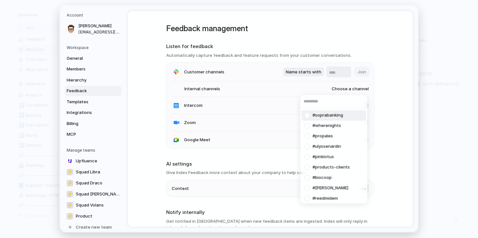
click at [399, 117] on div "#general #random #marketing #websites #development #biz-dev #production #publis…" at bounding box center [239, 119] width 478 height 238
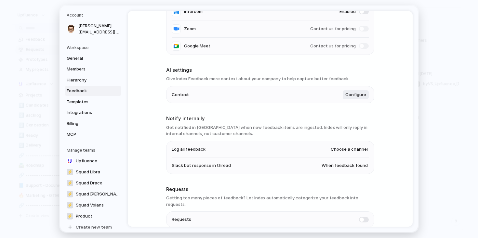
scroll to position [94, 0]
click at [358, 97] on span "Configure" at bounding box center [355, 94] width 21 height 7
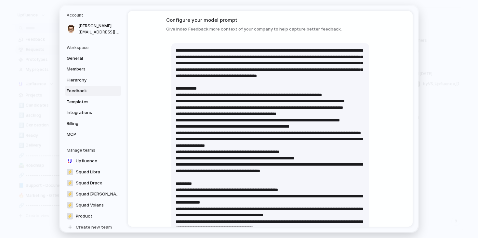
scroll to position [21, 0]
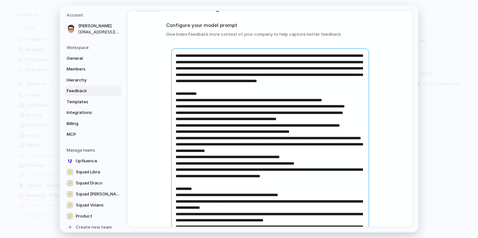
click at [177, 54] on textarea at bounding box center [270, 175] width 198 height 255
drag, startPoint x: 175, startPoint y: 57, endPoint x: 278, endPoint y: 85, distance: 106.2
click at [278, 85] on textarea at bounding box center [270, 175] width 198 height 255
click at [289, 94] on textarea at bounding box center [270, 175] width 198 height 255
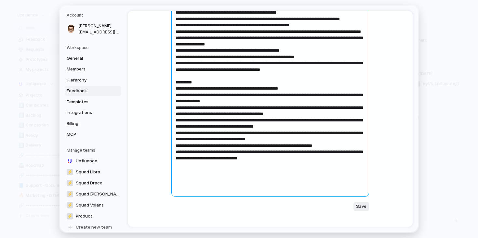
scroll to position [141, 0]
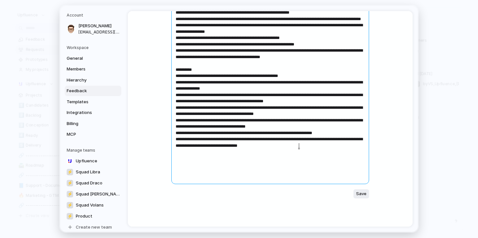
click at [299, 145] on textarea at bounding box center [270, 56] width 198 height 255
click at [311, 166] on textarea at bounding box center [270, 56] width 198 height 255
click at [318, 176] on textarea at bounding box center [270, 56] width 198 height 255
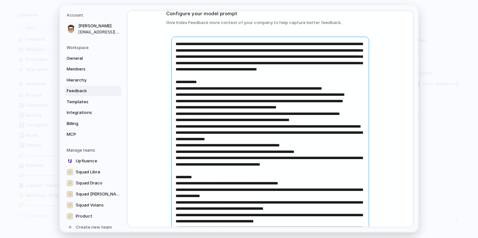
scroll to position [0, 0]
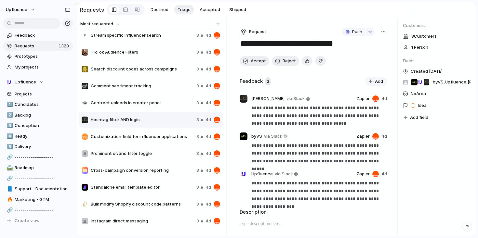
click at [240, 44] on textarea "**********" at bounding box center [312, 44] width 145 height 12
click at [319, 81] on div "Feedback 3 Add" at bounding box center [314, 81] width 148 height 9
click at [305, 64] on div "button" at bounding box center [307, 61] width 4 height 6
drag, startPoint x: 334, startPoint y: 44, endPoint x: 278, endPoint y: 43, distance: 55.7
click at [278, 44] on textarea "**********" at bounding box center [312, 44] width 145 height 12
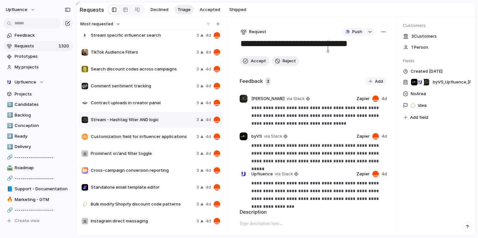
click at [345, 45] on textarea "**********" at bounding box center [312, 44] width 145 height 12
type textarea "**********"
click at [345, 83] on div "Feedback 3 Add" at bounding box center [314, 81] width 148 height 9
click at [258, 61] on span "Accept" at bounding box center [258, 61] width 15 height 7
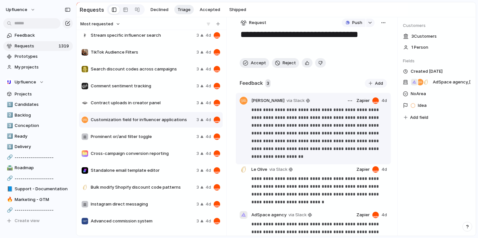
scroll to position [8, 0]
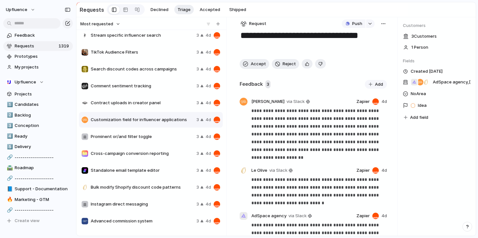
click at [143, 139] on span "Prominent or/and filter toggle" at bounding box center [142, 137] width 103 height 7
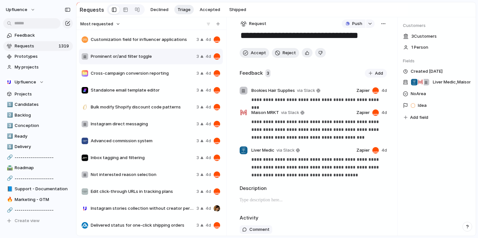
scroll to position [237, 0]
click at [155, 90] on span "Standalone email template editor" at bounding box center [142, 90] width 103 height 7
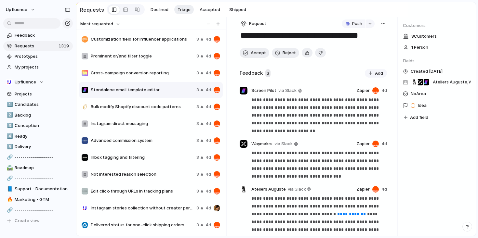
click at [168, 107] on span "Bulk modify Shopify discount code patterns" at bounding box center [142, 107] width 103 height 7
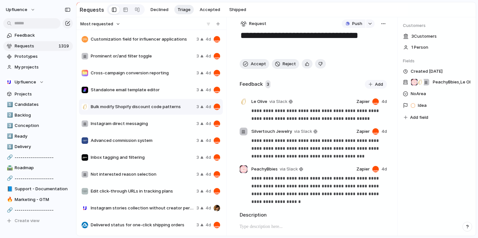
click at [165, 122] on div "Instagram direct messaging 3 4d" at bounding box center [151, 124] width 144 height 16
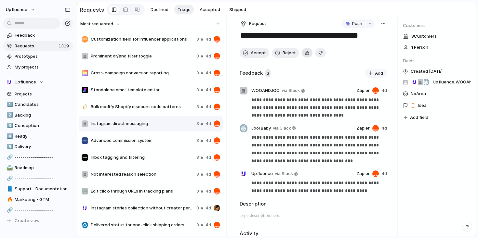
click at [306, 55] on div "button" at bounding box center [307, 53] width 4 height 6
click at [257, 53] on span "Accept" at bounding box center [258, 53] width 15 height 7
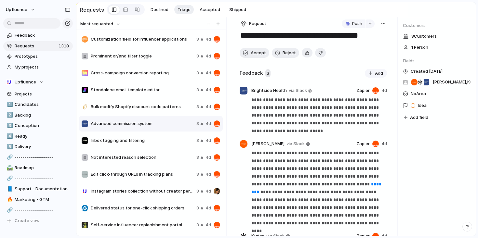
click at [381, 24] on div "button" at bounding box center [383, 23] width 5 height 5
click at [363, 48] on li "Merge" at bounding box center [364, 49] width 40 height 10
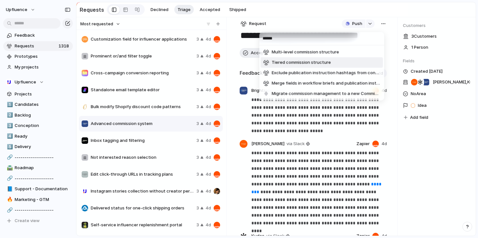
type input "******"
click at [325, 61] on span "Tiered commission structure" at bounding box center [301, 63] width 59 height 7
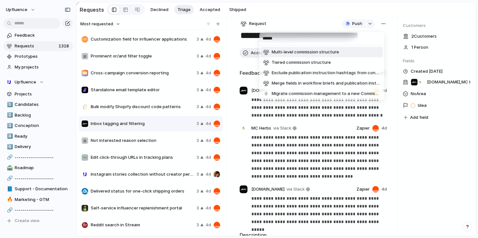
click at [307, 16] on div "****** Multi-level commission structure Tiered commission structure Exclude pub…" at bounding box center [239, 119] width 478 height 238
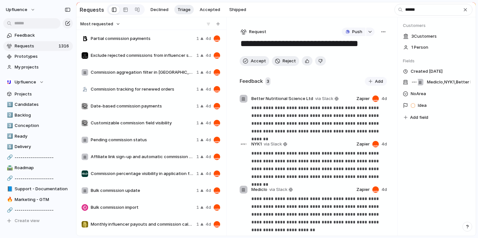
scroll to position [221, 0]
type input "**********"
click at [160, 128] on div "Customizable commission field visibility 1 4d" at bounding box center [151, 123] width 144 height 16
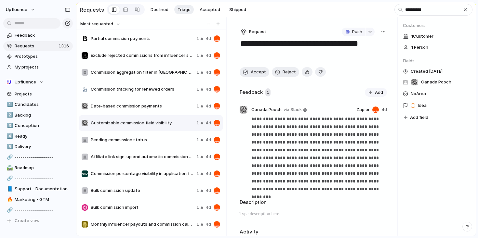
click at [160, 107] on span "Date-based commission payments" at bounding box center [142, 106] width 103 height 7
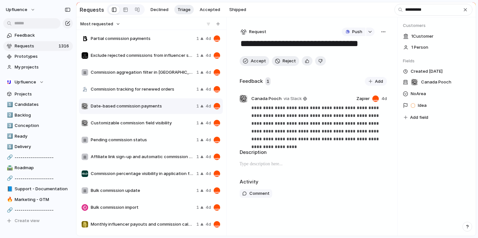
click at [165, 93] on span "Commission tracking for renewed orders" at bounding box center [142, 89] width 103 height 7
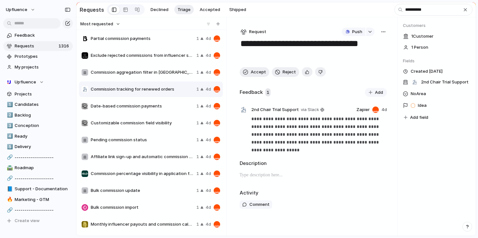
click at [166, 74] on span "Commission aggregation filter in [GEOGRAPHIC_DATA]" at bounding box center [142, 72] width 103 height 7
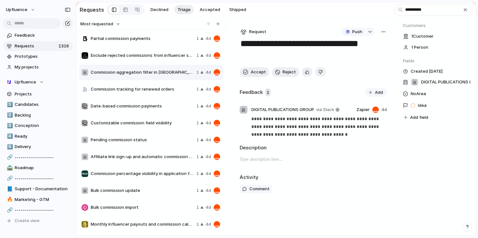
click at [169, 58] on span "Exclude rejected commissions from influencer summary" at bounding box center [142, 55] width 103 height 7
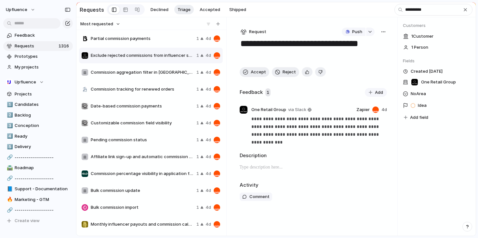
click at [163, 46] on div "Partial commission payments 1 4d" at bounding box center [151, 39] width 144 height 16
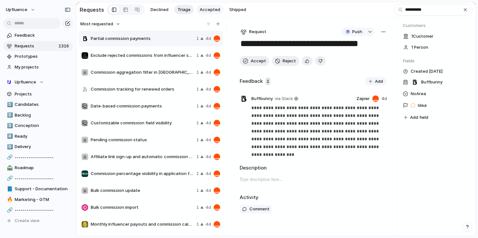
click at [210, 8] on span "Accepted" at bounding box center [210, 10] width 20 height 7
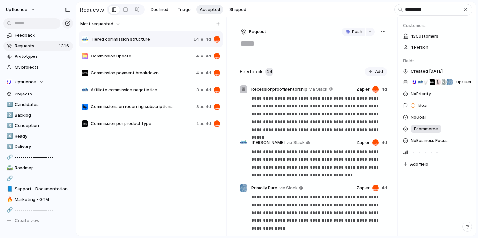
type input "**********"
click at [269, 50] on textarea at bounding box center [314, 44] width 148 height 12
click at [175, 57] on span "Commission update" at bounding box center [142, 56] width 103 height 7
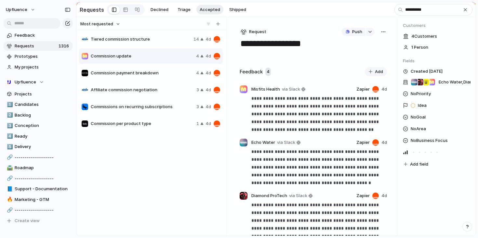
click at [173, 41] on span "Tiered commission structure" at bounding box center [141, 39] width 100 height 7
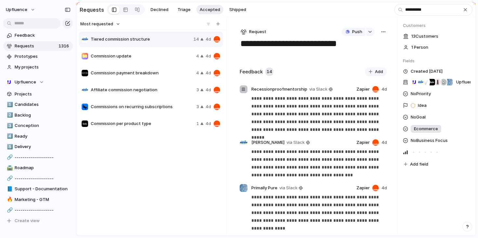
click at [161, 81] on div "Commission payment breakdown 4 4d" at bounding box center [151, 73] width 144 height 16
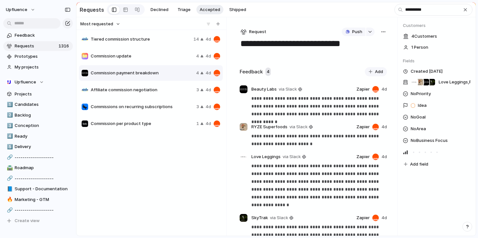
click at [148, 47] on div "Tiered commission structure 14 4d" at bounding box center [151, 40] width 144 height 16
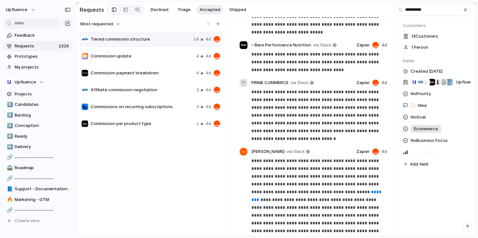
scroll to position [670, 0]
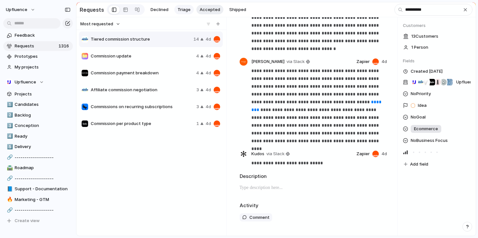
click at [180, 9] on span "Triage" at bounding box center [184, 10] width 13 height 7
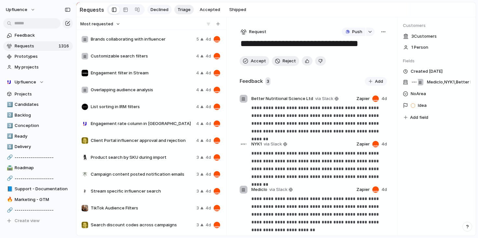
click at [167, 11] on button "Declined" at bounding box center [159, 10] width 24 height 10
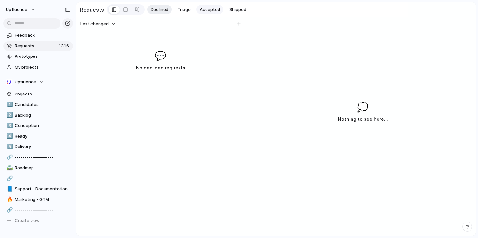
click at [201, 13] on button "Accepted" at bounding box center [209, 10] width 27 height 10
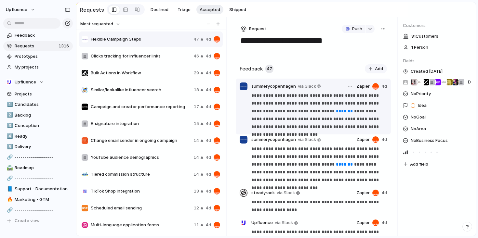
scroll to position [4, 0]
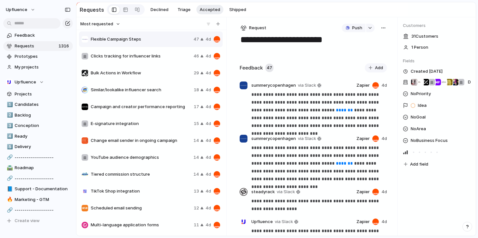
click at [171, 9] on div "Declined Triage Accepted Shipped" at bounding box center [198, 10] width 102 height 10
click at [179, 11] on span "Triage" at bounding box center [184, 10] width 13 height 7
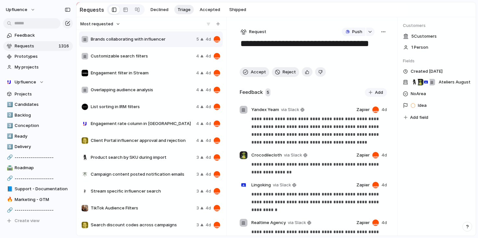
click at [174, 106] on span "List sorting in IRM filters" at bounding box center [142, 107] width 103 height 7
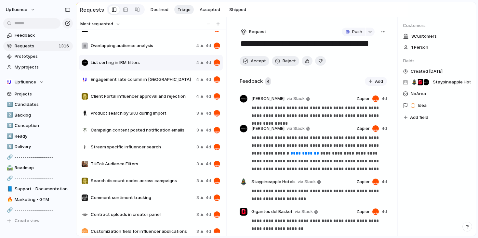
scroll to position [45, 0]
click at [173, 90] on div "Client Portal influencer approval and rejection 4 4d" at bounding box center [151, 96] width 144 height 16
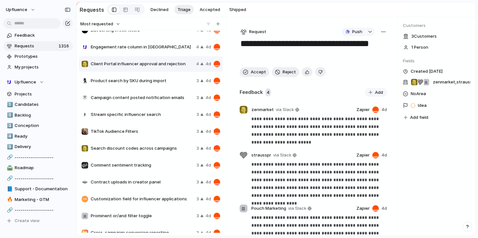
scroll to position [80, 0]
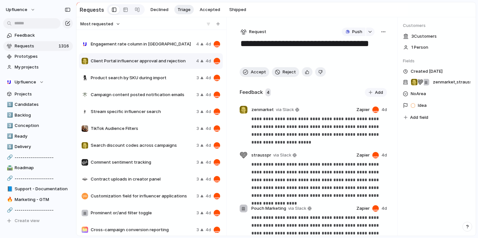
click at [160, 131] on span "TikTok Audience Filters" at bounding box center [142, 129] width 103 height 7
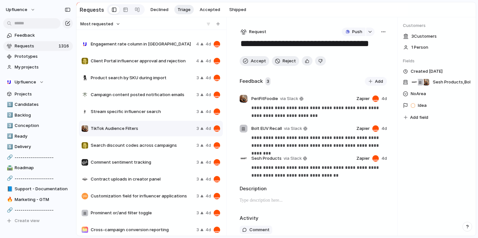
scroll to position [129, 0]
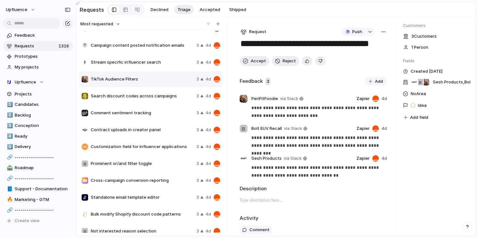
click at [173, 136] on div "Contract uploads in creator panel 3 4d" at bounding box center [151, 130] width 144 height 16
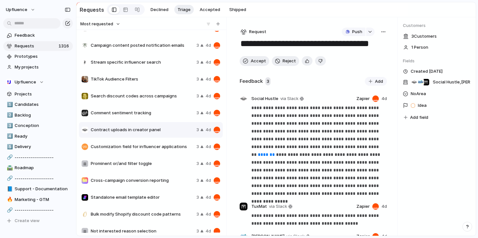
click at [171, 145] on span "Customization field for influencer applications" at bounding box center [142, 147] width 103 height 7
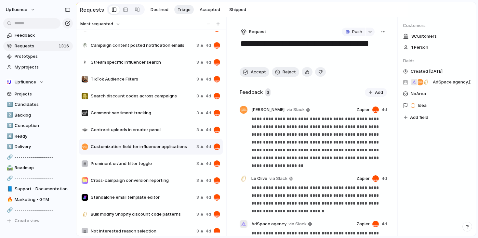
click at [168, 163] on span "Prominent or/and filter toggle" at bounding box center [142, 164] width 103 height 7
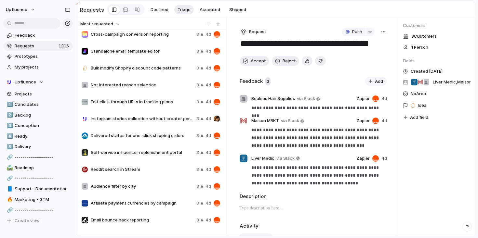
scroll to position [277, 0]
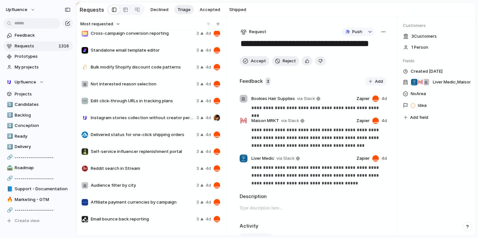
click at [167, 89] on div "Not interested reason selection 3 4d" at bounding box center [151, 84] width 144 height 16
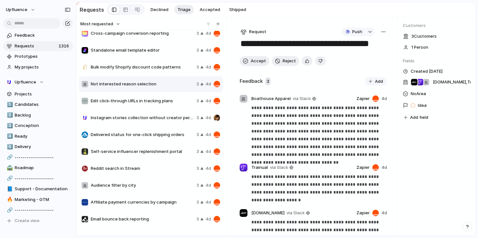
click at [381, 34] on div "button" at bounding box center [383, 31] width 5 height 5
click at [361, 77] on li "Delete" at bounding box center [364, 78] width 40 height 10
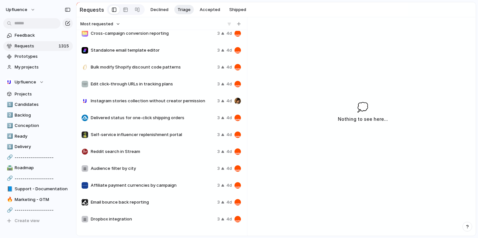
click at [164, 143] on div "Self-service influencer replenishment portal 3 4d" at bounding box center [161, 135] width 165 height 16
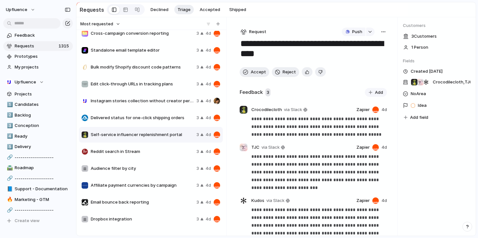
click at [161, 151] on span "Reddit search in Stream" at bounding box center [142, 152] width 103 height 7
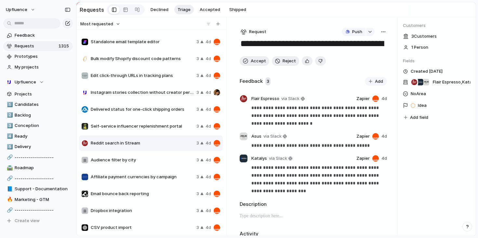
scroll to position [286, 0]
drag, startPoint x: 335, startPoint y: 48, endPoint x: 269, endPoint y: 49, distance: 65.7
click at [269, 49] on textarea "**********" at bounding box center [312, 44] width 145 height 12
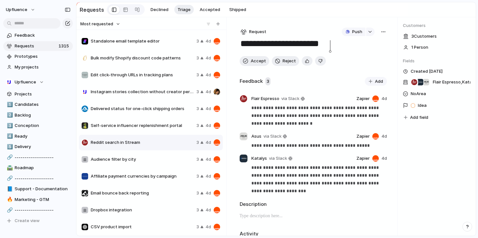
type textarea "**********"
click at [341, 54] on div "**********" at bounding box center [313, 126] width 169 height 219
click at [306, 61] on div "button" at bounding box center [307, 61] width 4 height 6
click at [260, 62] on span "Accept" at bounding box center [258, 61] width 15 height 7
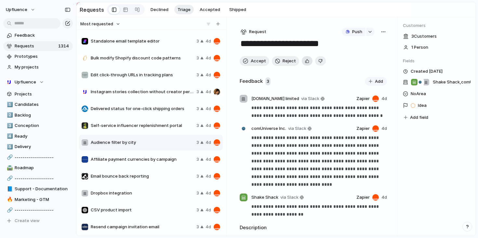
click at [305, 62] on div "button" at bounding box center [307, 61] width 4 height 6
click at [255, 63] on span "Accept" at bounding box center [258, 61] width 15 height 7
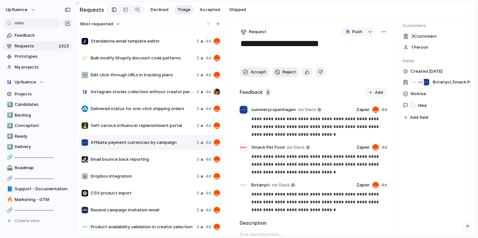
click at [168, 162] on span "Email bounce back reporting" at bounding box center [142, 159] width 103 height 7
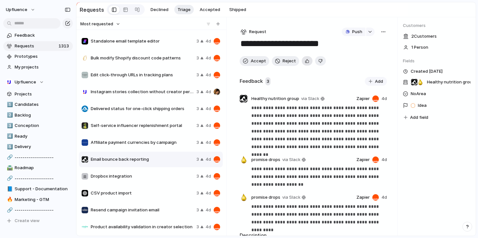
click at [307, 60] on div "button" at bounding box center [307, 61] width 4 height 6
click at [254, 59] on button "Accept" at bounding box center [255, 61] width 30 height 10
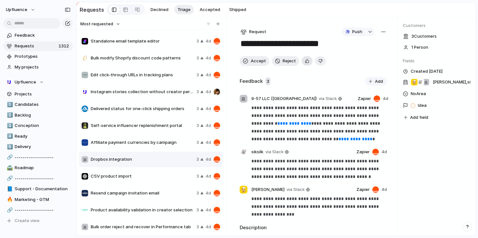
click at [308, 61] on button "button" at bounding box center [307, 60] width 11 height 9
click at [255, 62] on span "Accept" at bounding box center [258, 61] width 15 height 7
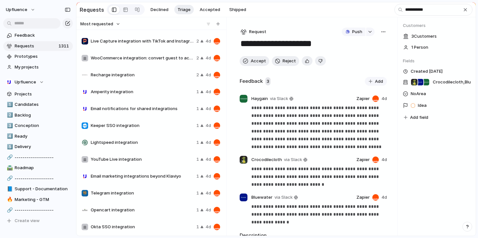
type input "**********"
click at [169, 78] on span "Recharge integration" at bounding box center [142, 75] width 103 height 7
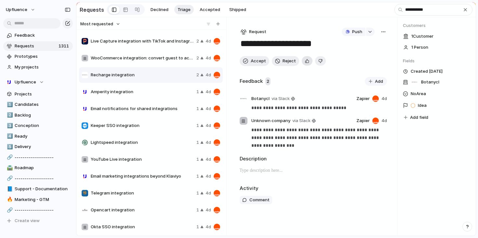
click at [307, 60] on div "button" at bounding box center [307, 61] width 4 height 6
click at [260, 63] on span "Accept" at bounding box center [258, 61] width 15 height 7
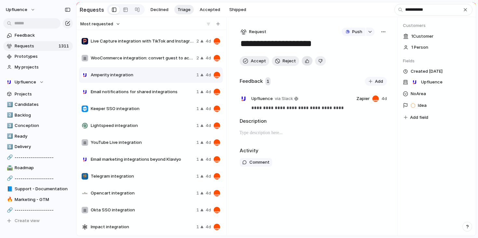
click at [306, 63] on div "button" at bounding box center [307, 61] width 4 height 6
click at [259, 64] on span "Accept" at bounding box center [258, 61] width 15 height 7
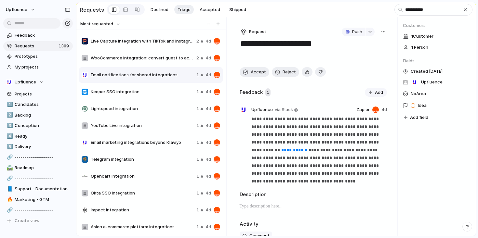
click at [179, 91] on span "Keeper SSO integration" at bounding box center [142, 92] width 103 height 7
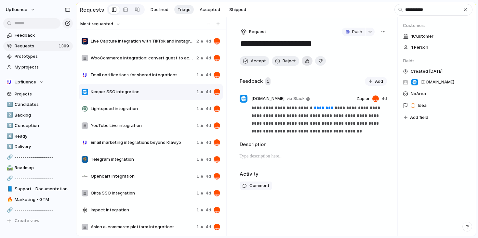
click at [308, 60] on button "button" at bounding box center [307, 60] width 11 height 9
click at [254, 61] on span "Accept" at bounding box center [258, 61] width 15 height 7
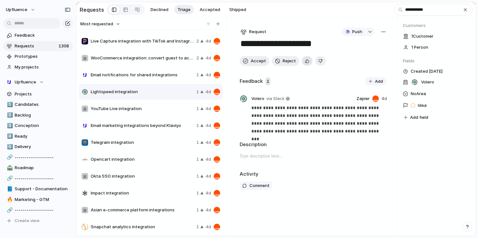
click at [305, 60] on div "button" at bounding box center [307, 61] width 4 height 6
click at [256, 63] on span "Accept" at bounding box center [258, 61] width 15 height 7
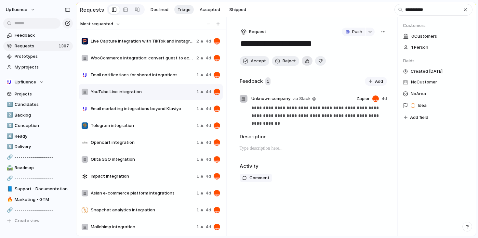
click at [307, 63] on div "button" at bounding box center [307, 61] width 4 height 6
click at [252, 61] on span "Accept" at bounding box center [258, 61] width 15 height 7
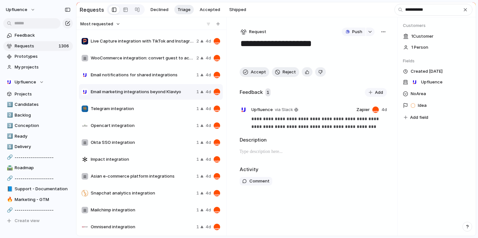
click at [161, 111] on span "Telegram integration" at bounding box center [142, 109] width 103 height 7
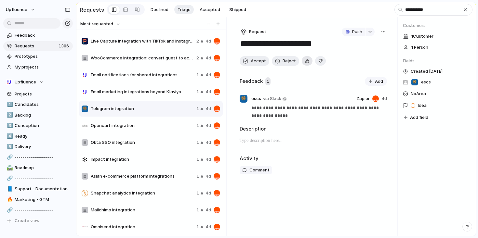
click at [306, 63] on div "button" at bounding box center [307, 61] width 4 height 6
click at [247, 59] on button "Accept" at bounding box center [255, 61] width 30 height 10
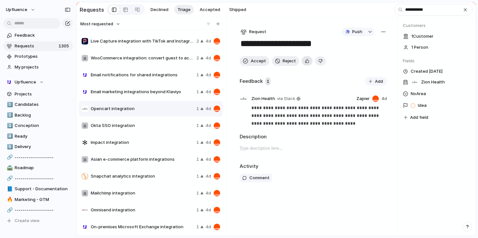
click at [307, 59] on button "button" at bounding box center [307, 60] width 11 height 9
click at [250, 63] on button "Accept" at bounding box center [255, 61] width 30 height 10
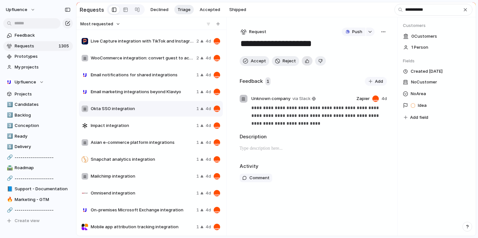
click at [305, 60] on div "button" at bounding box center [307, 61] width 4 height 6
click at [258, 64] on span "Accept" at bounding box center [258, 61] width 15 height 7
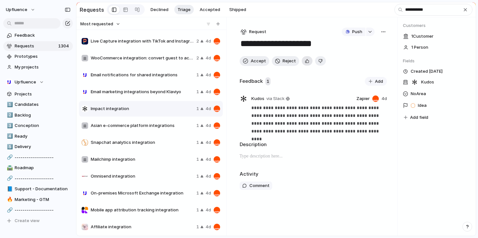
click at [303, 61] on button "button" at bounding box center [307, 60] width 11 height 9
click at [256, 61] on span "Accept" at bounding box center [258, 61] width 15 height 7
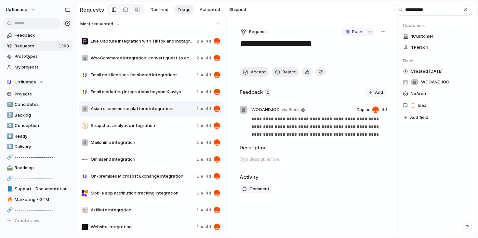
click at [174, 127] on span "Snapchat analytics integration" at bounding box center [142, 126] width 103 height 7
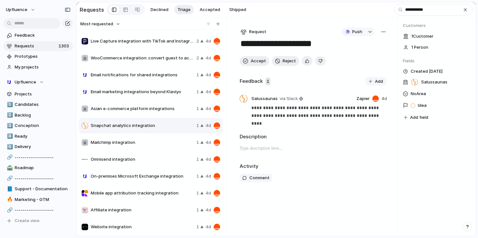
click at [306, 45] on textarea "**********" at bounding box center [313, 44] width 147 height 12
type textarea "**********"
click at [385, 32] on div "button" at bounding box center [383, 31] width 5 height 5
click at [370, 55] on li "Merge" at bounding box center [366, 57] width 40 height 10
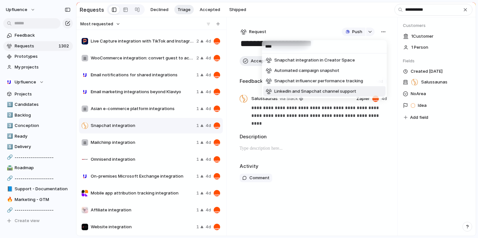
type input "****"
click at [344, 121] on div "**** Snapchat integration in Creator Space Automated campaign snapshot Snapchat…" at bounding box center [239, 119] width 478 height 238
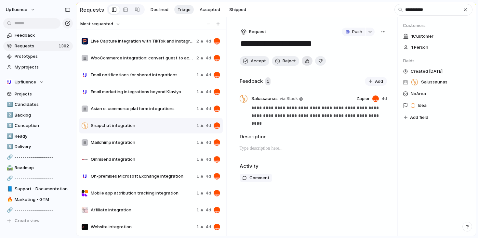
click at [308, 63] on button "button" at bounding box center [307, 60] width 11 height 9
click at [256, 63] on span "Accept" at bounding box center [258, 61] width 15 height 7
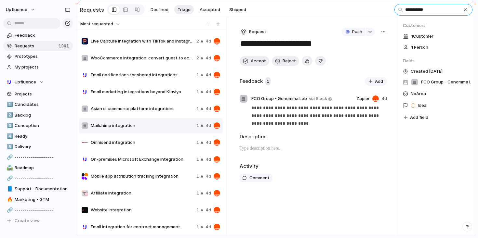
click at [431, 9] on input "**********" at bounding box center [434, 10] width 78 height 12
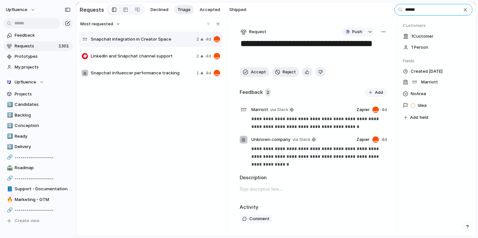
type input "******"
click at [166, 61] on div "LinkedIn and Snapchat channel support 2 4d" at bounding box center [151, 56] width 144 height 16
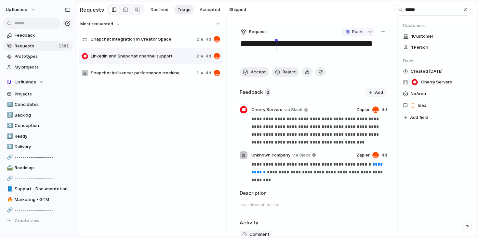
drag, startPoint x: 289, startPoint y: 56, endPoint x: 277, endPoint y: 44, distance: 17.5
click at [277, 44] on textarea "**********" at bounding box center [312, 49] width 145 height 23
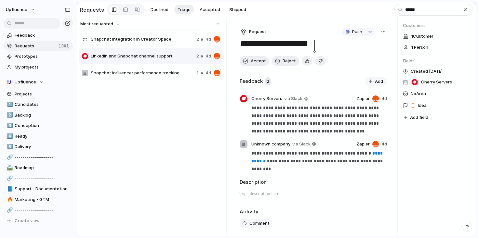
type textarea "**********"
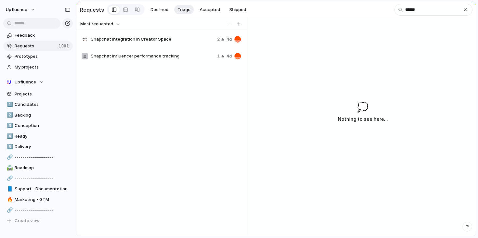
click at [193, 57] on span "Snapchat influencer performance tracking" at bounding box center [153, 56] width 124 height 7
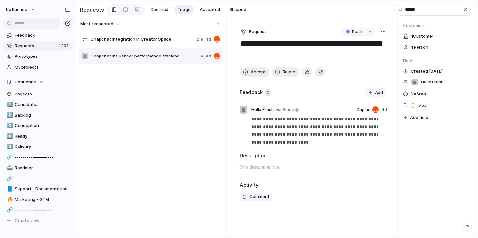
click at [386, 33] on button "button" at bounding box center [383, 32] width 7 height 8
click at [362, 58] on li "Merge" at bounding box center [366, 57] width 40 height 10
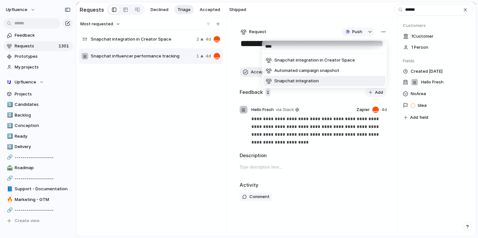
type input "****"
click at [336, 81] on li "Snapchat integration" at bounding box center [325, 81] width 122 height 10
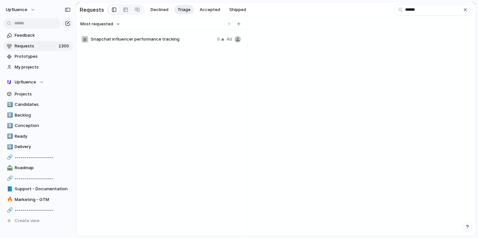
click at [180, 45] on div "Snapchat influencer performance tracking 0 4d" at bounding box center [161, 40] width 165 height 16
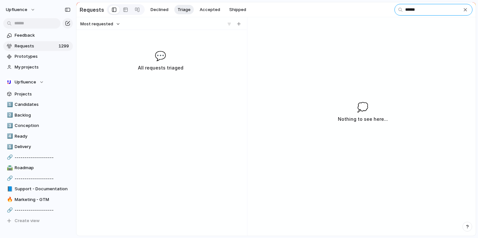
click at [448, 11] on input "******" at bounding box center [434, 10] width 78 height 12
type input "*******"
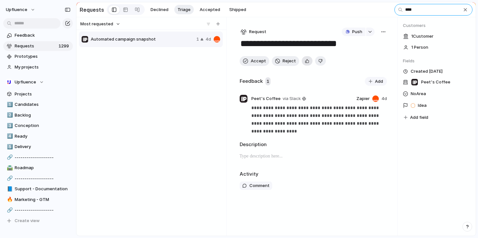
type input "****"
click at [305, 64] on div "button" at bounding box center [307, 61] width 4 height 6
click at [253, 61] on span "Accept" at bounding box center [258, 61] width 15 height 7
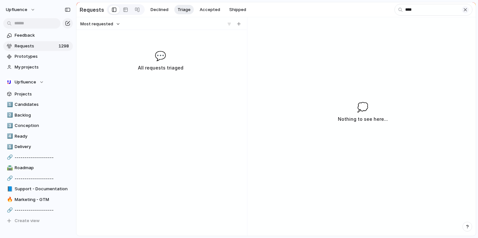
click at [467, 8] on div "button" at bounding box center [465, 9] width 5 height 5
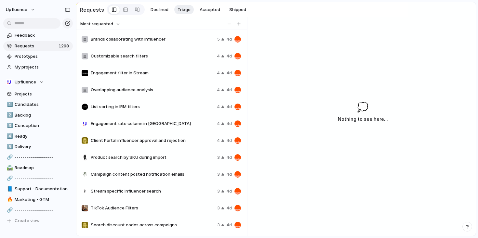
click at [163, 118] on div "Engagement rate column in IRM 4 4d" at bounding box center [161, 124] width 165 height 16
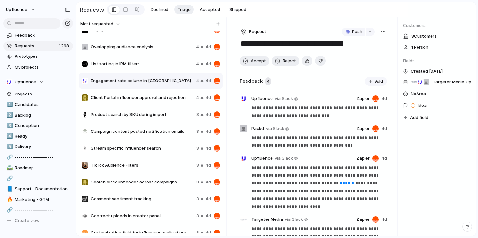
scroll to position [43, 0]
click at [167, 108] on div "Product search by SKU during import 3 4d" at bounding box center [151, 115] width 144 height 16
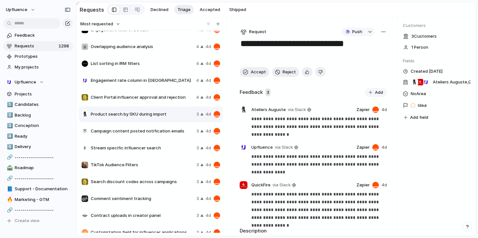
click at [166, 127] on div "Campaign content posted notification emails 3 4d" at bounding box center [151, 132] width 144 height 16
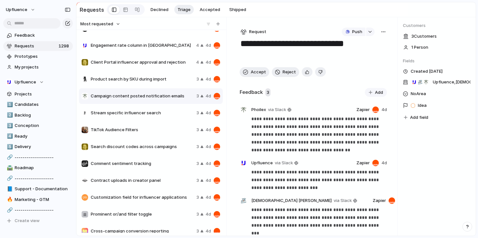
scroll to position [81, 0]
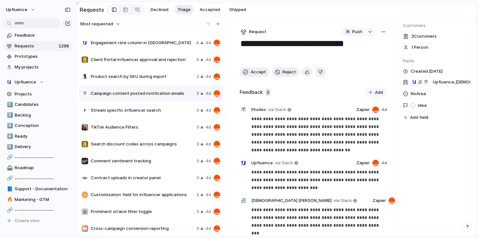
click at [179, 76] on span "Product search by SKU during import" at bounding box center [142, 77] width 103 height 7
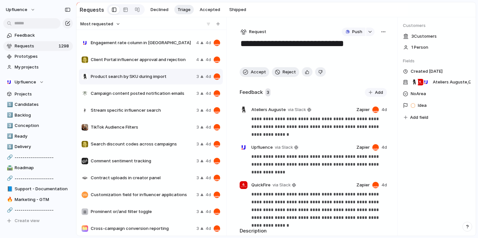
click at [381, 32] on div "button" at bounding box center [383, 31] width 5 height 5
click at [360, 56] on li "Merge" at bounding box center [364, 57] width 40 height 10
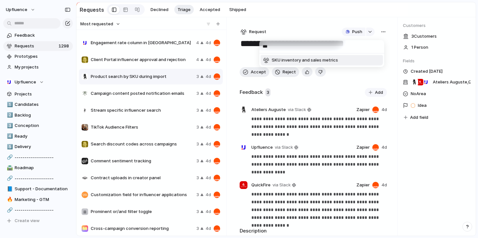
type input "***"
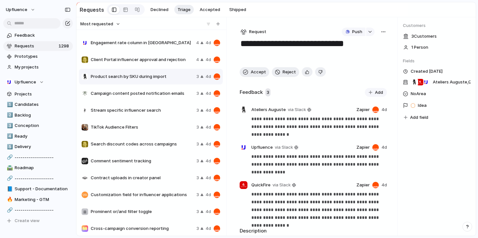
click at [333, 93] on div "*** SKU inventory and sales metrics" at bounding box center [239, 119] width 478 height 238
click at [308, 75] on button "button" at bounding box center [307, 71] width 11 height 9
click at [256, 75] on span "Accept" at bounding box center [258, 72] width 15 height 7
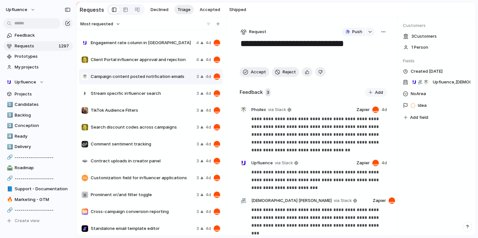
click at [167, 110] on span "TikTok Audience Filters" at bounding box center [142, 110] width 103 height 7
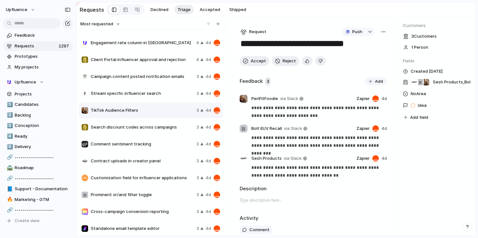
click at [158, 142] on div "Comment sentiment tracking" at bounding box center [138, 144] width 112 height 7
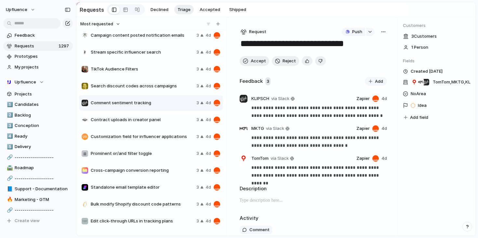
scroll to position [123, 0]
click at [169, 158] on div "Prominent or/and filter toggle 3 4d" at bounding box center [151, 153] width 144 height 16
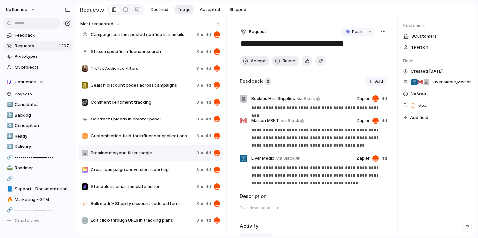
click at [166, 169] on span "Cross-campaign conversion reporting" at bounding box center [142, 170] width 103 height 7
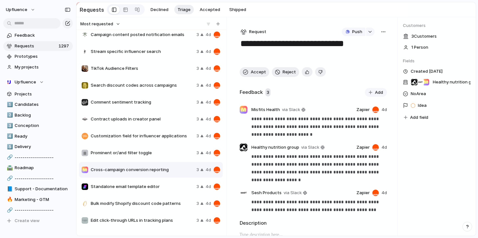
scroll to position [193, 0]
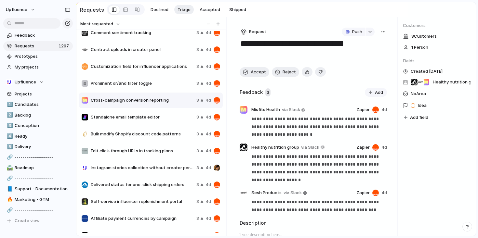
click at [165, 146] on div "Edit click-through URLs in tracking plans 3 4d" at bounding box center [151, 151] width 144 height 16
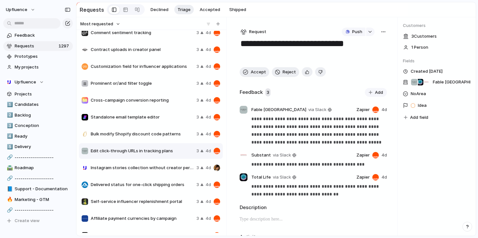
click at [157, 166] on span "Instagram stories collection without creator permission" at bounding box center [142, 168] width 103 height 7
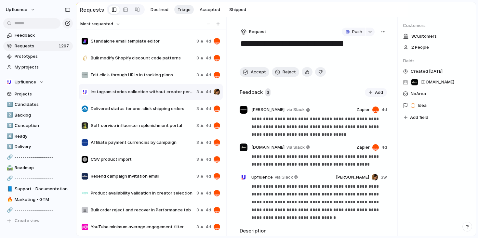
scroll to position [269, 0]
click at [157, 166] on div "CSV product import 3 4d" at bounding box center [151, 159] width 144 height 16
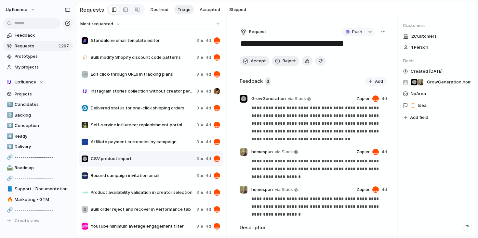
click at [155, 179] on span "Resend campaign invitation email" at bounding box center [142, 176] width 103 height 7
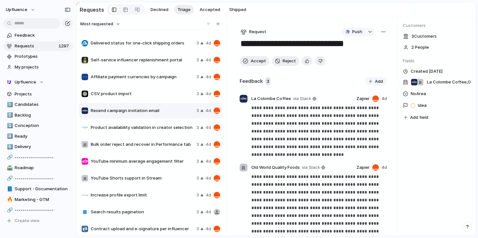
scroll to position [336, 0]
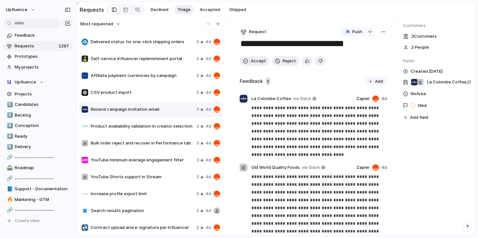
click at [153, 174] on div "YouTube Shorts support in Stream 3 4d" at bounding box center [151, 177] width 144 height 16
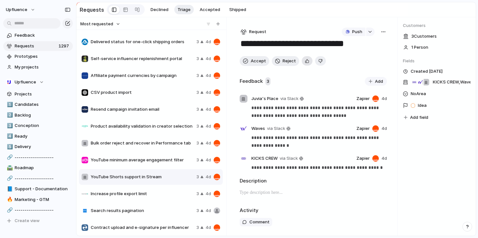
click at [309, 63] on button "button" at bounding box center [307, 60] width 11 height 9
click at [251, 61] on span "Accept" at bounding box center [258, 61] width 15 height 7
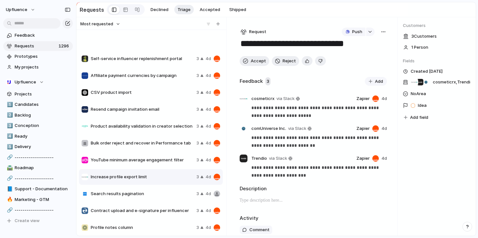
scroll to position [401, 0]
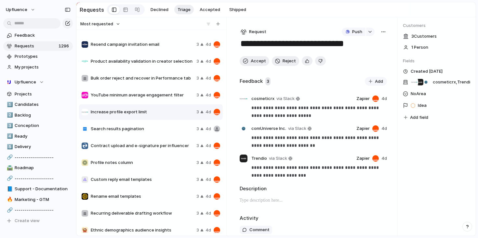
click at [384, 32] on button "button" at bounding box center [383, 32] width 7 height 8
click at [358, 78] on span "Delete" at bounding box center [353, 78] width 14 height 7
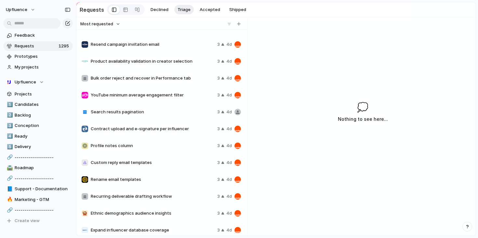
click at [179, 128] on span "Contract upload and e-signature per influencer" at bounding box center [153, 129] width 124 height 7
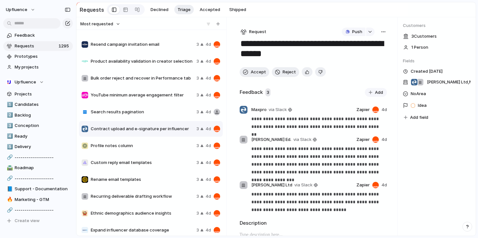
click at [383, 30] on button "button" at bounding box center [383, 32] width 7 height 8
click at [367, 57] on li "Merge" at bounding box center [364, 57] width 40 height 10
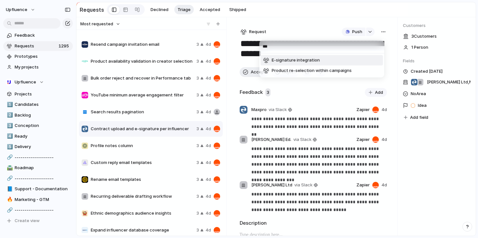
type input "***"
click at [334, 60] on li "E-signature integration" at bounding box center [322, 60] width 122 height 10
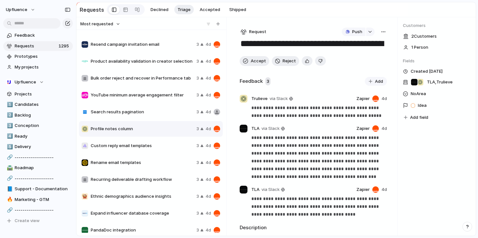
click at [162, 122] on div "*** E-signature integration Contract upload and e-signature per influencer Prod…" at bounding box center [239, 119] width 478 height 238
click at [308, 62] on button "button" at bounding box center [307, 60] width 11 height 9
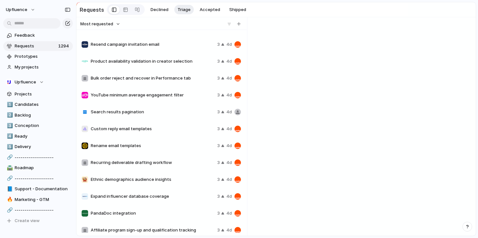
click at [259, 61] on div "Most requested Edit click-through URLs in tracking plans 3 4d Instagram stories…" at bounding box center [275, 126] width 399 height 219
click at [181, 131] on span "Custom reply email templates" at bounding box center [153, 129] width 124 height 7
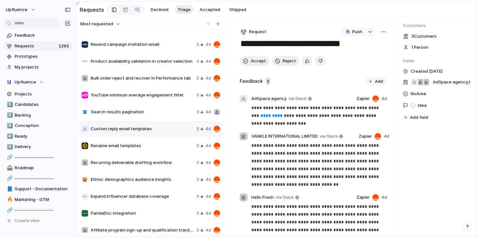
click at [176, 142] on div "Rename email templates 3 4d" at bounding box center [151, 146] width 144 height 16
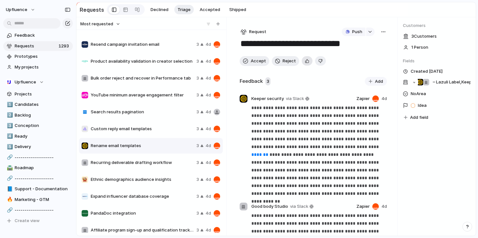
click at [305, 58] on button "button" at bounding box center [307, 60] width 11 height 9
click at [258, 63] on span "Accept" at bounding box center [258, 61] width 15 height 7
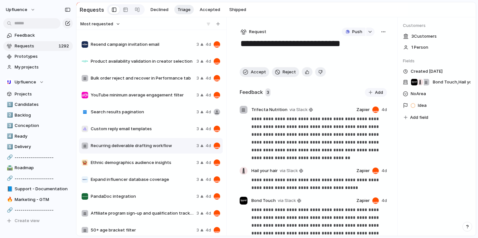
click at [147, 197] on span "PandaDoc integration" at bounding box center [142, 197] width 103 height 7
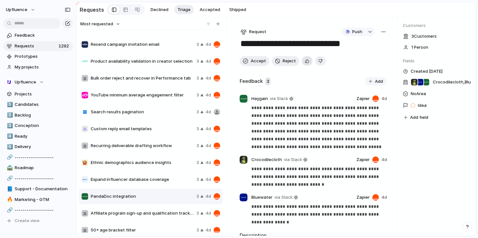
click at [306, 60] on div "button" at bounding box center [307, 61] width 4 height 6
click at [255, 63] on span "Accept" at bounding box center [258, 61] width 15 height 7
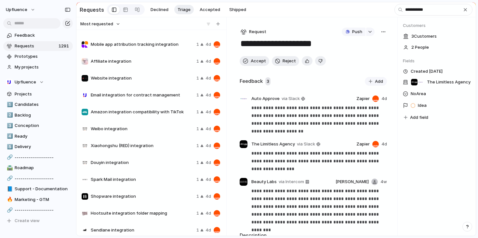
type input "**********"
click at [129, 131] on span "Weibo integration" at bounding box center [142, 129] width 103 height 7
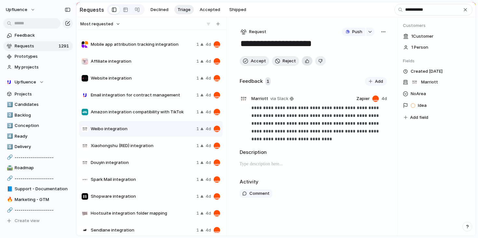
click at [307, 64] on div "button" at bounding box center [307, 61] width 4 height 6
click at [253, 64] on span "Accept" at bounding box center [258, 61] width 15 height 7
click at [151, 149] on span "Douyin integration" at bounding box center [142, 146] width 103 height 7
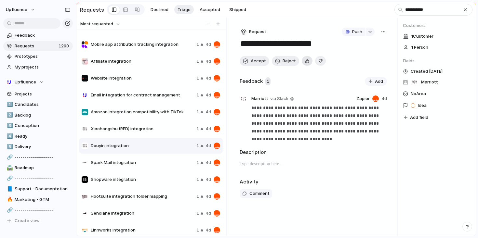
click at [307, 61] on div "button" at bounding box center [307, 61] width 4 height 6
click at [251, 59] on span "Accept" at bounding box center [258, 61] width 15 height 7
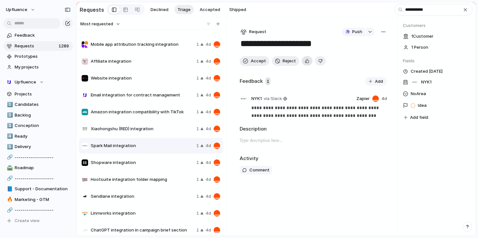
click at [307, 61] on div "button" at bounding box center [307, 61] width 4 height 6
click at [254, 62] on span "Accept" at bounding box center [258, 61] width 15 height 7
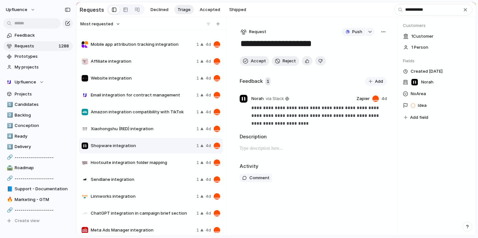
click at [163, 131] on span "Xiaohongshu (RED) integration" at bounding box center [142, 129] width 103 height 7
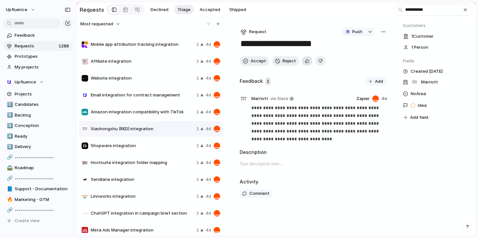
click at [307, 61] on div "button" at bounding box center [307, 61] width 4 height 6
click at [257, 63] on span "Accept" at bounding box center [258, 61] width 15 height 7
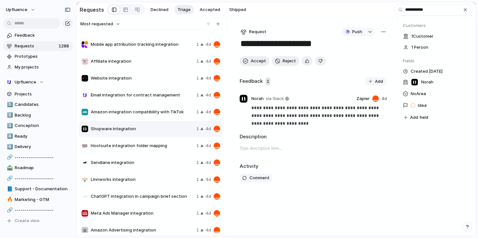
click at [169, 168] on div "Sendlane integration 1 4d" at bounding box center [151, 163] width 144 height 16
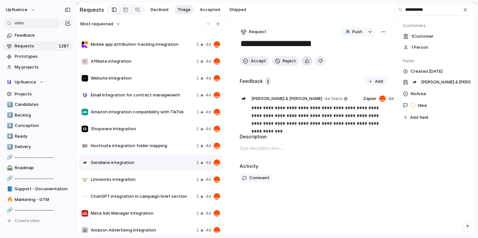
click at [303, 64] on button "button" at bounding box center [307, 60] width 11 height 9
click at [257, 61] on span "Accept" at bounding box center [258, 61] width 15 height 7
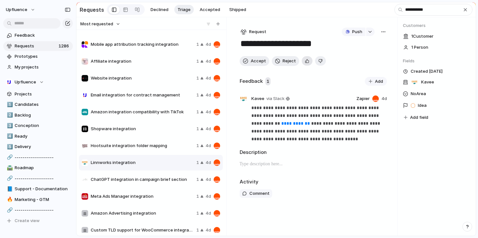
click at [305, 63] on div "button" at bounding box center [307, 61] width 4 height 6
click at [260, 62] on span "Accept" at bounding box center [258, 61] width 15 height 7
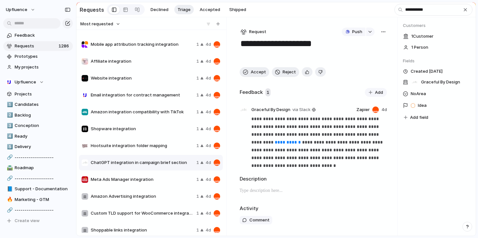
click at [163, 129] on span "Shopware integration" at bounding box center [142, 129] width 103 height 7
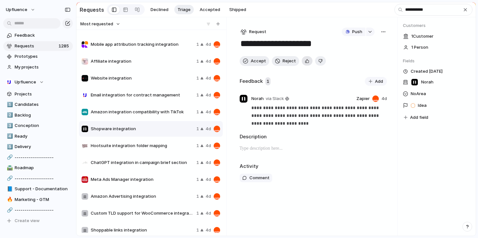
click at [307, 59] on button "button" at bounding box center [307, 60] width 11 height 9
click at [260, 63] on span "Accept" at bounding box center [258, 61] width 15 height 7
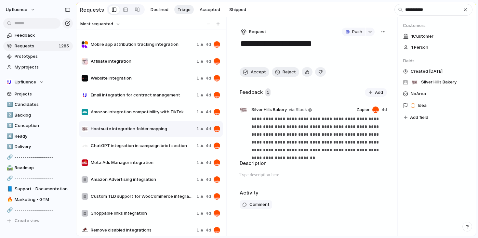
click at [168, 86] on div "Website integration 1 4d" at bounding box center [151, 79] width 144 height 16
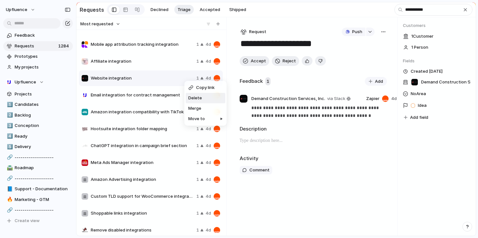
click at [199, 97] on span "Delete" at bounding box center [195, 98] width 14 height 7
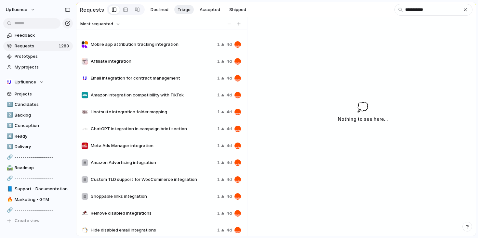
click at [187, 58] on div "Affiliate integration 1 4d" at bounding box center [161, 62] width 165 height 16
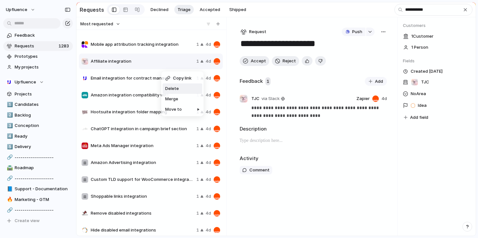
click at [176, 87] on span "Delete" at bounding box center [172, 89] width 14 height 7
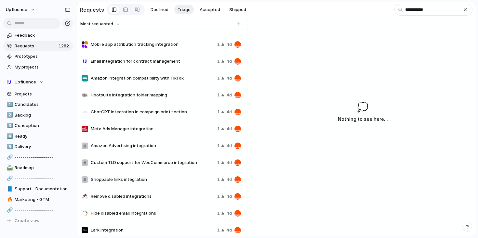
click at [182, 99] on span "Hootsuite integration folder mapping" at bounding box center [153, 95] width 124 height 7
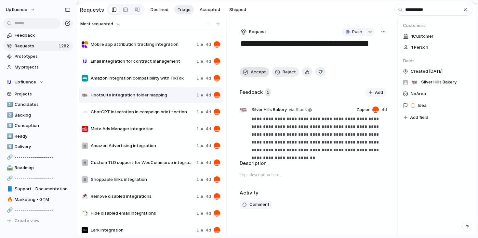
click at [254, 73] on span "Accept" at bounding box center [258, 72] width 15 height 7
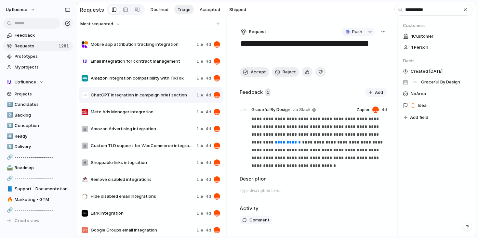
click at [382, 33] on div "button" at bounding box center [383, 31] width 5 height 5
click at [332, 132] on div "Copy link Merge Move to [GEOGRAPHIC_DATA]" at bounding box center [239, 119] width 478 height 238
click at [349, 111] on div "button" at bounding box center [350, 110] width 4 height 1
click at [332, 125] on span "Reassign" at bounding box center [333, 125] width 19 height 7
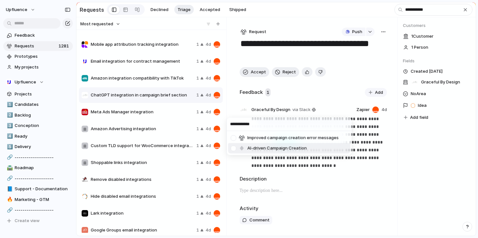
type input "**********"
click at [233, 149] on div at bounding box center [233, 148] width 11 height 11
click at [267, 125] on input "**********" at bounding box center [289, 124] width 125 height 13
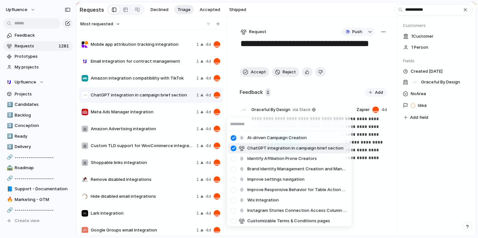
click at [233, 149] on div at bounding box center [233, 148] width 11 height 11
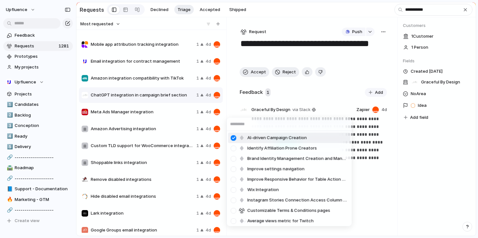
click at [340, 84] on div "AI-driven Campaign Creation Identify Affiliation Prone Creators Brand Identity …" at bounding box center [239, 119] width 478 height 238
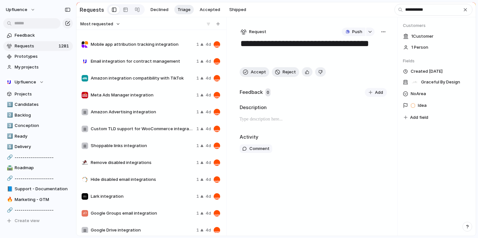
click at [384, 34] on div "button" at bounding box center [383, 31] width 5 height 5
click at [355, 77] on span "Delete" at bounding box center [356, 78] width 14 height 7
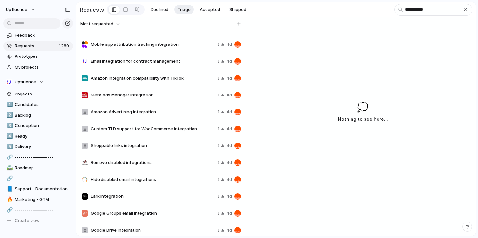
click at [160, 95] on span "Meta Ads Manager integration" at bounding box center [153, 95] width 124 height 7
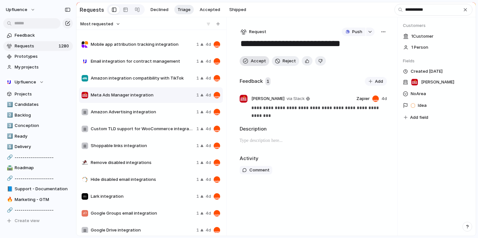
click at [250, 60] on button "Accept" at bounding box center [255, 61] width 30 height 10
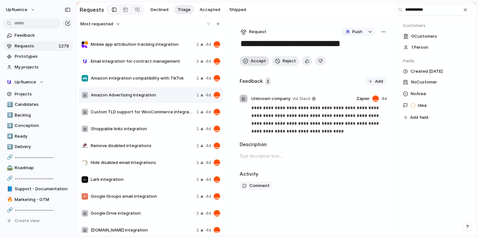
click at [250, 63] on button "Accept" at bounding box center [255, 61] width 30 height 10
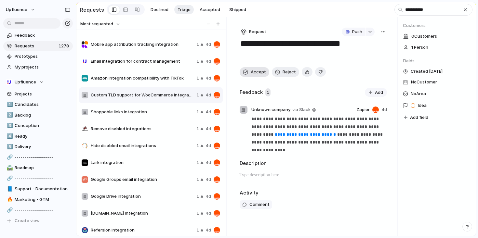
click at [258, 75] on span "Accept" at bounding box center [258, 72] width 15 height 7
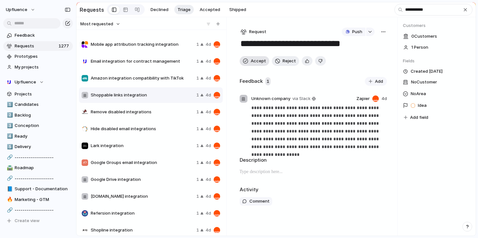
click at [252, 61] on span "Accept" at bounding box center [258, 61] width 15 height 7
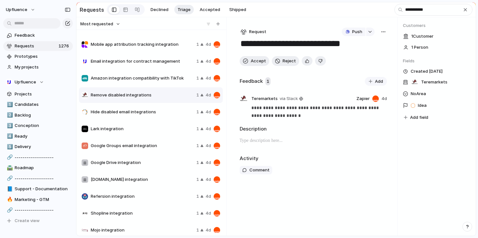
click at [178, 77] on span "Amazon integration compatibility with TikTok" at bounding box center [142, 78] width 103 height 7
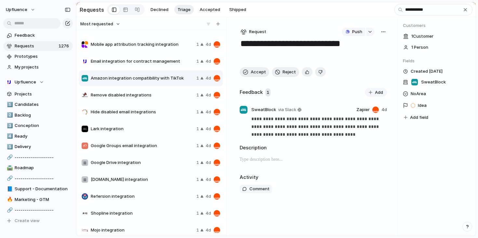
click at [385, 31] on div "button" at bounding box center [383, 31] width 5 height 5
click at [363, 58] on li "Merge" at bounding box center [366, 57] width 40 height 10
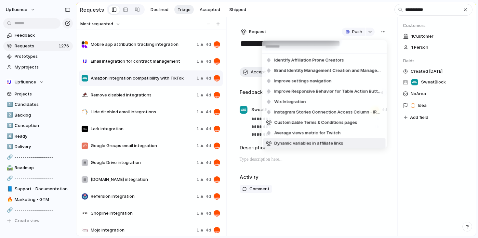
click at [334, 159] on div "Identify Affiliation Prone Creators Brand Identity Management Creation and Mana…" at bounding box center [239, 119] width 478 height 238
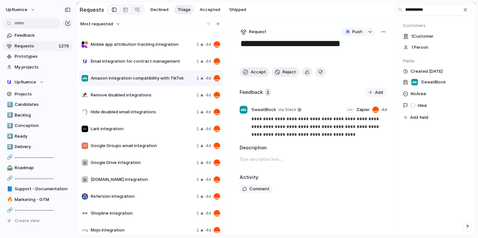
click at [349, 111] on div "button" at bounding box center [350, 110] width 4 height 1
click at [332, 126] on span "Reassign" at bounding box center [336, 125] width 19 height 7
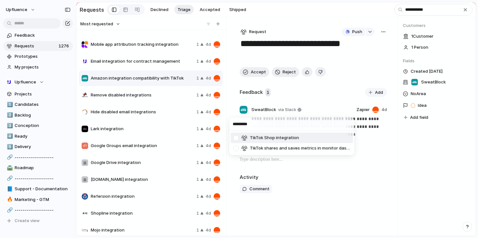
type input "*********"
click at [307, 137] on li "TikTok Shop integration" at bounding box center [292, 138] width 122 height 10
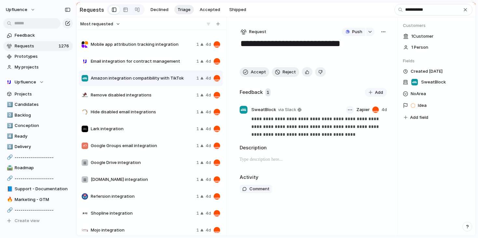
click at [353, 112] on button "button" at bounding box center [350, 110] width 8 height 8
click at [332, 126] on span "Reassign" at bounding box center [336, 125] width 19 height 7
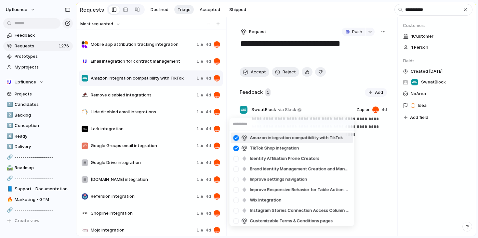
click at [255, 138] on span "Amazon integration compatibility with TikTok" at bounding box center [296, 138] width 93 height 7
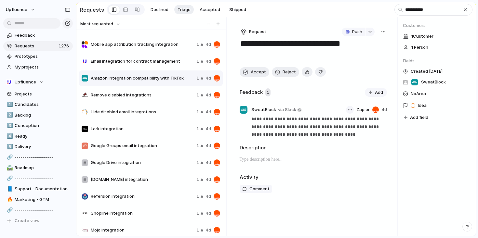
click at [350, 110] on button "button" at bounding box center [350, 110] width 8 height 8
click at [337, 123] on span "Reassign" at bounding box center [336, 125] width 19 height 7
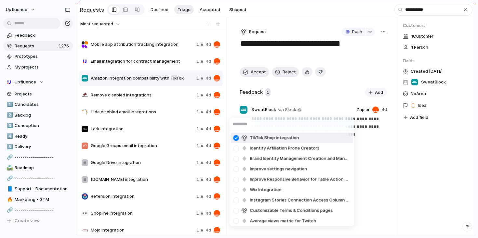
click at [332, 101] on div "TikTok Shop integration Identify Affiliation Prone Creators Brand Identity Mana…" at bounding box center [239, 119] width 478 height 238
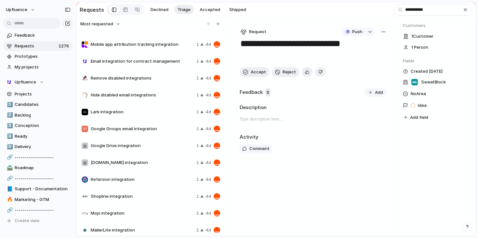
click at [383, 34] on div "button" at bounding box center [383, 31] width 5 height 5
click at [354, 78] on span "Delete" at bounding box center [356, 78] width 14 height 7
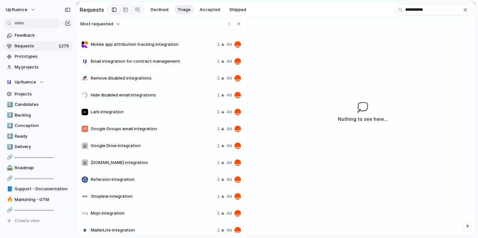
click at [162, 120] on div "Lark integration 1 4d" at bounding box center [161, 112] width 165 height 16
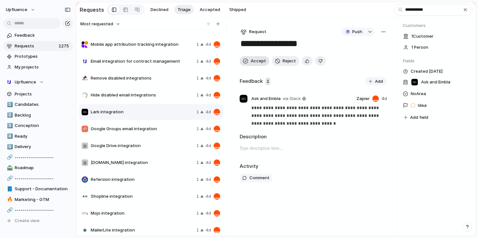
click at [258, 64] on span "Accept" at bounding box center [258, 61] width 15 height 7
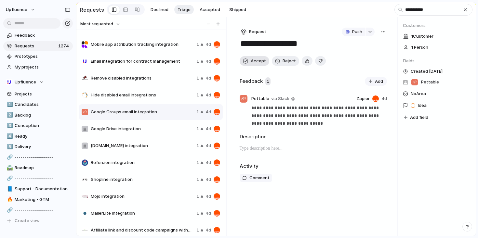
click at [254, 62] on span "Accept" at bounding box center [258, 61] width 15 height 7
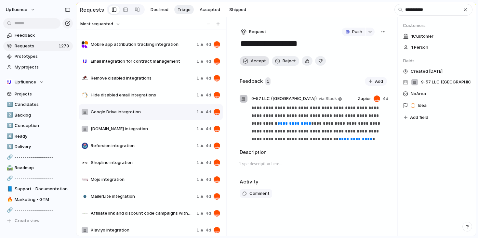
click at [253, 62] on span "Accept" at bounding box center [258, 61] width 15 height 7
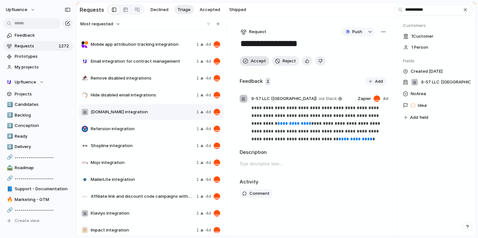
click at [253, 62] on span "Accept" at bounding box center [258, 61] width 15 height 7
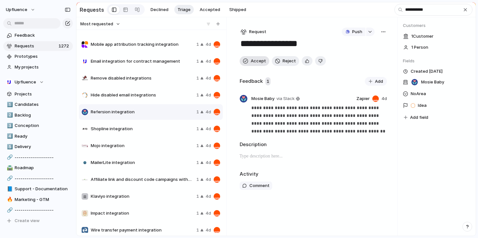
click at [253, 62] on span "Accept" at bounding box center [258, 61] width 15 height 7
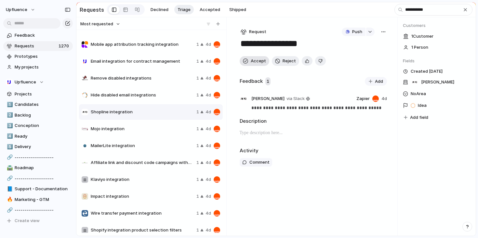
click at [253, 62] on span "Accept" at bounding box center [258, 61] width 15 height 7
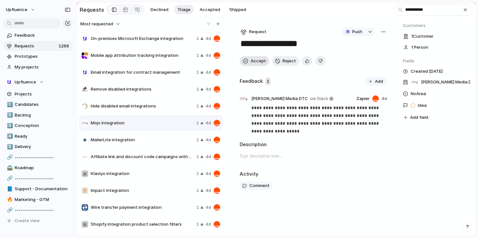
click at [253, 62] on span "Accept" at bounding box center [258, 61] width 15 height 7
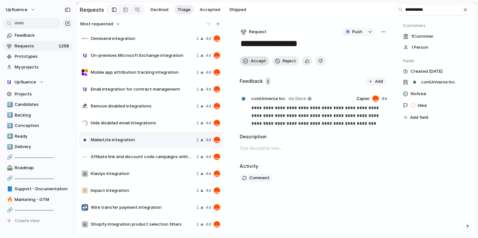
click at [251, 64] on span "Accept" at bounding box center [258, 61] width 15 height 7
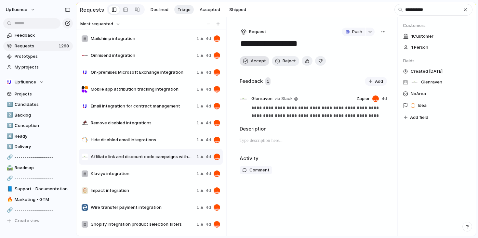
scroll to position [356, 0]
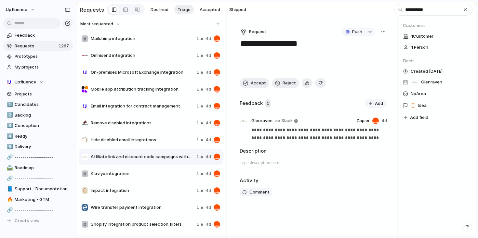
click at [157, 175] on span "Klaviyo integration" at bounding box center [142, 174] width 103 height 7
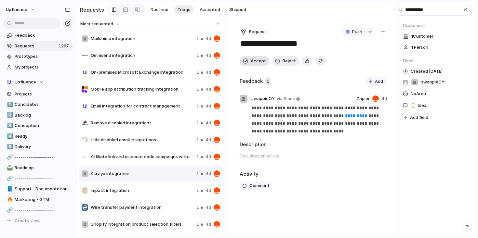
click at [253, 61] on span "Accept" at bounding box center [258, 61] width 15 height 7
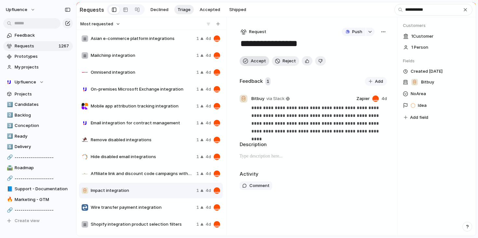
scroll to position [339, 0]
drag, startPoint x: 253, startPoint y: 61, endPoint x: 333, endPoint y: 129, distance: 105.7
click at [333, 129] on div "**********" at bounding box center [313, 126] width 169 height 219
click at [384, 32] on div "button" at bounding box center [383, 31] width 5 height 5
click at [361, 56] on span "Merge" at bounding box center [355, 57] width 13 height 7
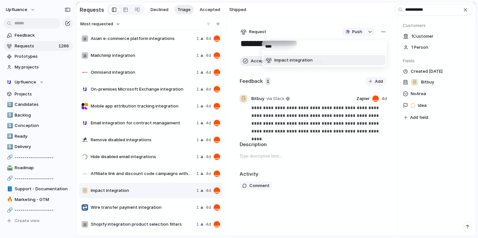
type input "****"
click at [318, 60] on li "Impact integration" at bounding box center [325, 60] width 122 height 10
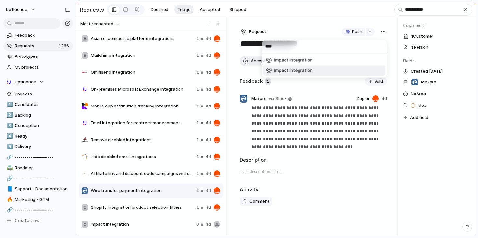
click at [326, 118] on div "**** Impact integration Impact integration" at bounding box center [239, 119] width 478 height 238
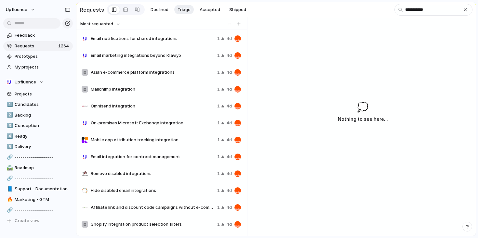
scroll to position [305, 0]
click at [206, 10] on span "Accepted" at bounding box center [210, 10] width 20 height 7
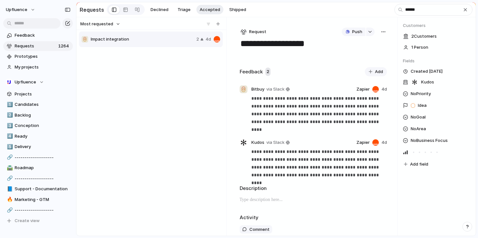
type input "******"
click at [244, 32] on div "button" at bounding box center [244, 32] width 6 height 6
click at [262, 65] on span "Project" at bounding box center [259, 67] width 15 height 7
click at [246, 32] on div "button" at bounding box center [244, 32] width 6 height 6
click at [251, 55] on div "Request" at bounding box center [257, 57] width 26 height 7
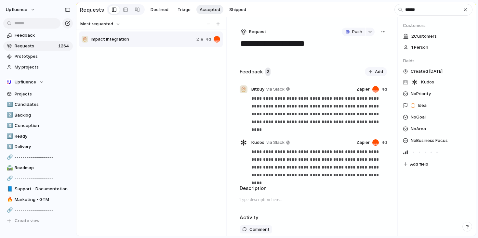
click at [376, 32] on div "Push" at bounding box center [361, 32] width 38 height 8
click at [381, 33] on div "button" at bounding box center [383, 31] width 5 height 5
click at [339, 18] on div "Copy link Merge Move to [GEOGRAPHIC_DATA]" at bounding box center [239, 119] width 478 height 238
click at [465, 9] on div "button" at bounding box center [465, 9] width 5 height 5
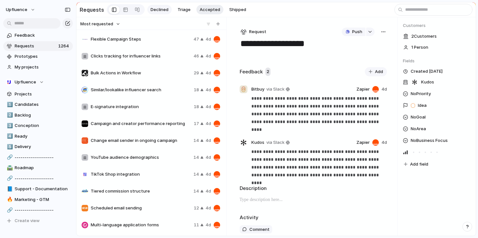
click at [159, 7] on span "Declined" at bounding box center [160, 10] width 18 height 7
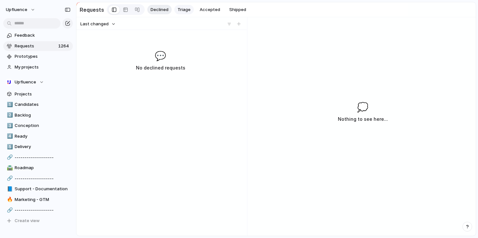
click at [180, 7] on span "Triage" at bounding box center [184, 10] width 13 height 7
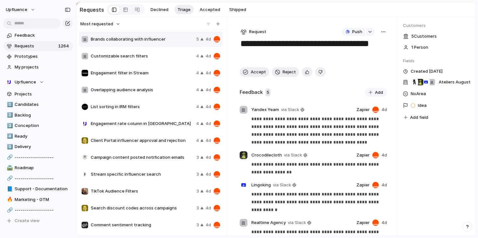
click at [174, 87] on div "Overlapping audience analysis 4 4d" at bounding box center [151, 90] width 144 height 16
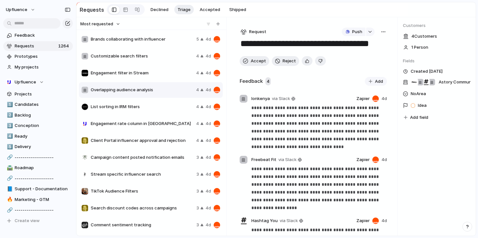
click at [168, 106] on span "List sorting in IRM filters" at bounding box center [142, 107] width 103 height 7
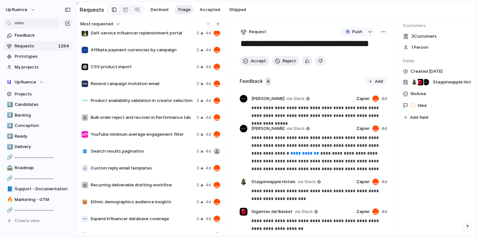
scroll to position [386, 0]
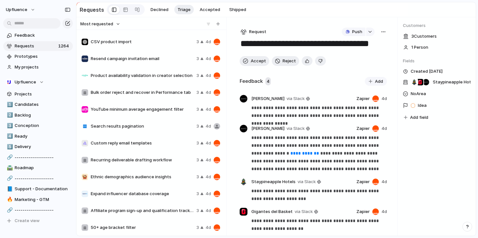
click at [160, 122] on div "Search results pagination 3 4d" at bounding box center [151, 127] width 144 height 16
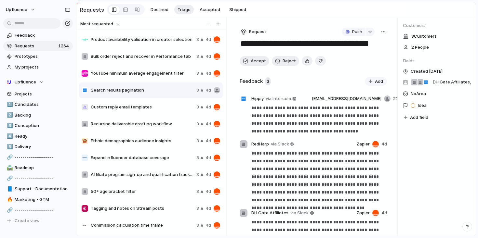
scroll to position [423, 0]
click at [149, 107] on span "Custom reply email templates" at bounding box center [142, 106] width 103 height 7
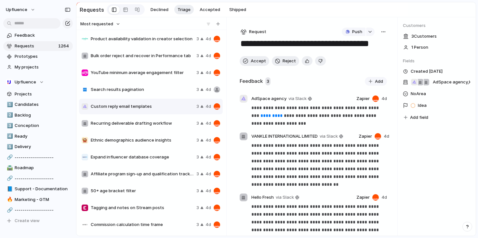
click at [152, 96] on div "Search results pagination 3 4d" at bounding box center [151, 90] width 144 height 16
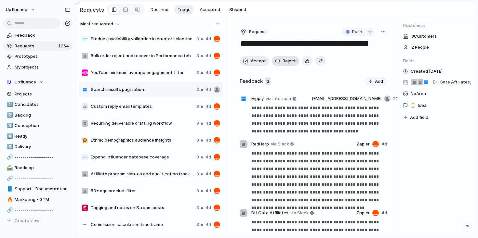
click at [285, 64] on span "Reject" at bounding box center [289, 61] width 13 height 7
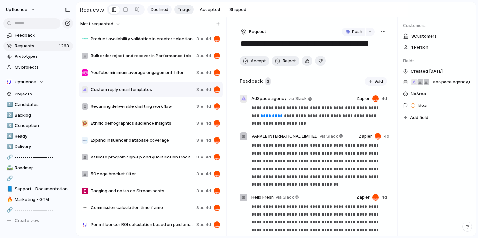
click at [157, 10] on span "Declined" at bounding box center [160, 10] width 18 height 7
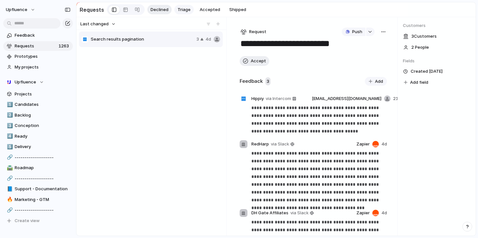
click at [181, 8] on span "Triage" at bounding box center [184, 10] width 13 height 7
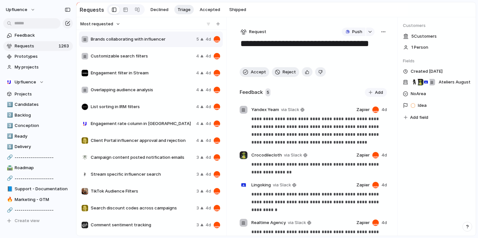
click at [144, 123] on span "Engagement rate column in [GEOGRAPHIC_DATA]" at bounding box center [142, 124] width 103 height 7
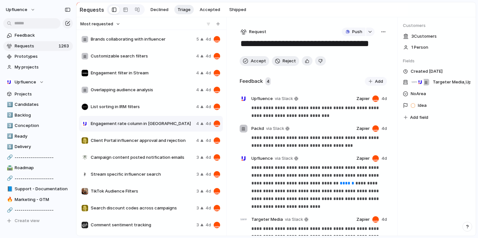
click at [150, 108] on span "List sorting in IRM filters" at bounding box center [142, 107] width 103 height 7
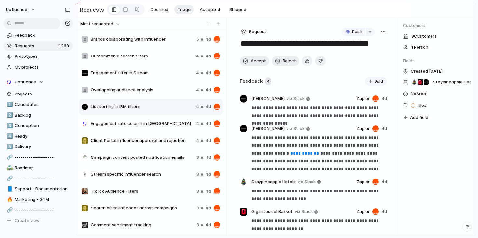
scroll to position [57, 0]
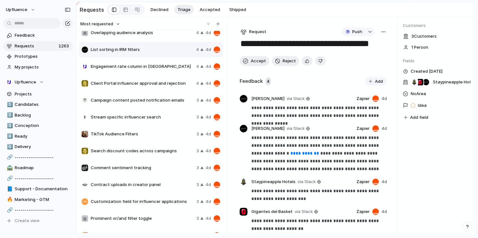
click at [156, 137] on span "TikTok Audience Filters" at bounding box center [142, 134] width 103 height 7
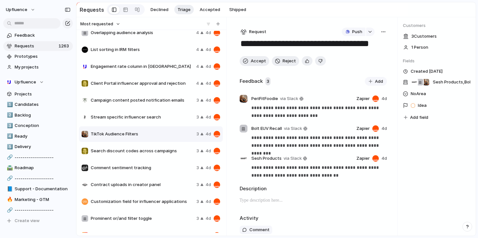
click at [381, 34] on div "button" at bounding box center [383, 31] width 5 height 5
click at [360, 56] on li "Merge" at bounding box center [364, 57] width 40 height 10
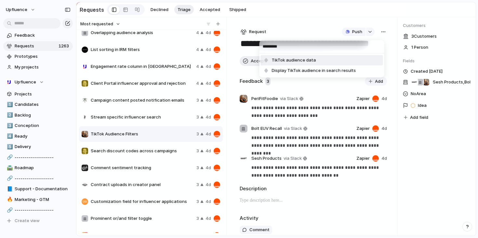
type input "*********"
click at [331, 59] on li "TikTok audience data" at bounding box center [322, 60] width 122 height 10
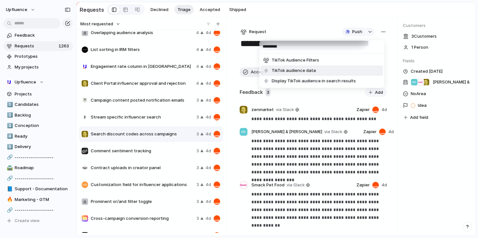
click at [312, 16] on div "********* TikTok Audience Filters TikTok audience data Display TikTok audience …" at bounding box center [239, 119] width 478 height 238
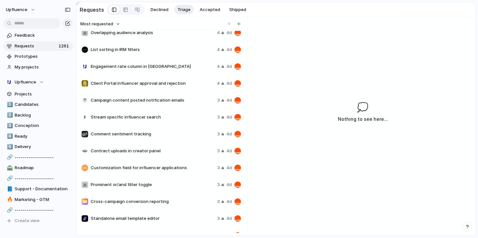
click at [166, 148] on div "Contract uploads in creator panel 3 4d" at bounding box center [161, 151] width 165 height 16
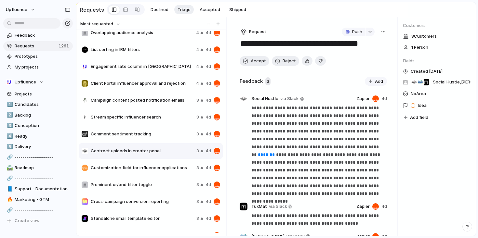
click at [167, 169] on span "Customization field for influencer applications" at bounding box center [142, 168] width 103 height 7
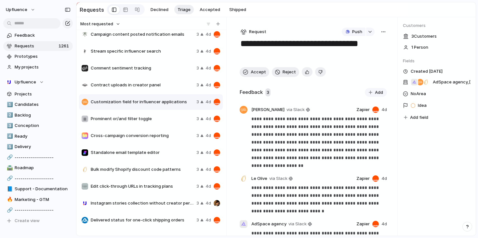
click at [163, 118] on span "Prominent or/and filter toggle" at bounding box center [142, 119] width 103 height 7
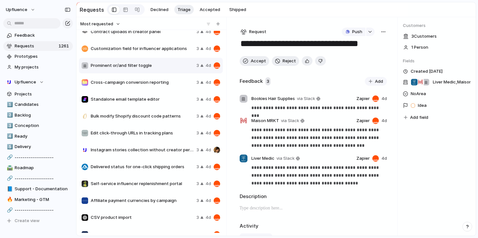
scroll to position [176, 0]
